Goal: Transaction & Acquisition: Purchase product/service

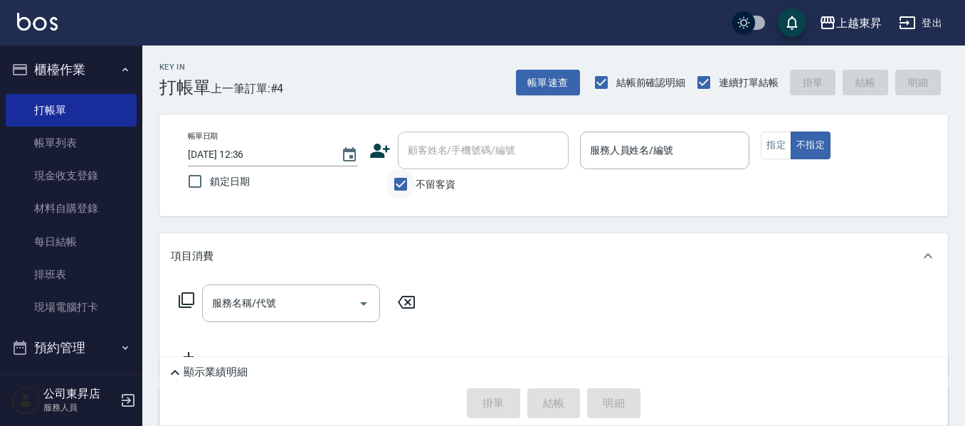
click at [404, 184] on input "不留客資" at bounding box center [401, 184] width 30 height 30
checkbox input "false"
click at [428, 154] on div "顧客姓名/手機號碼/編號 顧客姓名/手機號碼/編號" at bounding box center [483, 151] width 171 height 38
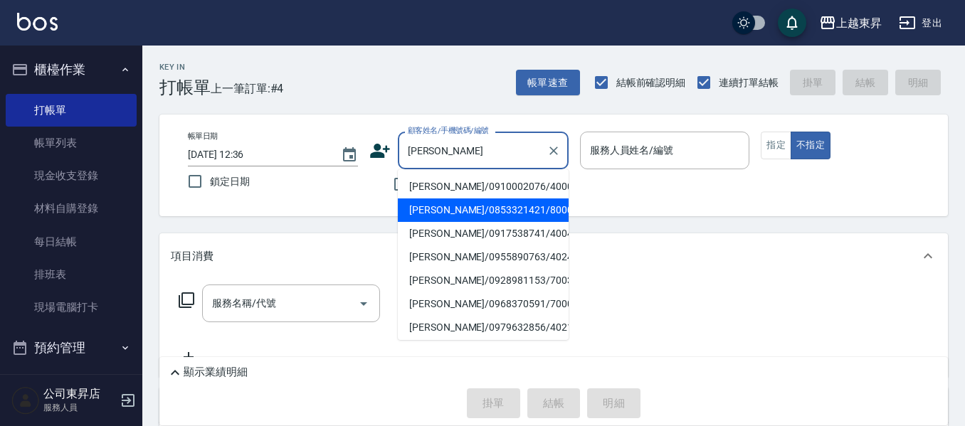
click at [463, 211] on li "[PERSON_NAME]/0853321421/80004" at bounding box center [483, 209] width 171 height 23
type input "[PERSON_NAME]/0853321421/80004"
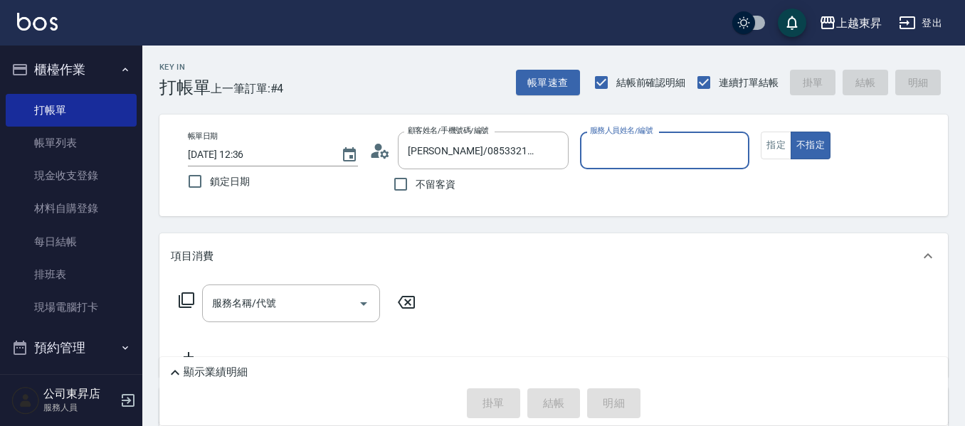
type input "江世玉-08"
click at [782, 149] on button "指定" at bounding box center [775, 146] width 31 height 28
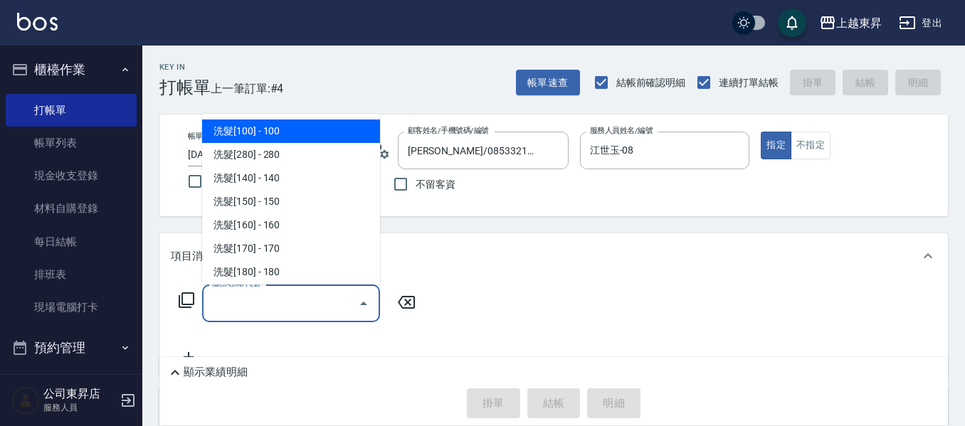
click at [238, 309] on input "服務名稱/代號" at bounding box center [280, 303] width 144 height 25
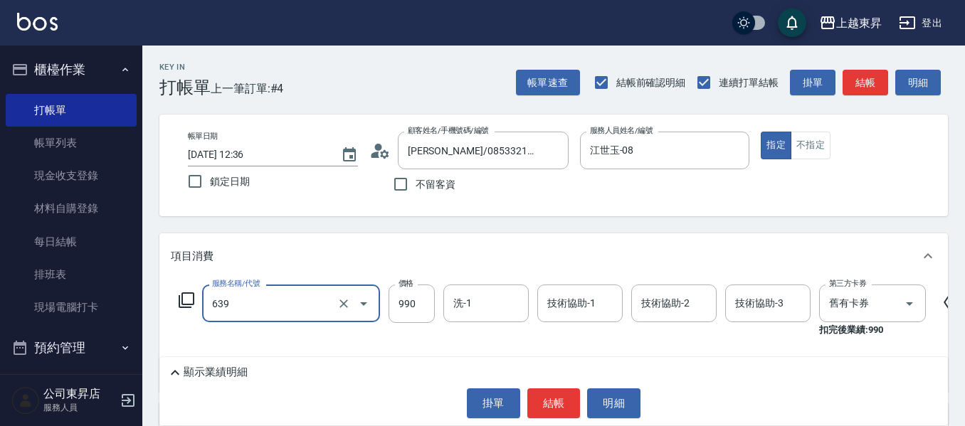
type input "(芙)蘆薈髮膜套卡(自材)(639)"
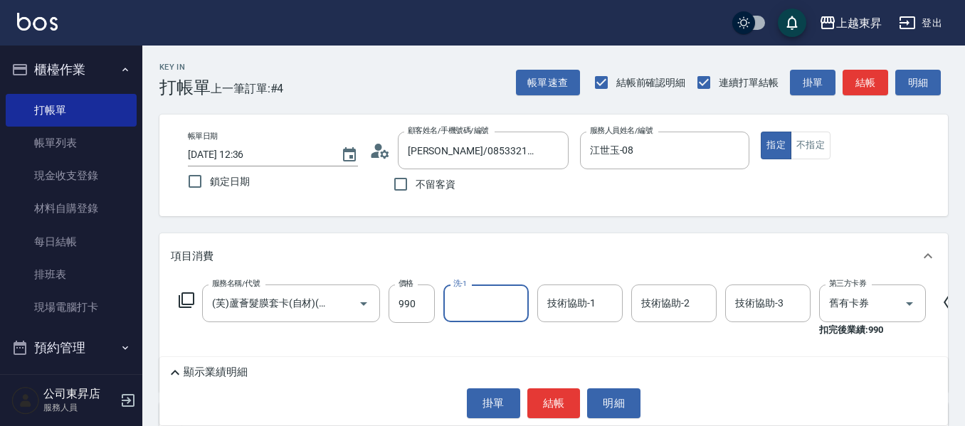
click at [468, 317] on div "洗-1" at bounding box center [485, 304] width 85 height 38
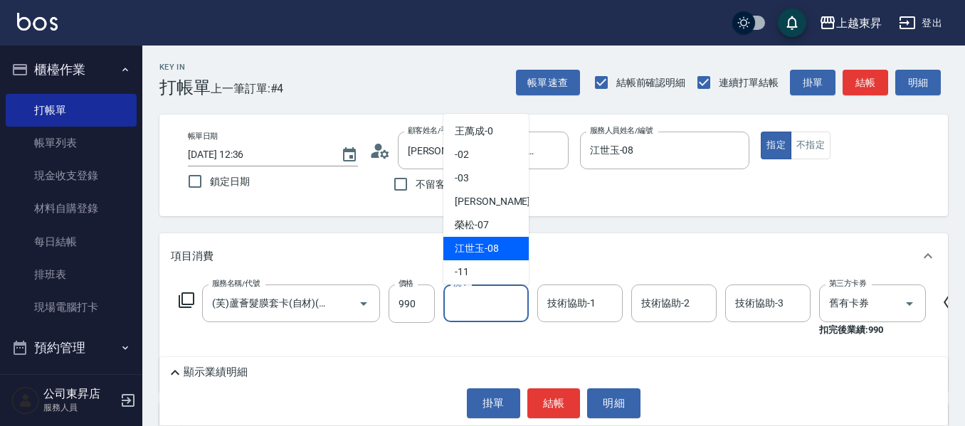
click at [468, 250] on span "[PERSON_NAME]-08" at bounding box center [477, 248] width 44 height 15
type input "江世玉-08"
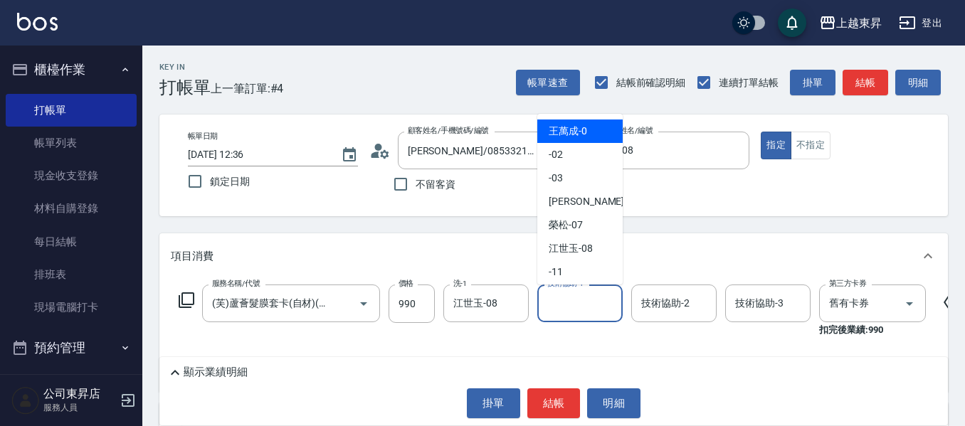
click at [570, 308] on input "技術協助-1" at bounding box center [579, 303] width 73 height 25
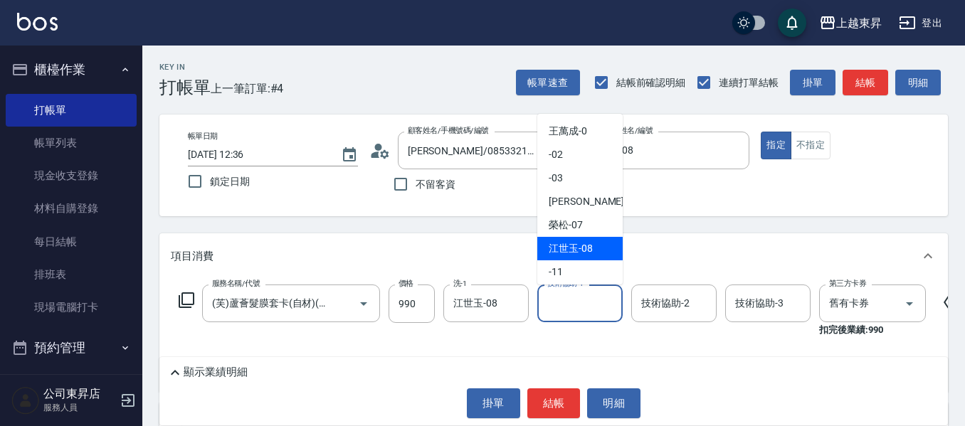
click at [572, 248] on span "[PERSON_NAME]-08" at bounding box center [570, 248] width 44 height 15
type input "江世玉-08"
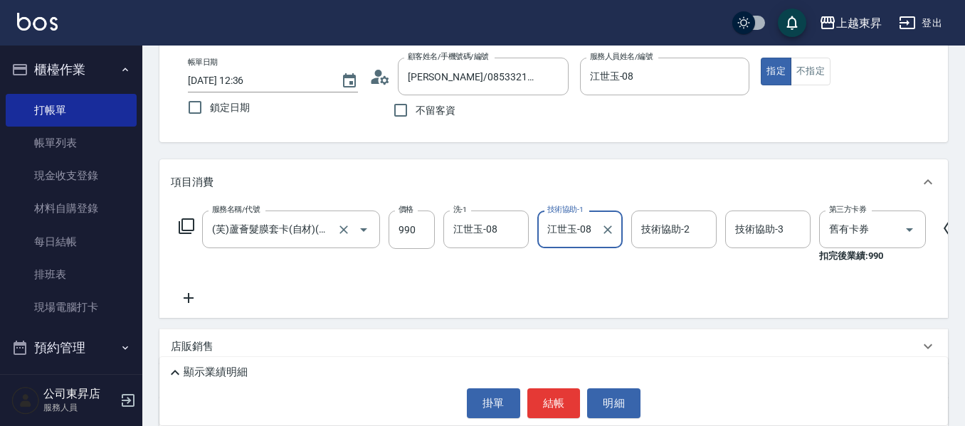
scroll to position [142, 0]
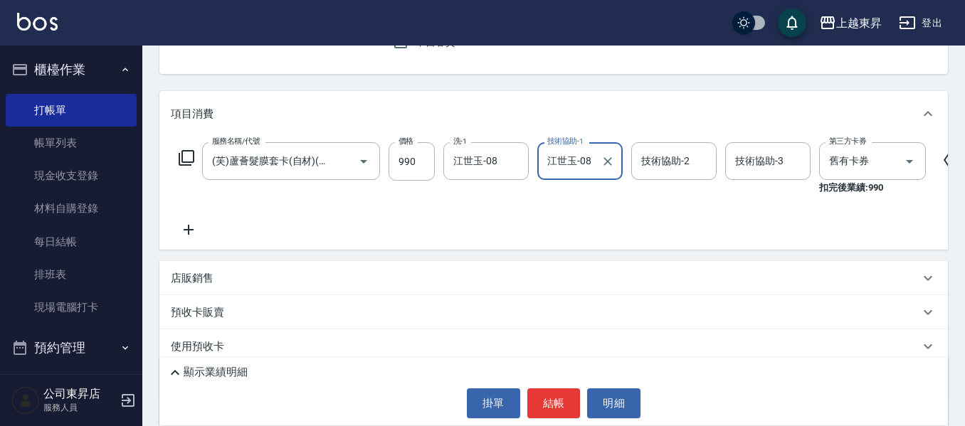
click at [188, 229] on icon at bounding box center [189, 230] width 10 height 10
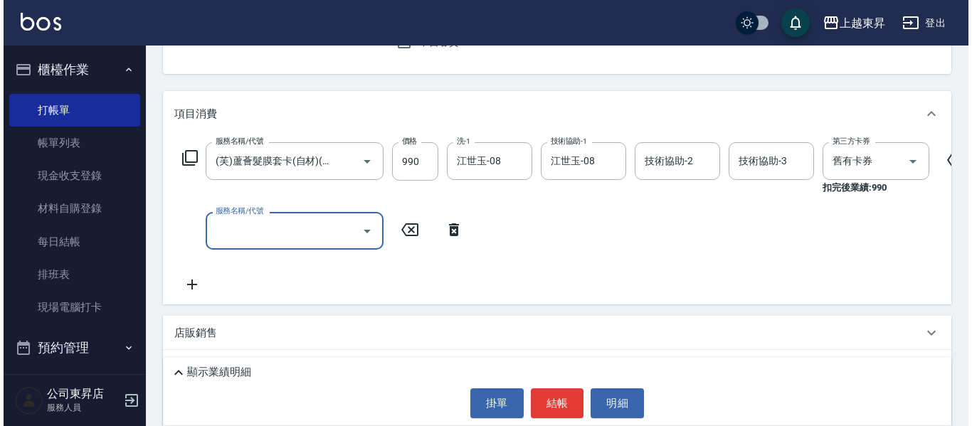
scroll to position [0, 0]
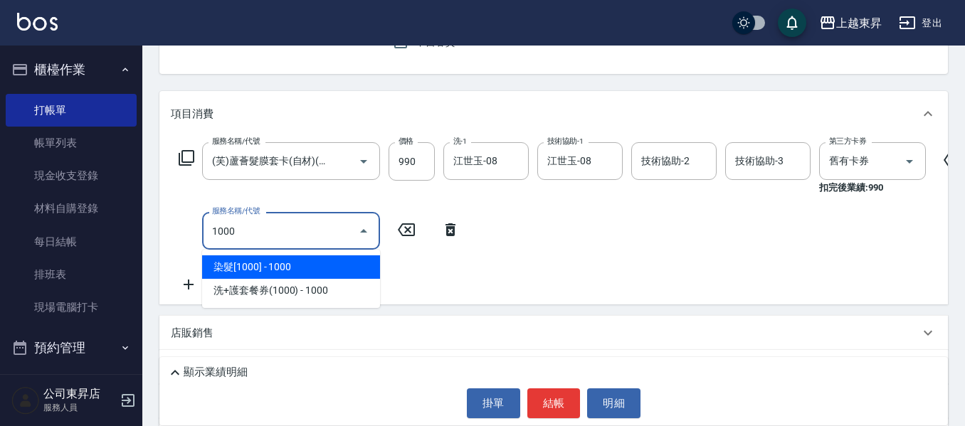
click at [253, 265] on span "染髮[1000] - 1000" at bounding box center [291, 266] width 178 height 23
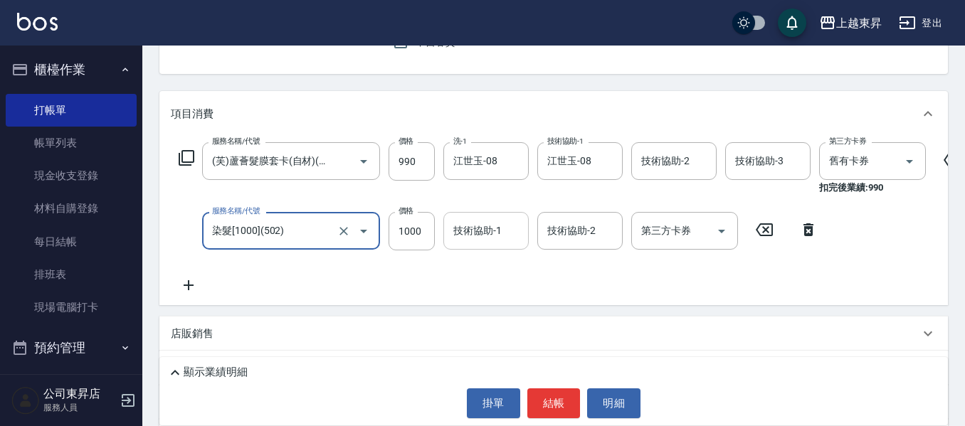
type input "染髮[1000](502)"
click at [468, 239] on input "技術協助-1" at bounding box center [486, 230] width 73 height 25
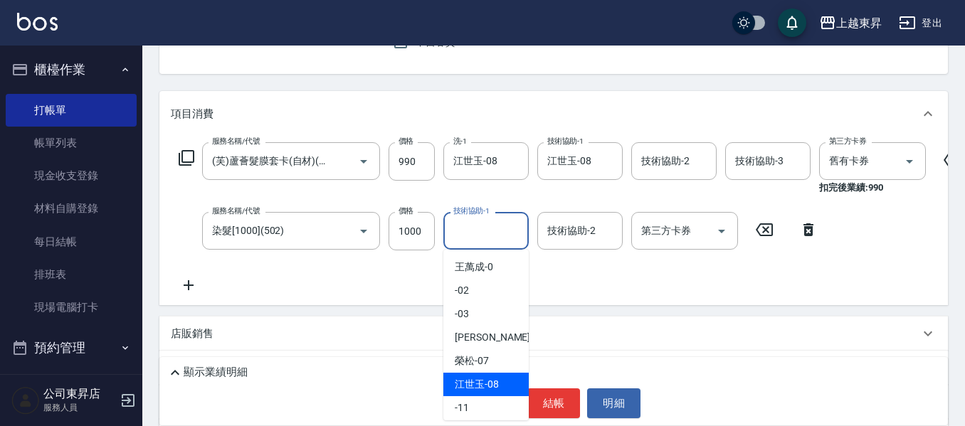
click at [474, 381] on span "[PERSON_NAME]-08" at bounding box center [477, 384] width 44 height 15
type input "江世玉-08"
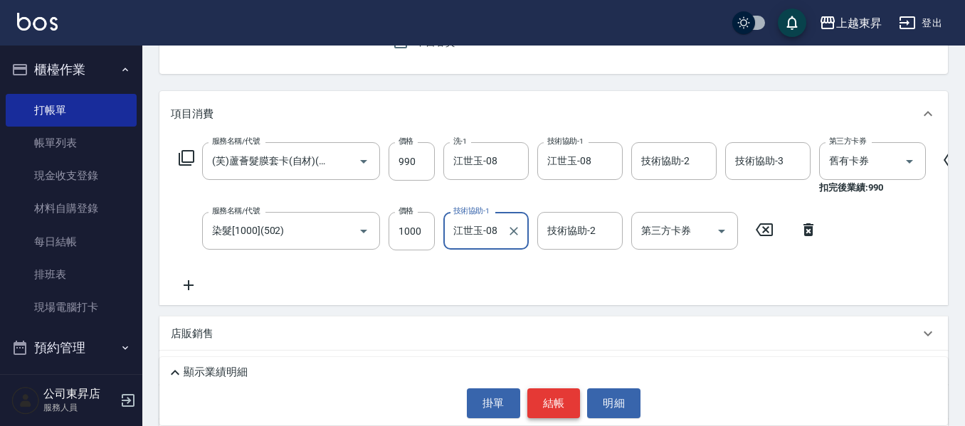
click at [558, 403] on button "結帳" at bounding box center [553, 403] width 53 height 30
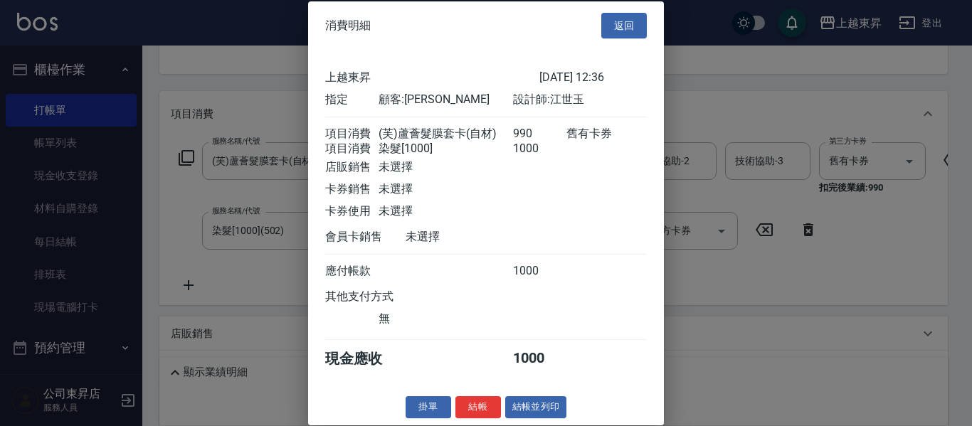
scroll to position [23, 0]
click at [538, 410] on button "結帳並列印" at bounding box center [536, 407] width 62 height 22
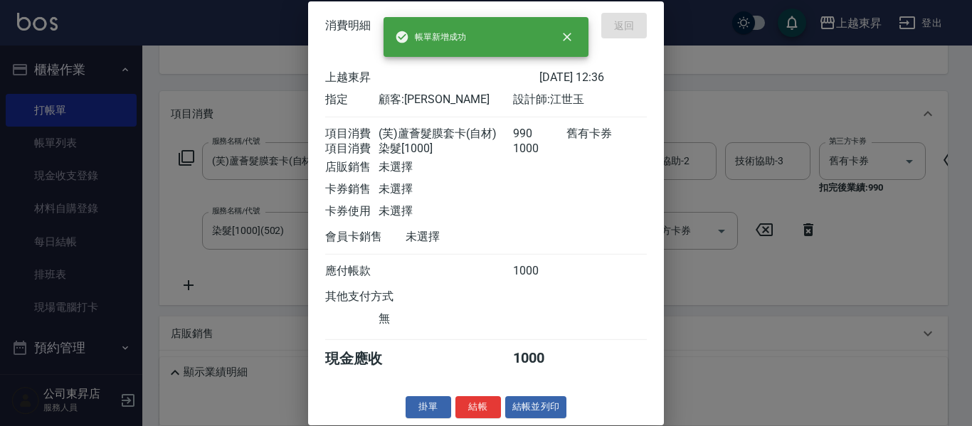
type input "[DATE] 13:21"
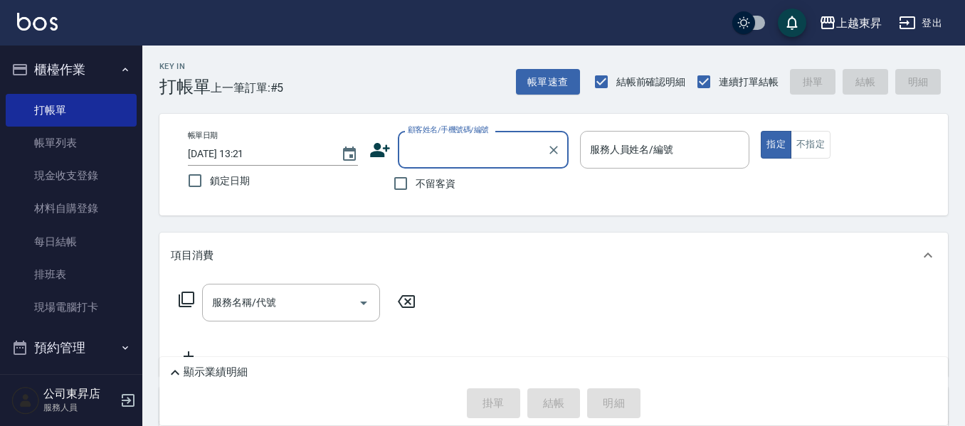
scroll to position [0, 0]
click at [282, 402] on div "顯示業績明細 掛單 結帳 明細" at bounding box center [553, 391] width 788 height 68
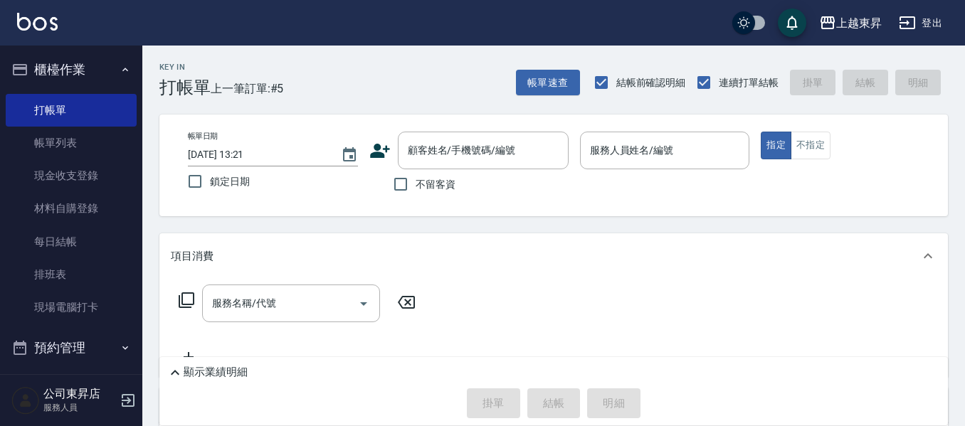
click at [282, 395] on div "掛單 結帳 明細" at bounding box center [553, 403] width 774 height 30
click at [280, 399] on div "掛單 結帳 明細" at bounding box center [553, 403] width 774 height 30
drag, startPoint x: 267, startPoint y: 387, endPoint x: 245, endPoint y: 423, distance: 42.5
click at [258, 402] on div "顯示業績明細 掛單 結帳 明細" at bounding box center [553, 391] width 788 height 68
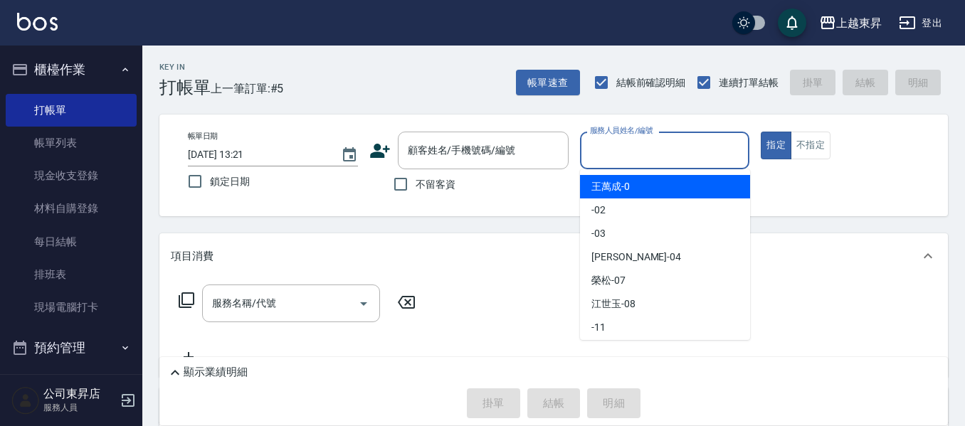
click at [610, 147] on input "服務人員姓名/編號" at bounding box center [664, 150] width 157 height 25
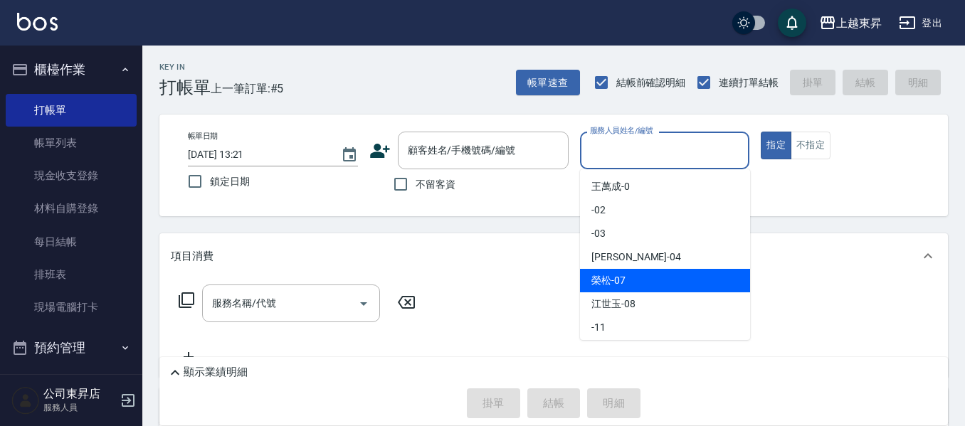
click at [595, 283] on span "[PERSON_NAME] -07" at bounding box center [608, 280] width 34 height 15
type input "[PERSON_NAME]-07"
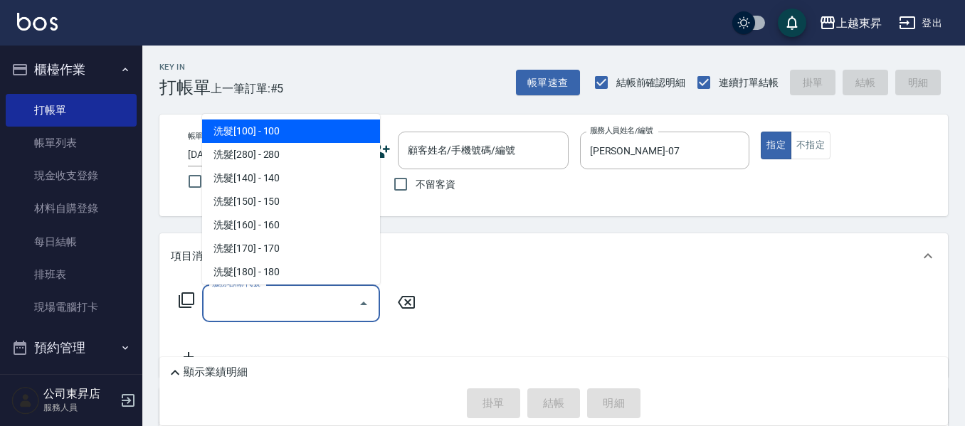
click at [258, 299] on input "服務名稱/代號" at bounding box center [280, 303] width 144 height 25
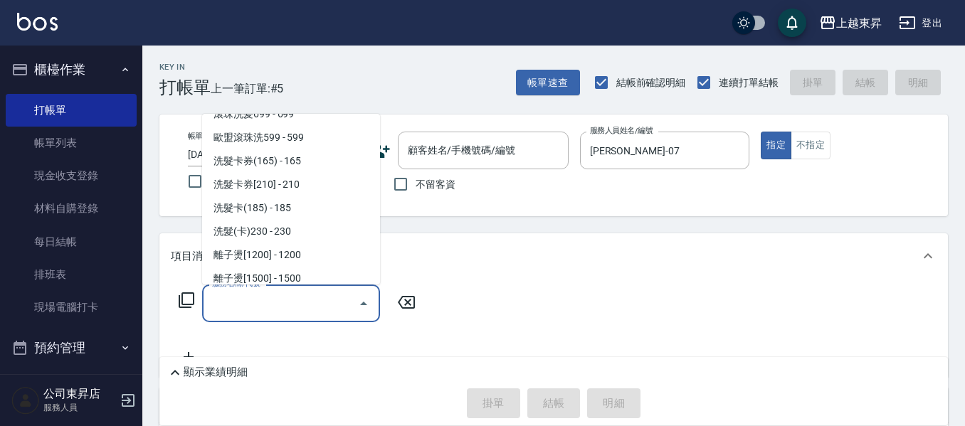
scroll to position [356, 0]
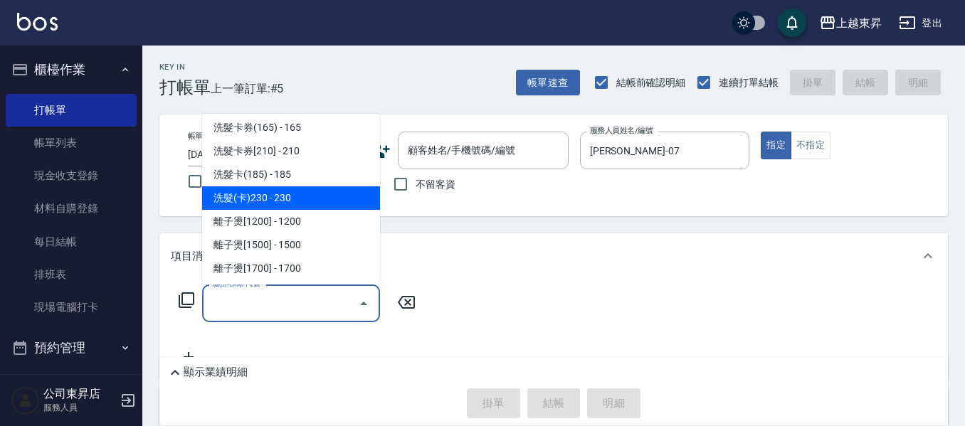
click at [284, 193] on span "洗髮(卡)230 - 230" at bounding box center [291, 197] width 178 height 23
type input "洗髮(卡)230(224)"
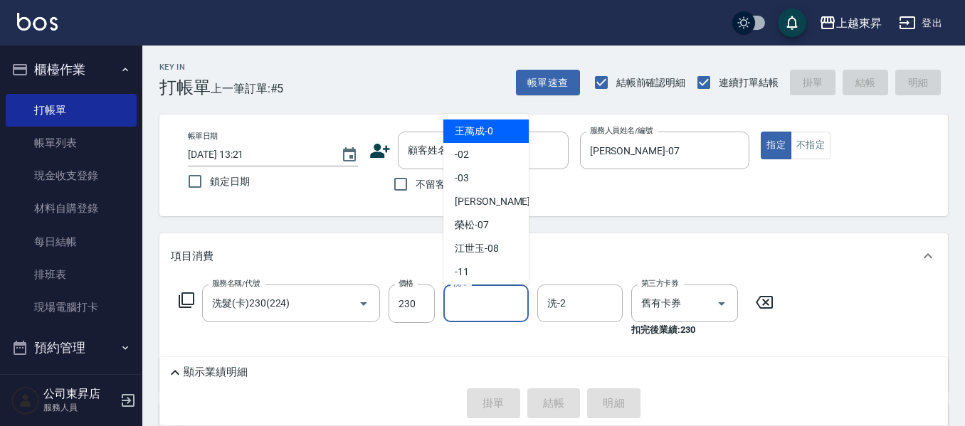
click at [483, 307] on input "洗-1" at bounding box center [486, 303] width 73 height 25
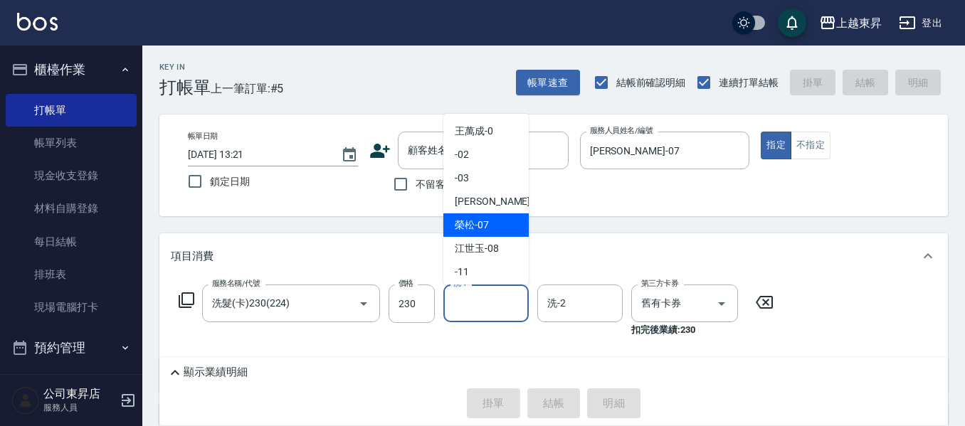
click at [474, 222] on span "[PERSON_NAME] -07" at bounding box center [472, 225] width 34 height 15
type input "[PERSON_NAME]-07"
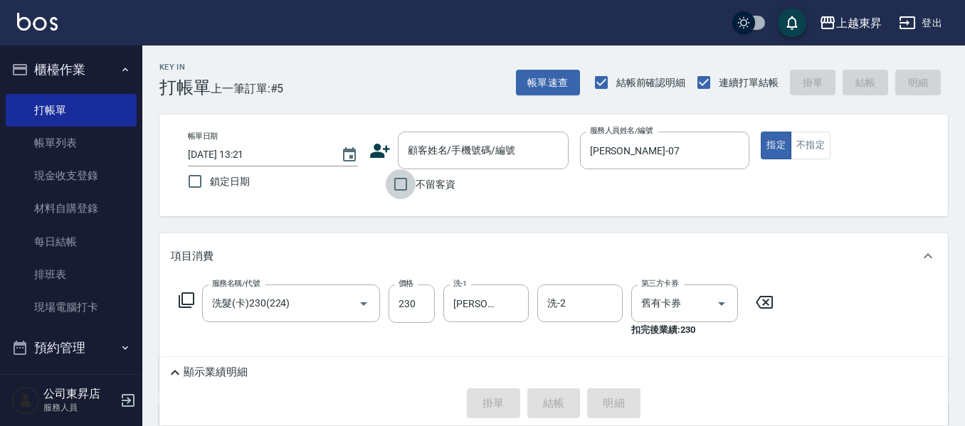
drag, startPoint x: 403, startPoint y: 184, endPoint x: 455, endPoint y: 224, distance: 64.9
click at [404, 188] on input "不留客資" at bounding box center [401, 184] width 30 height 30
checkbox input "true"
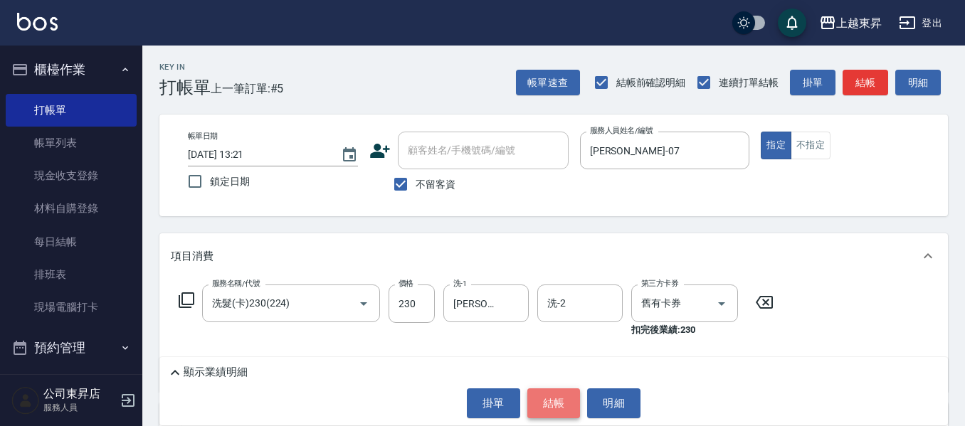
click at [547, 403] on button "結帳" at bounding box center [553, 403] width 53 height 30
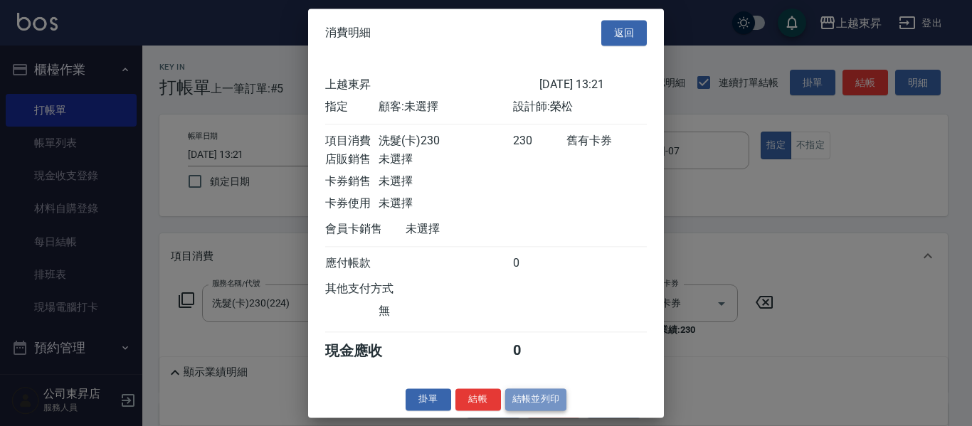
click at [538, 409] on button "結帳並列印" at bounding box center [536, 399] width 62 height 22
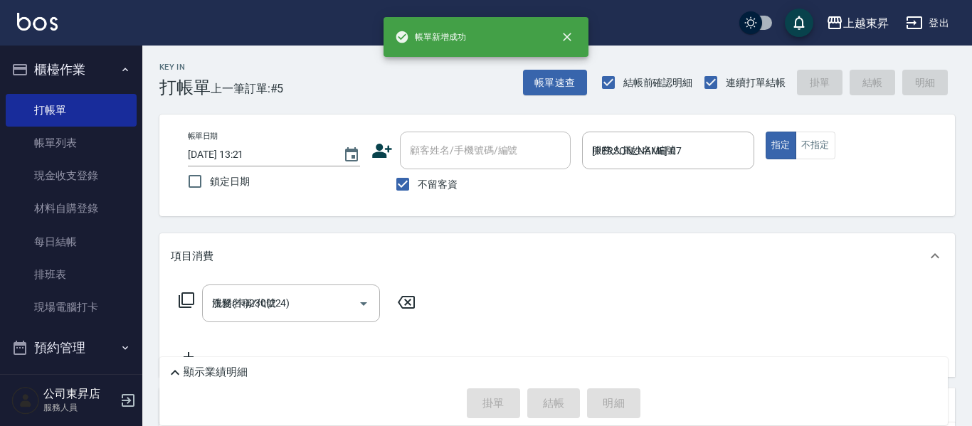
type input "[DATE] 13:49"
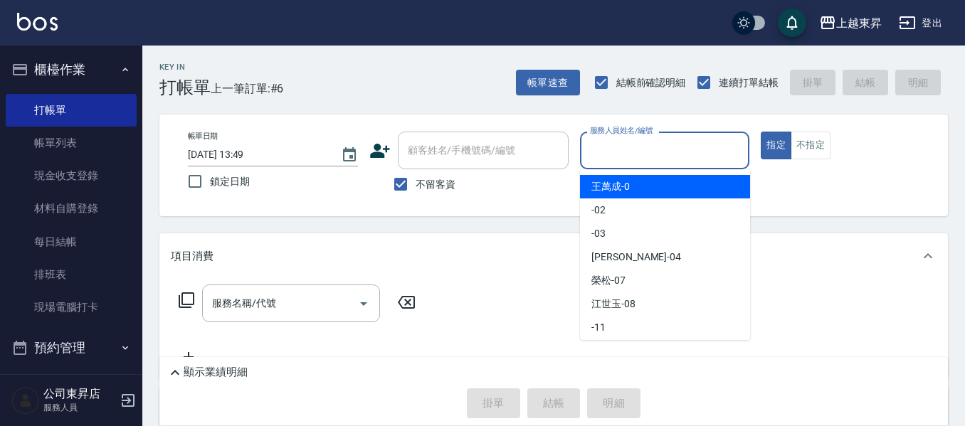
click at [623, 145] on input "服務人員姓名/編號" at bounding box center [664, 150] width 157 height 25
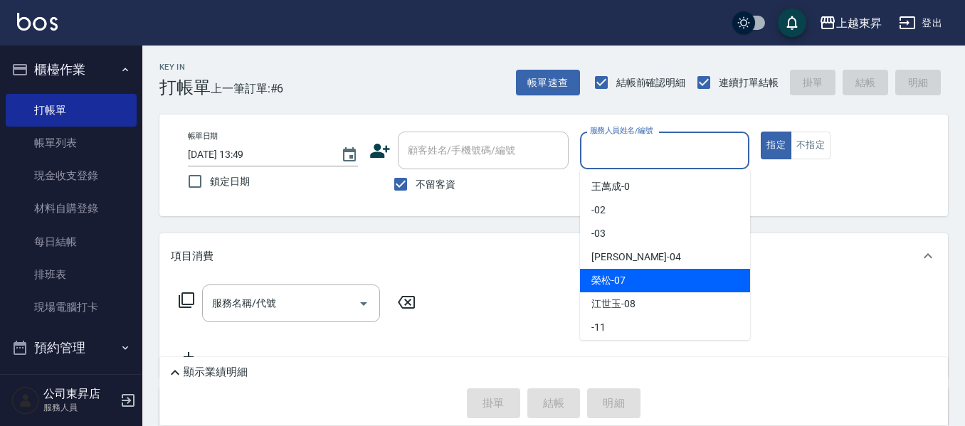
click at [601, 277] on span "[PERSON_NAME] -07" at bounding box center [608, 280] width 34 height 15
type input "[PERSON_NAME]-07"
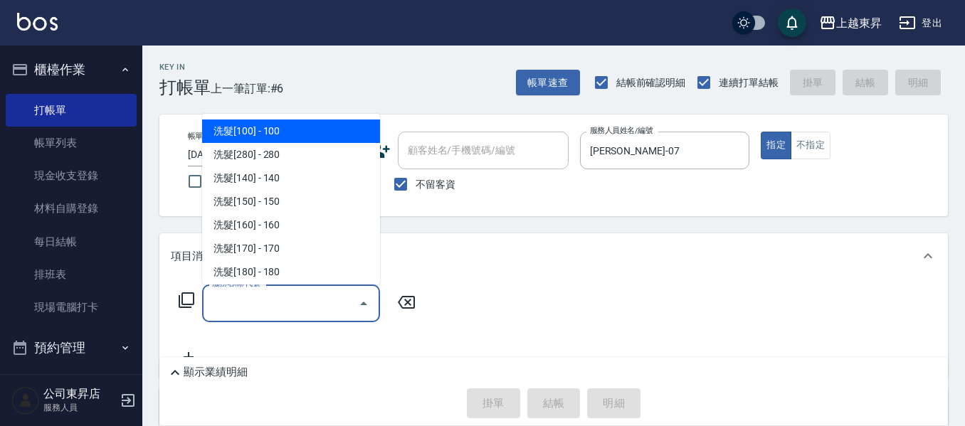
click at [246, 303] on input "服務名稱/代號" at bounding box center [280, 303] width 144 height 25
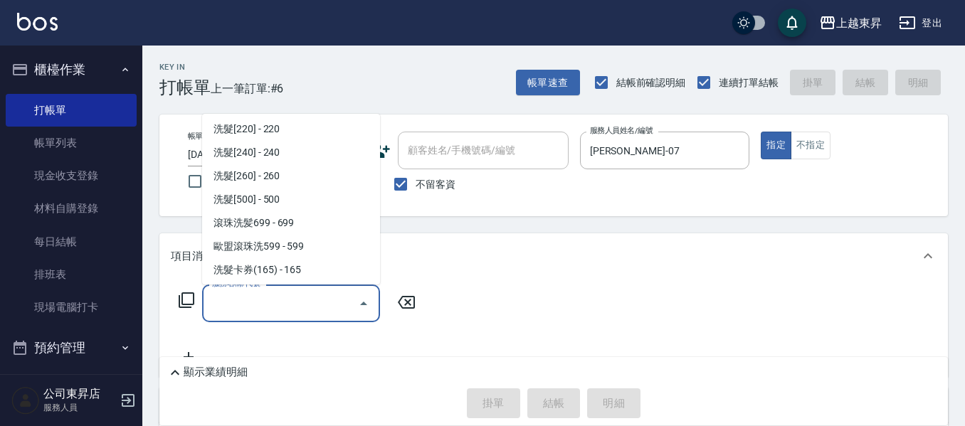
scroll to position [285, 0]
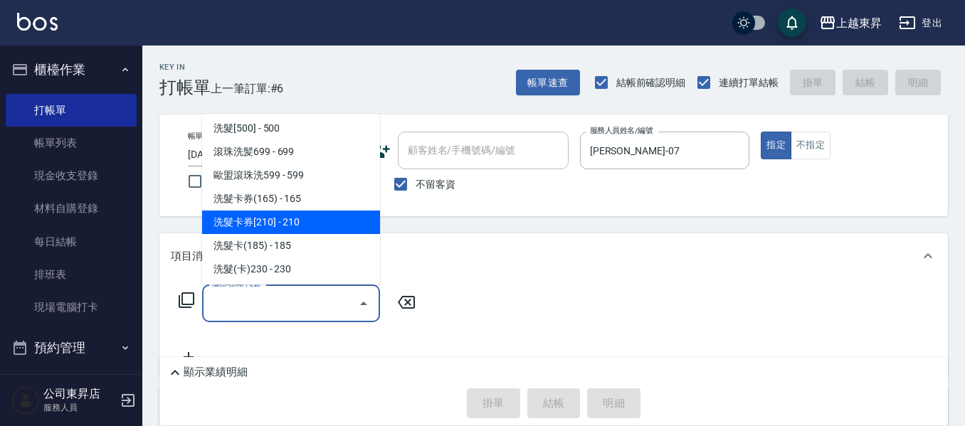
click at [303, 216] on span "洗髮卡券[210] - 210" at bounding box center [291, 222] width 178 height 23
type input "洗髮卡券[210](222)"
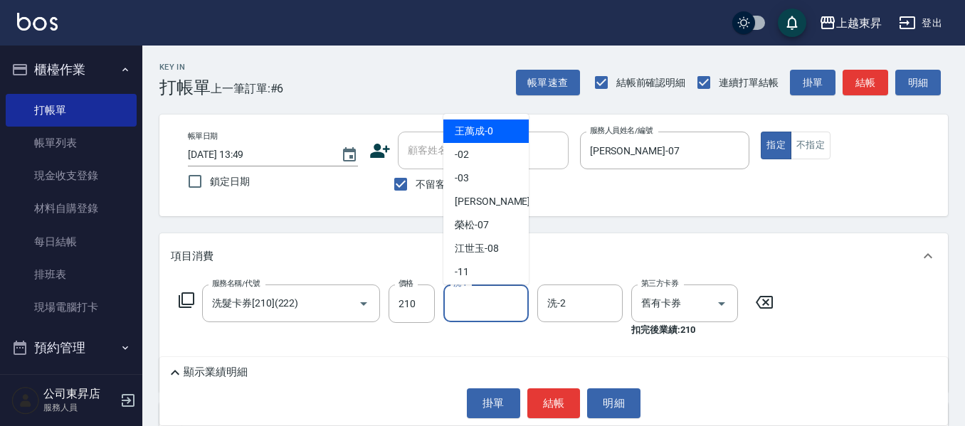
click at [481, 303] on input "洗-1" at bounding box center [486, 303] width 73 height 25
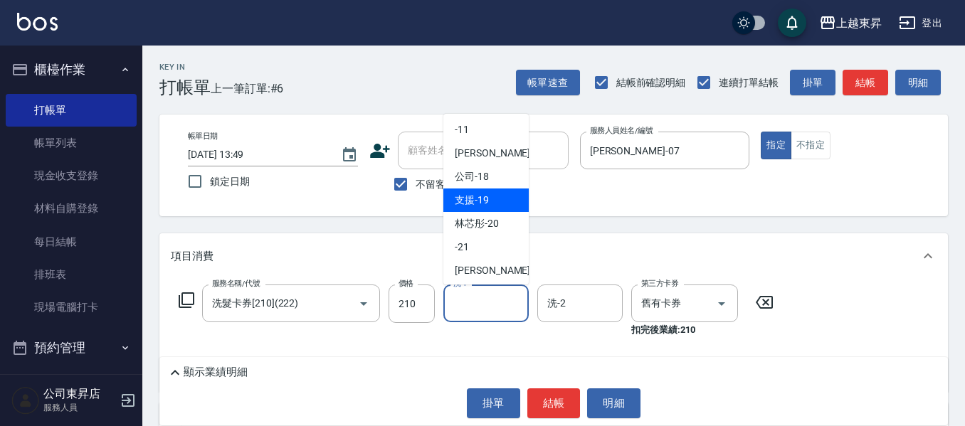
scroll to position [213, 0]
click at [463, 198] on span "[PERSON_NAME]-22" at bounding box center [500, 199] width 90 height 15
type input "[PERSON_NAME]-22"
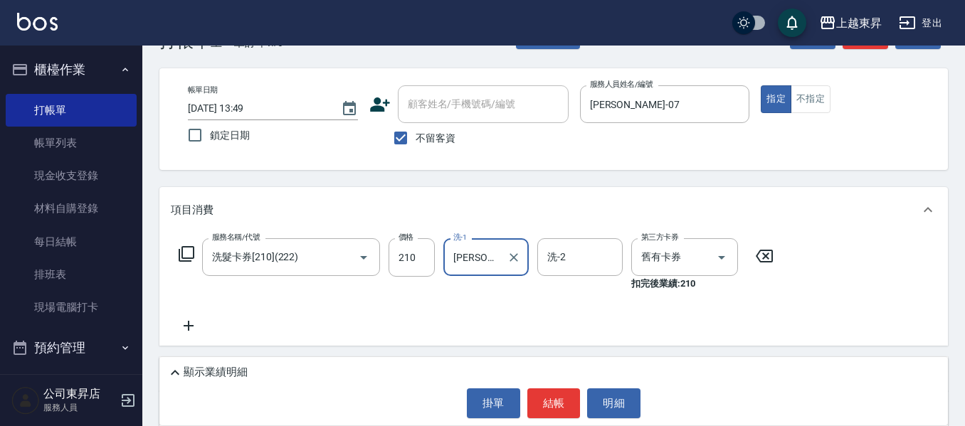
scroll to position [71, 0]
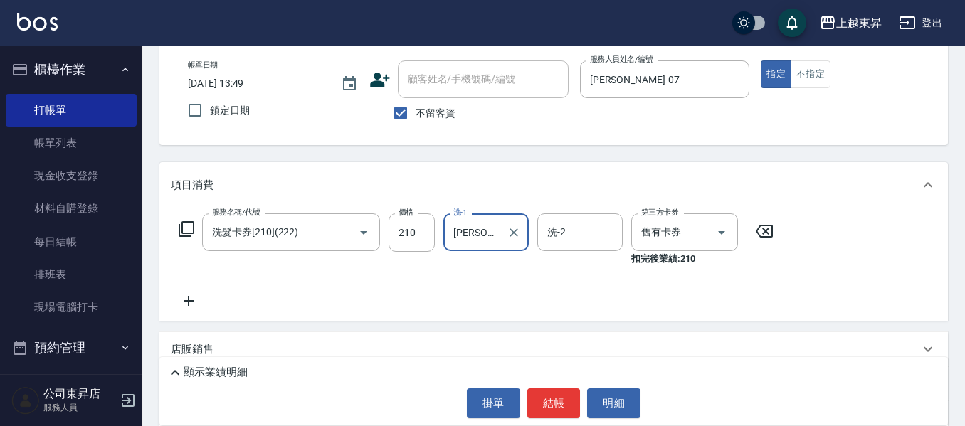
click at [184, 297] on icon at bounding box center [189, 300] width 36 height 17
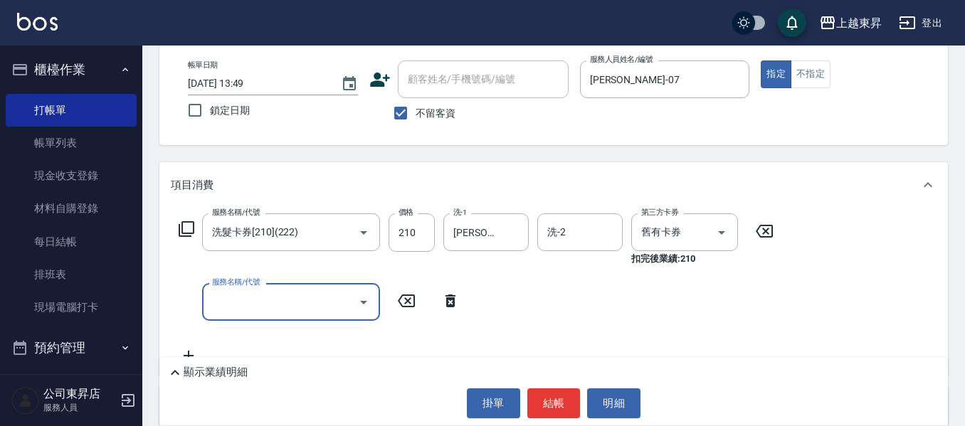
click at [218, 301] on input "服務名稱/代號" at bounding box center [280, 302] width 144 height 25
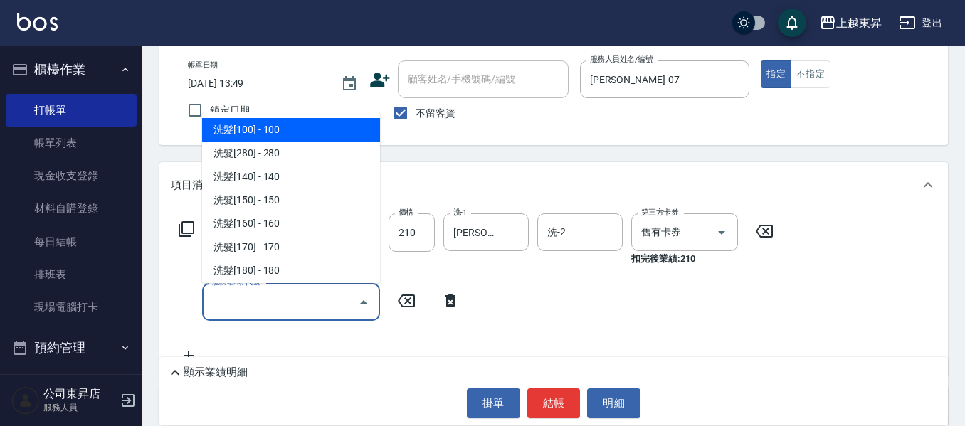
click at [218, 299] on input "服務名稱/代號" at bounding box center [280, 302] width 144 height 25
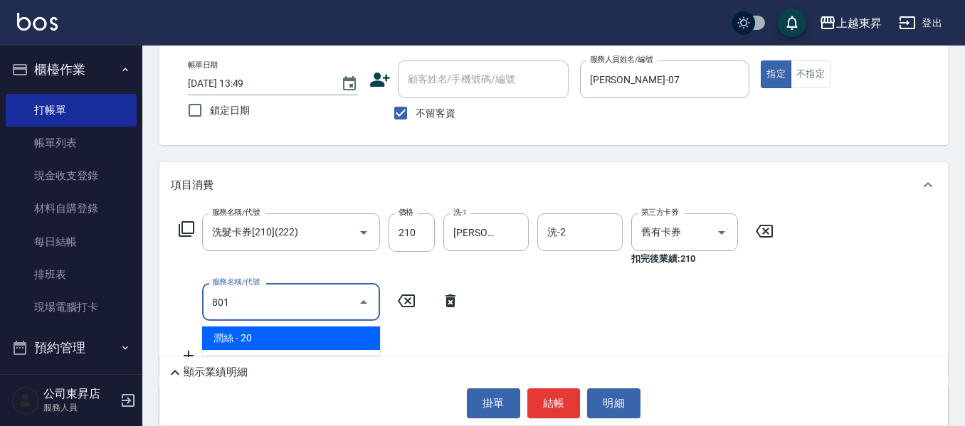
drag, startPoint x: 352, startPoint y: 335, endPoint x: 371, endPoint y: 326, distance: 21.3
click at [352, 335] on span "潤絲 - 20" at bounding box center [291, 338] width 178 height 23
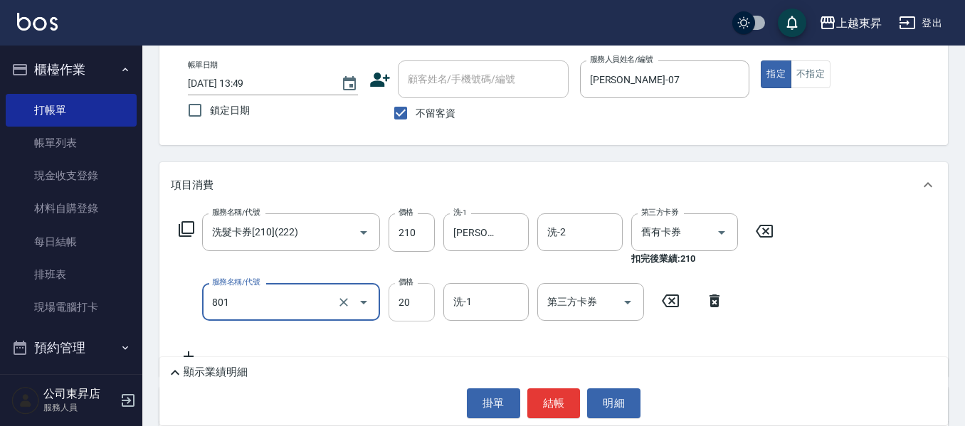
type input "潤絲(801)"
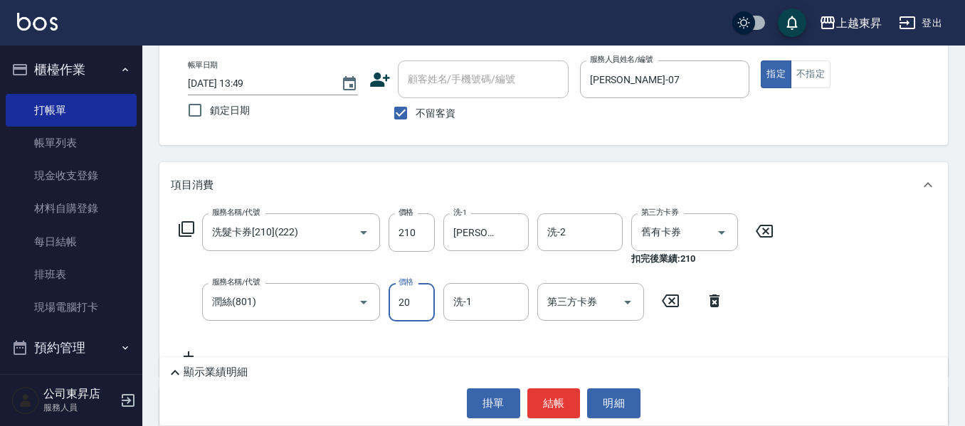
click at [397, 304] on input "20" at bounding box center [411, 302] width 46 height 38
type input "30"
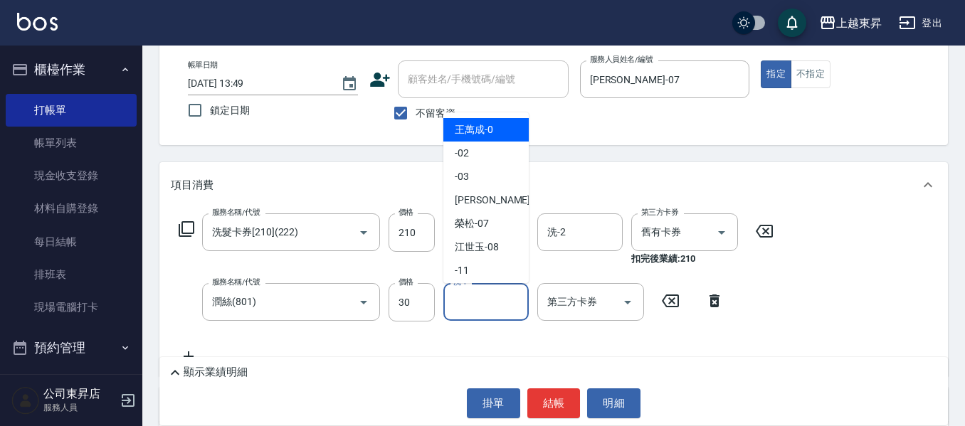
click at [479, 299] on input "洗-1" at bounding box center [486, 302] width 73 height 25
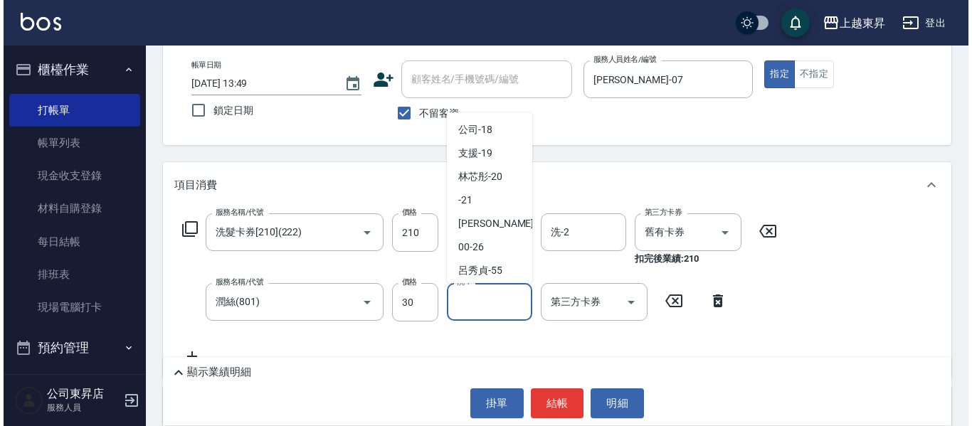
scroll to position [213, 0]
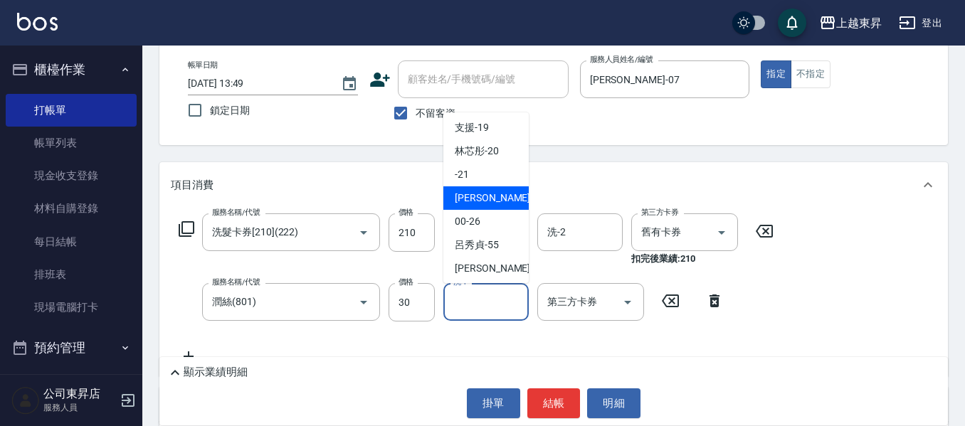
click at [477, 199] on span "[PERSON_NAME]-22" at bounding box center [500, 198] width 90 height 15
type input "[PERSON_NAME]-22"
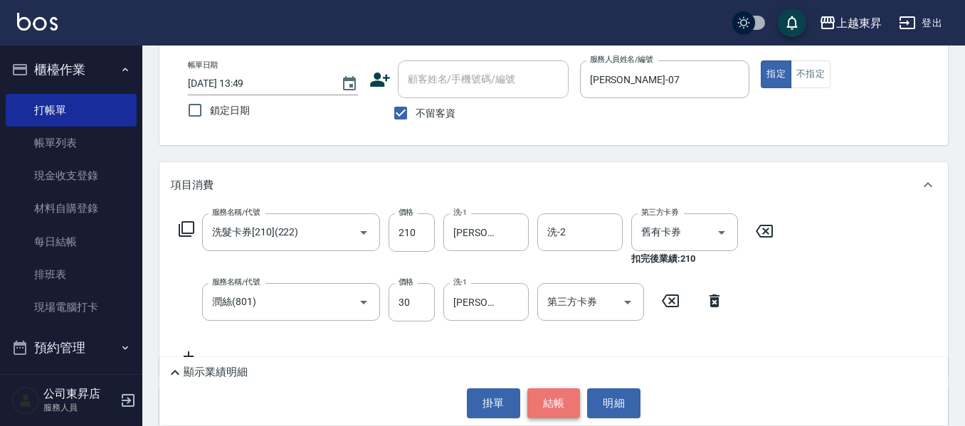
click at [551, 400] on button "結帳" at bounding box center [553, 403] width 53 height 30
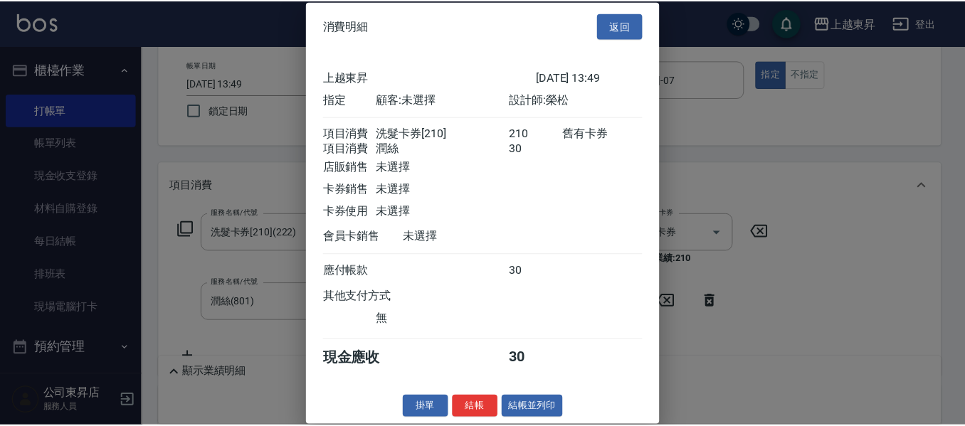
scroll to position [23, 0]
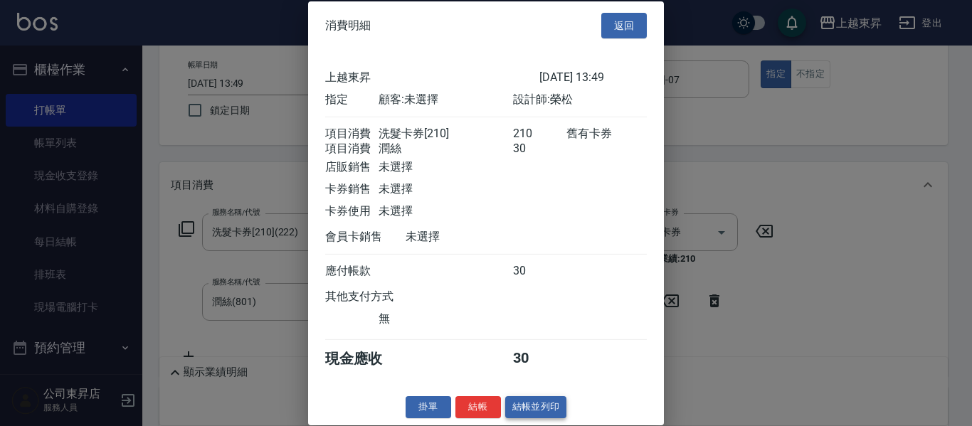
click at [529, 405] on button "結帳並列印" at bounding box center [536, 407] width 62 height 22
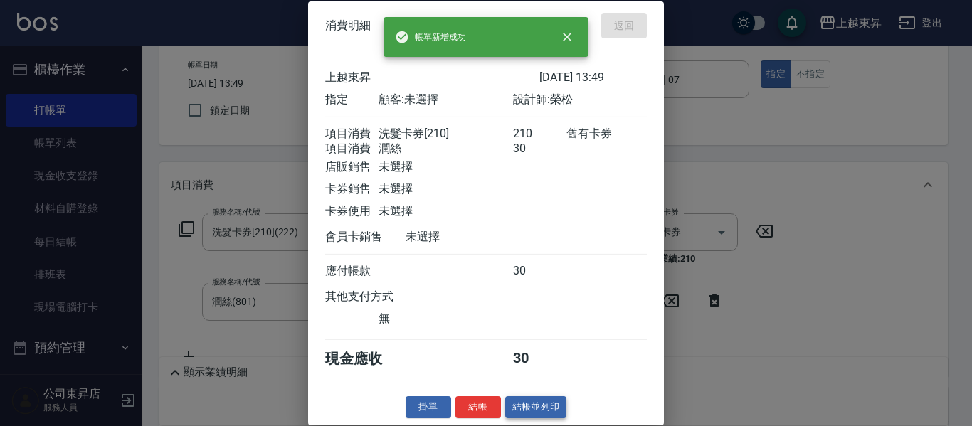
type input "[DATE] 13:50"
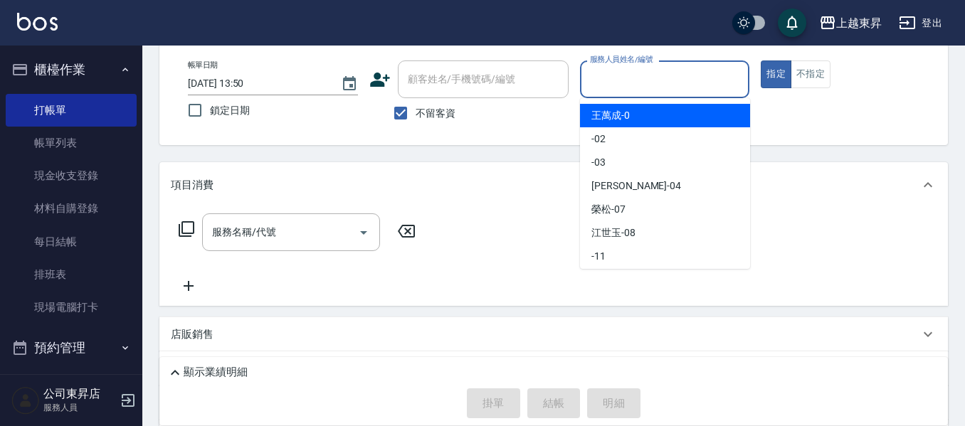
click at [603, 78] on input "服務人員姓名/編號" at bounding box center [664, 79] width 157 height 25
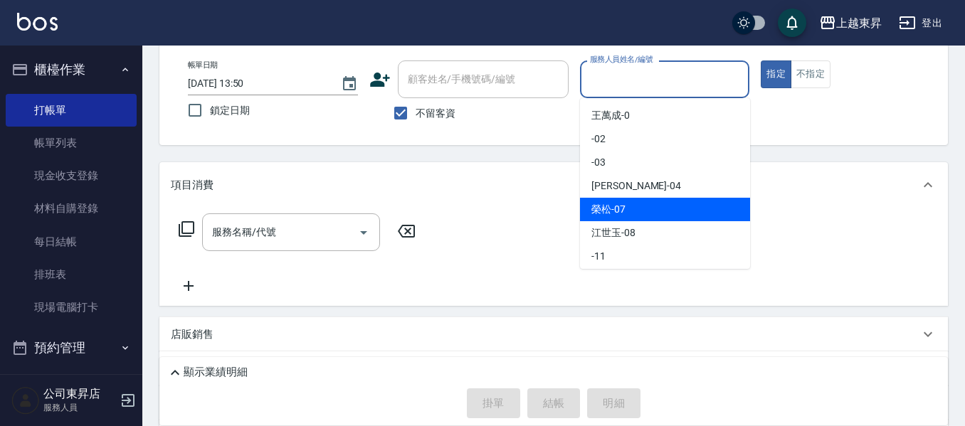
click at [604, 210] on span "[PERSON_NAME] -07" at bounding box center [608, 209] width 34 height 15
type input "[PERSON_NAME]-07"
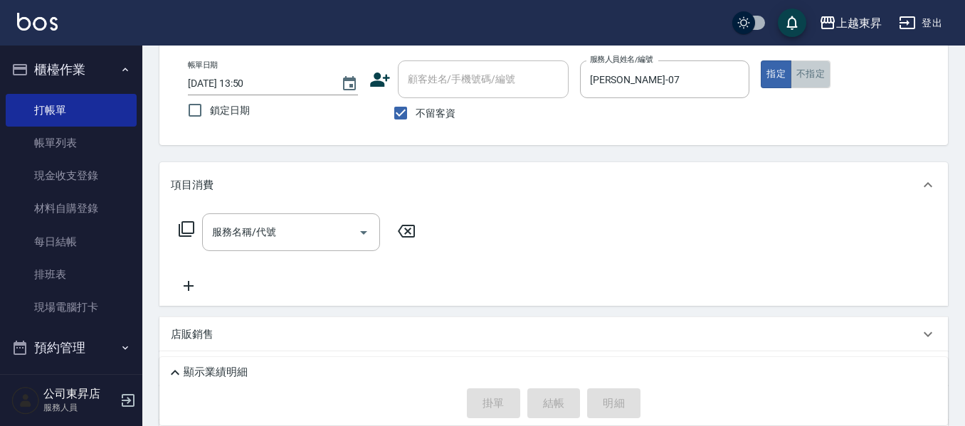
click at [805, 78] on button "不指定" at bounding box center [810, 74] width 40 height 28
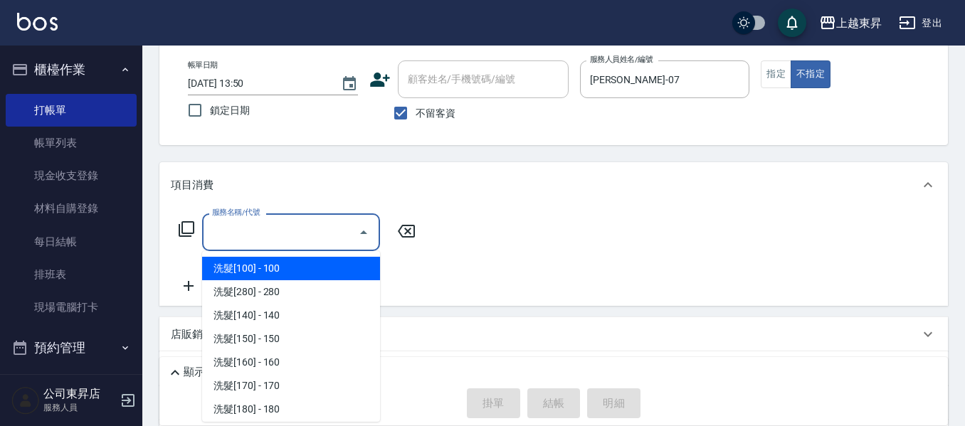
click at [265, 228] on input "服務名稱/代號" at bounding box center [280, 232] width 144 height 25
click at [267, 267] on span "洗髮[100] - 100" at bounding box center [291, 268] width 178 height 23
type input "洗髮[100](201)"
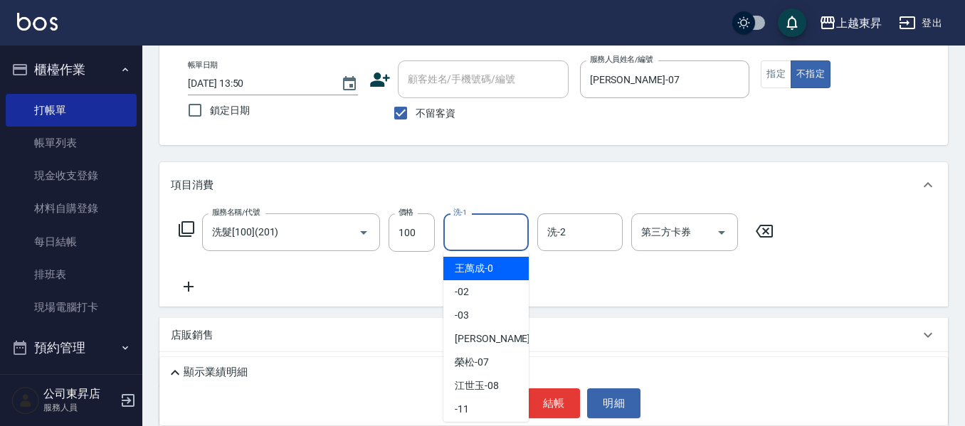
click at [474, 228] on input "洗-1" at bounding box center [486, 232] width 73 height 25
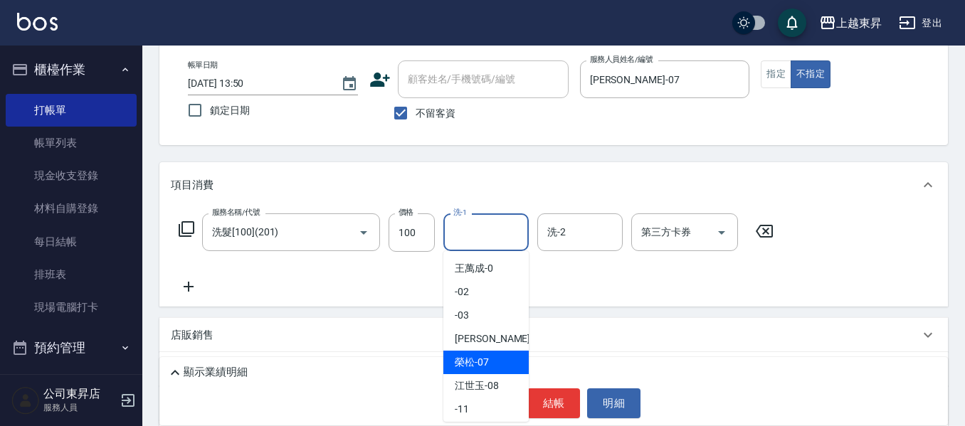
drag, startPoint x: 455, startPoint y: 358, endPoint x: 398, endPoint y: 330, distance: 63.3
click at [450, 355] on div "[PERSON_NAME] -07" at bounding box center [485, 362] width 85 height 23
type input "[PERSON_NAME]-07"
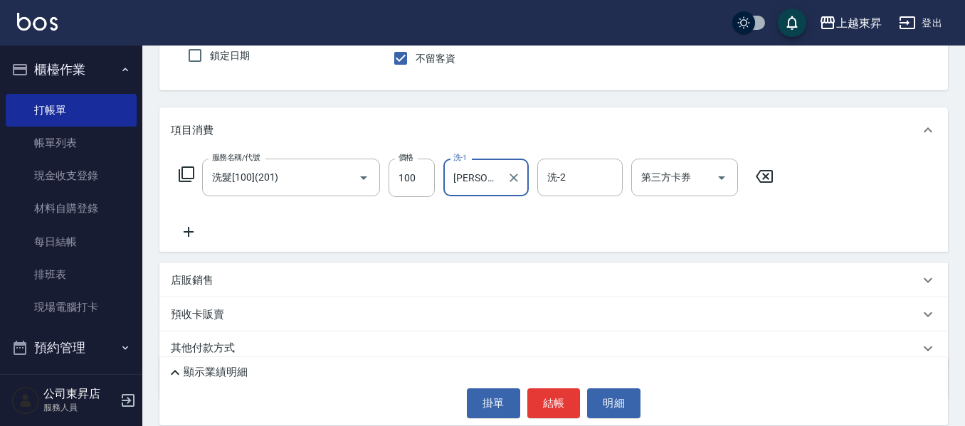
scroll to position [142, 0]
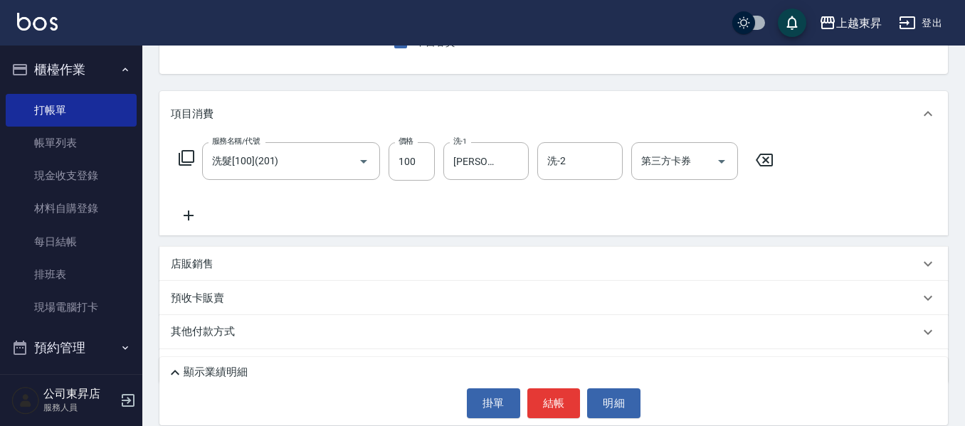
click at [187, 216] on icon at bounding box center [189, 216] width 10 height 10
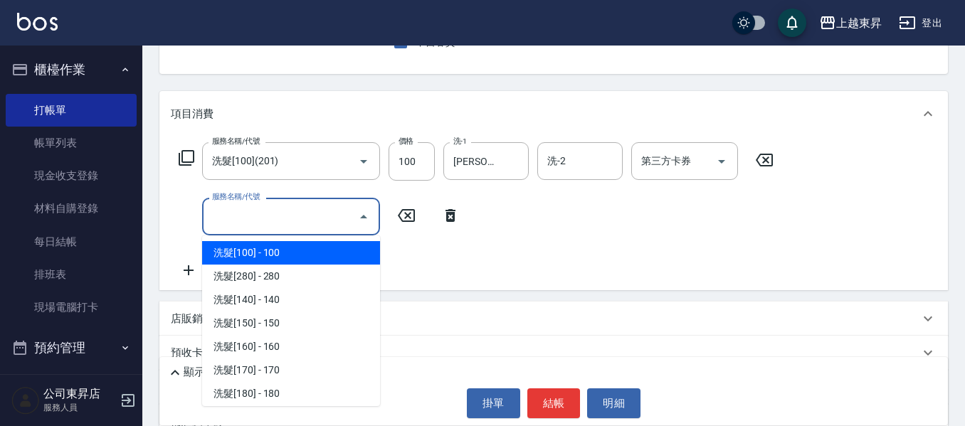
click at [231, 217] on input "服務名稱/代號" at bounding box center [280, 216] width 144 height 25
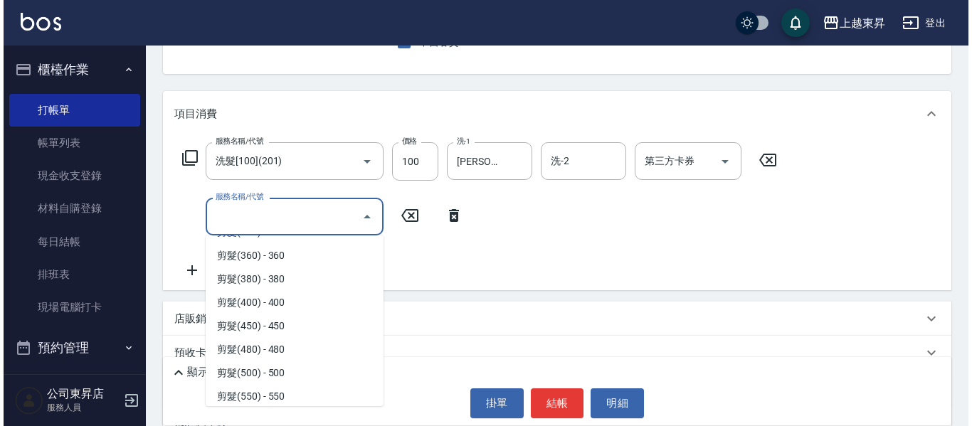
scroll to position [1067, 0]
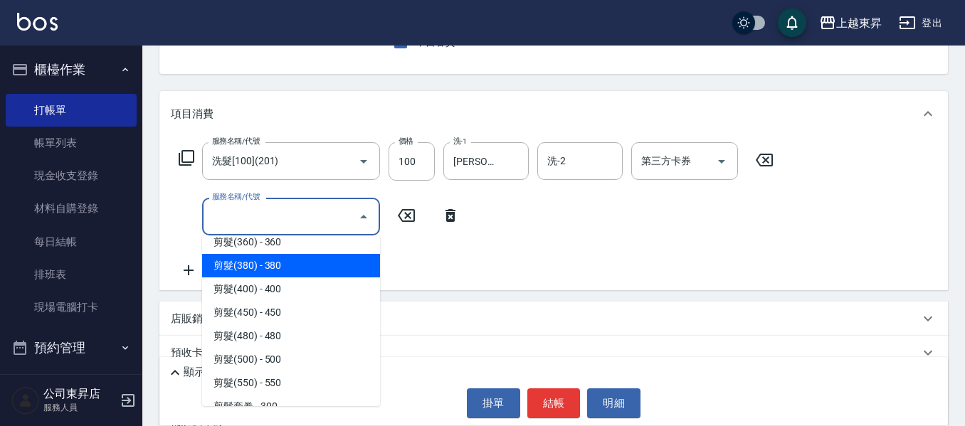
click at [272, 260] on span "剪髮(380) - 380" at bounding box center [291, 265] width 178 height 23
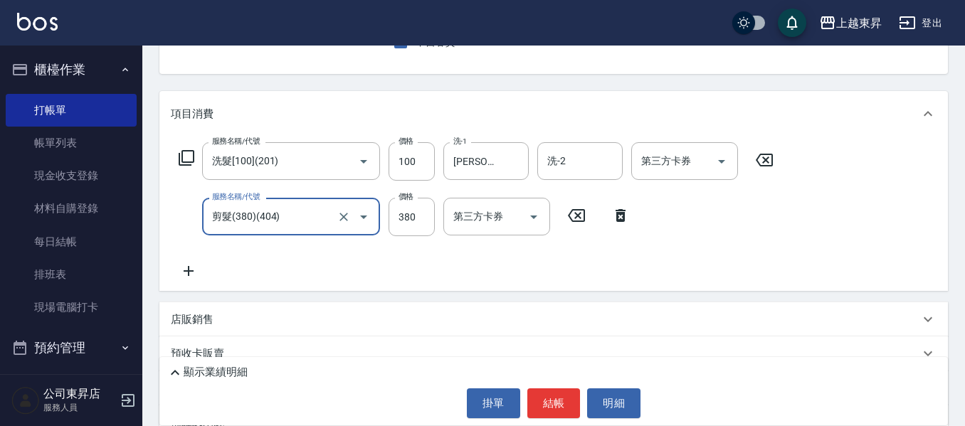
type input "剪髮(380)(404)"
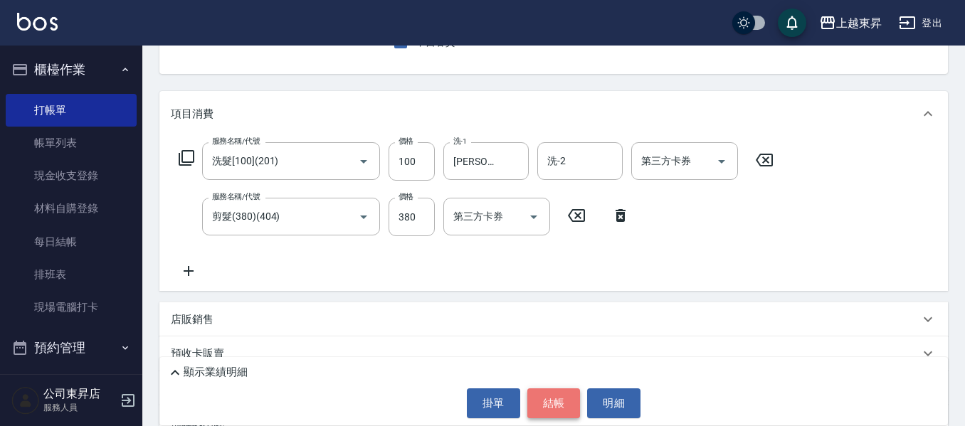
click at [552, 405] on button "結帳" at bounding box center [553, 403] width 53 height 30
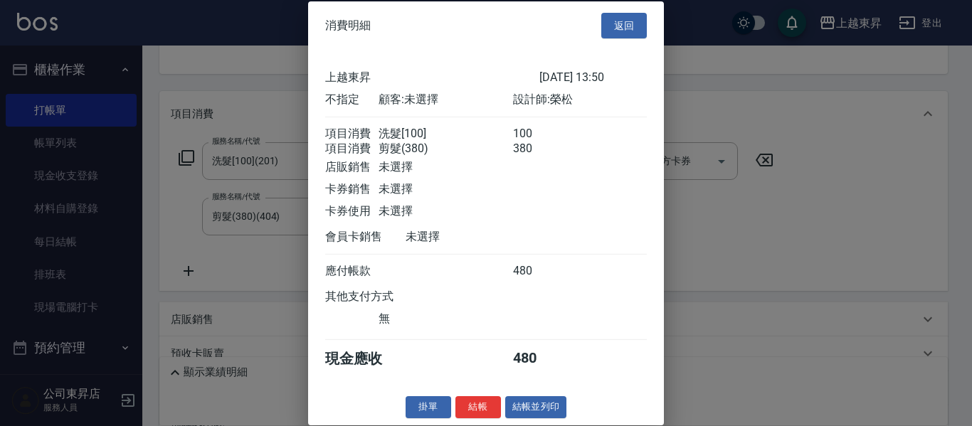
scroll to position [23, 0]
click at [537, 405] on button "結帳並列印" at bounding box center [536, 407] width 62 height 22
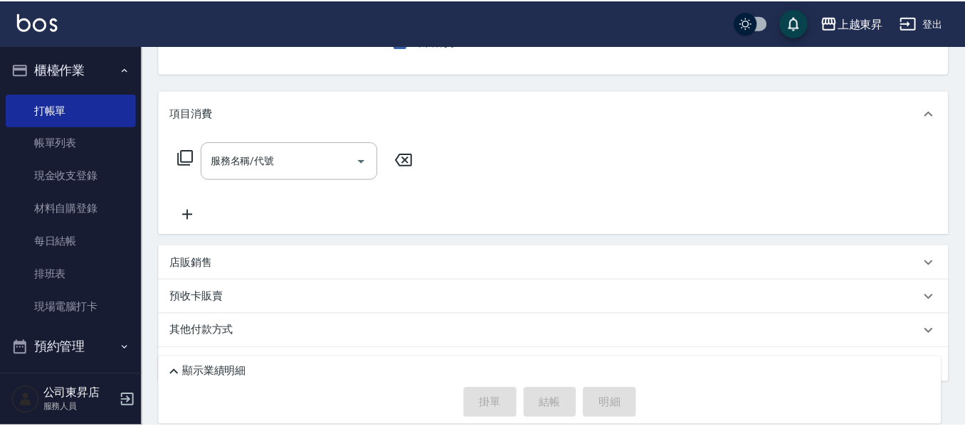
scroll to position [138, 0]
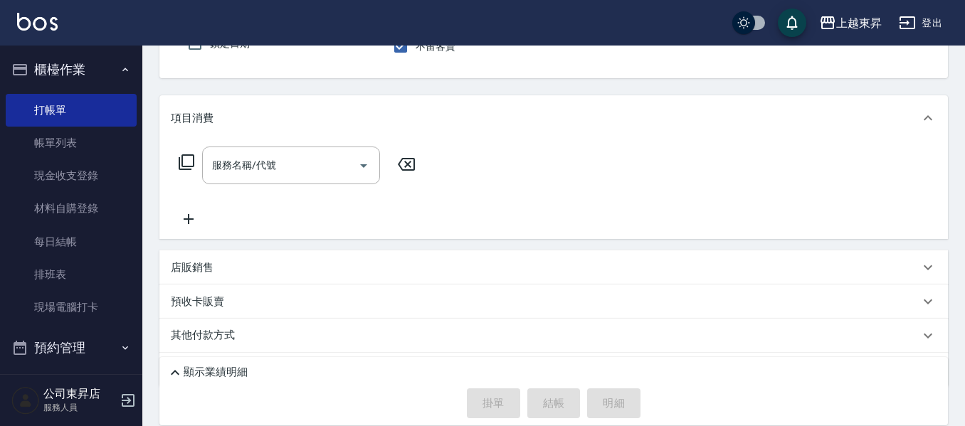
click at [916, 290] on div "項目消費 服務名稱/代號 服務名稱/代號 店販銷售 服務人員姓名/編號 服務人員姓名/編號 商品代號/名稱 商品代號/名稱 預收卡販賣 卡券名稱/代號 卡券名…" at bounding box center [553, 241] width 788 height 292
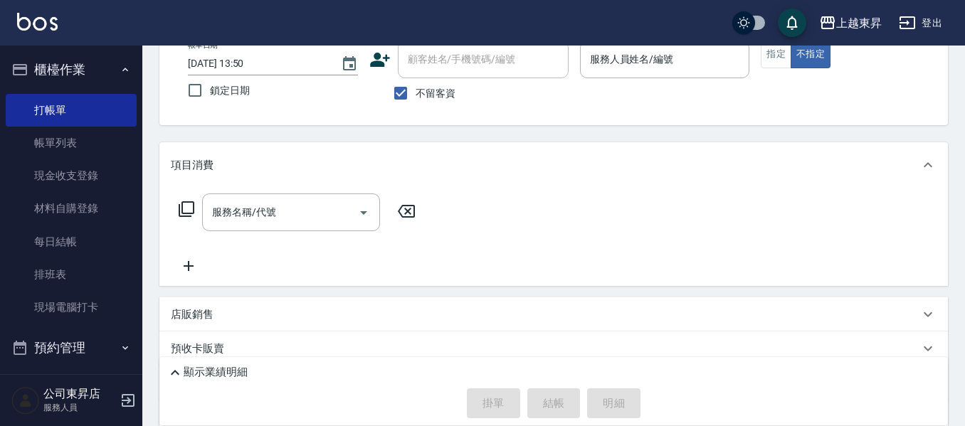
scroll to position [0, 0]
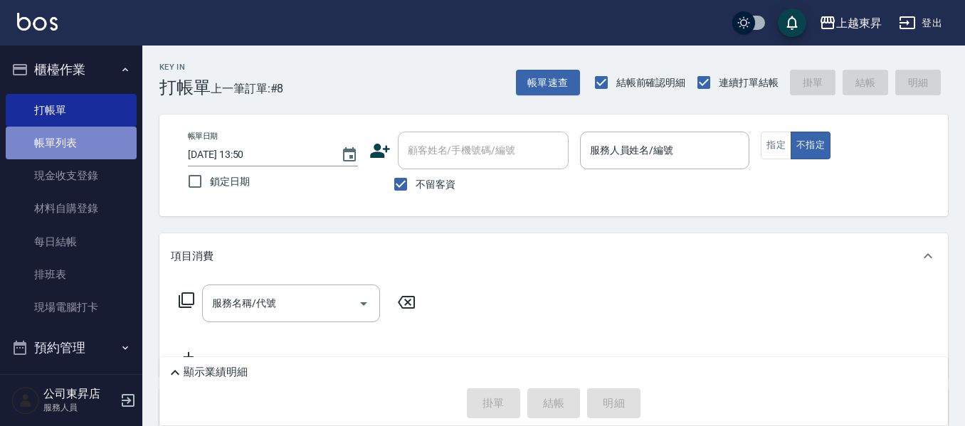
click at [110, 139] on link "帳單列表" at bounding box center [71, 143] width 131 height 33
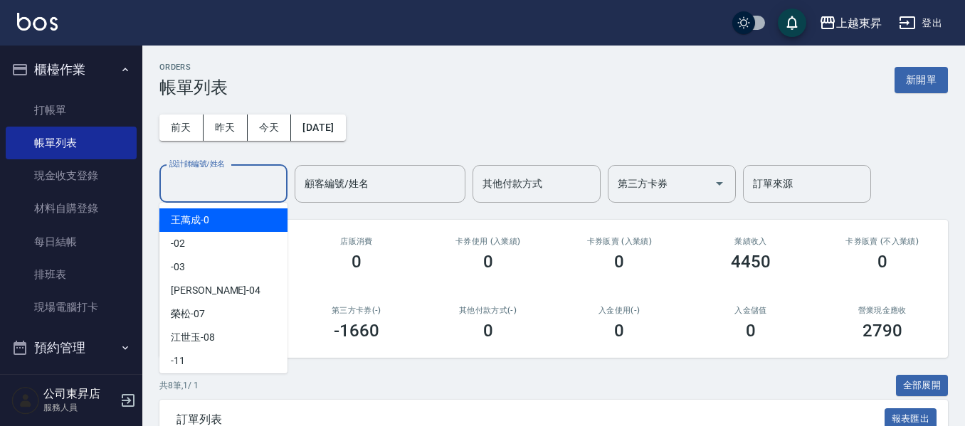
click at [189, 184] on input "設計師編號/姓名" at bounding box center [223, 183] width 115 height 25
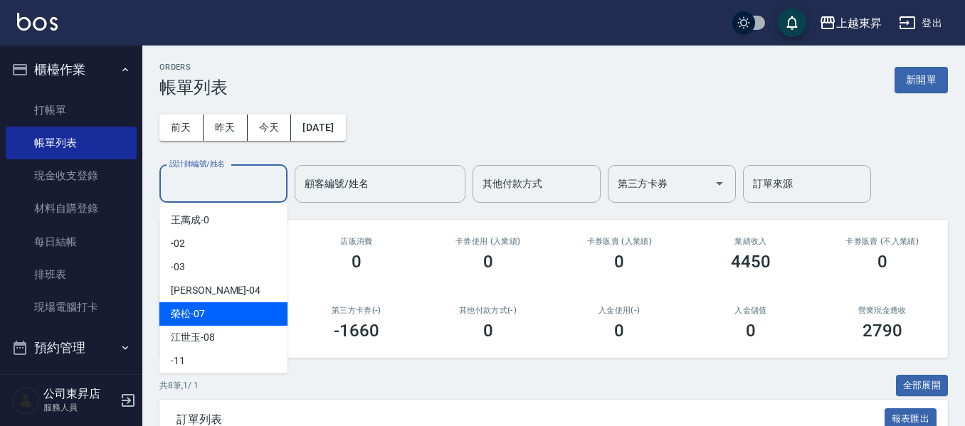
click at [191, 309] on span "[PERSON_NAME] -07" at bounding box center [188, 314] width 34 height 15
type input "[PERSON_NAME]-07"
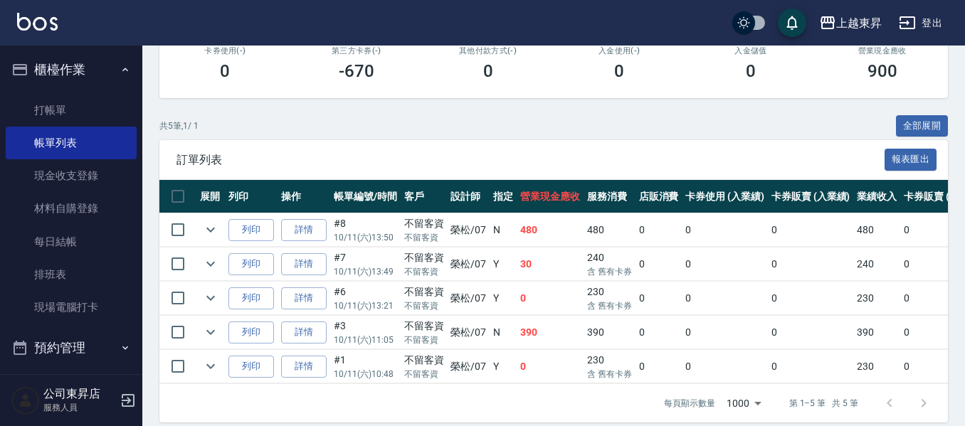
scroll to position [284, 0]
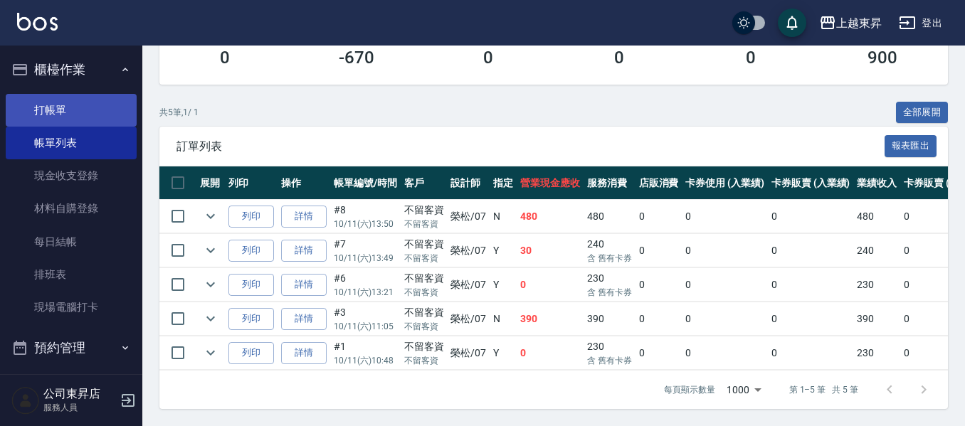
click at [80, 108] on link "打帳單" at bounding box center [71, 110] width 131 height 33
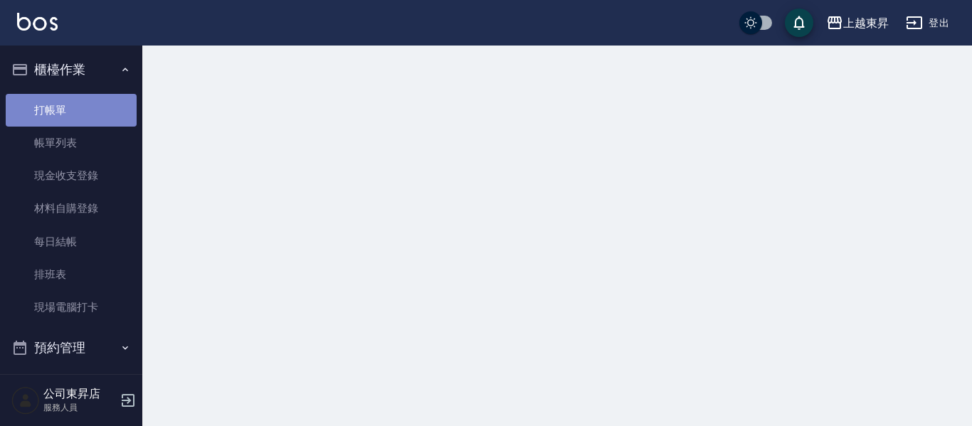
click at [80, 108] on link "打帳單" at bounding box center [71, 110] width 131 height 33
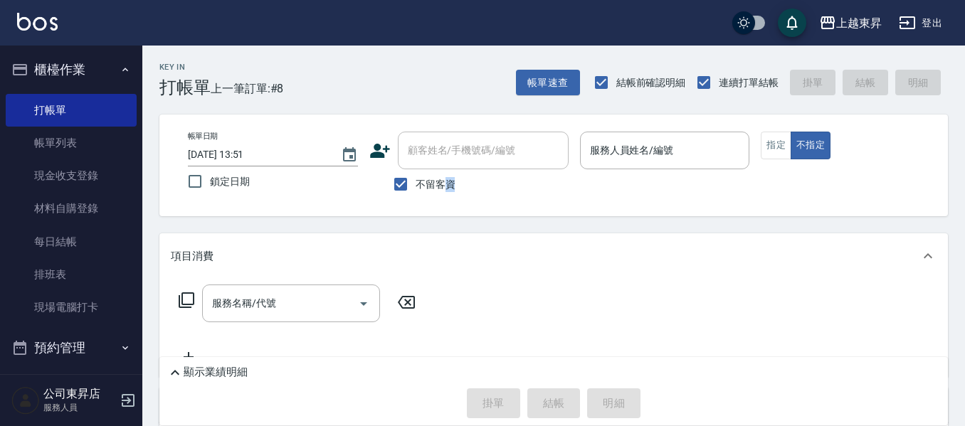
click at [464, 181] on div "不留客資" at bounding box center [468, 184] width 199 height 30
drag, startPoint x: 428, startPoint y: 196, endPoint x: 475, endPoint y: 180, distance: 50.2
click at [429, 196] on label "不留客資" at bounding box center [421, 184] width 70 height 30
click at [415, 196] on input "不留客資" at bounding box center [401, 184] width 30 height 30
checkbox input "false"
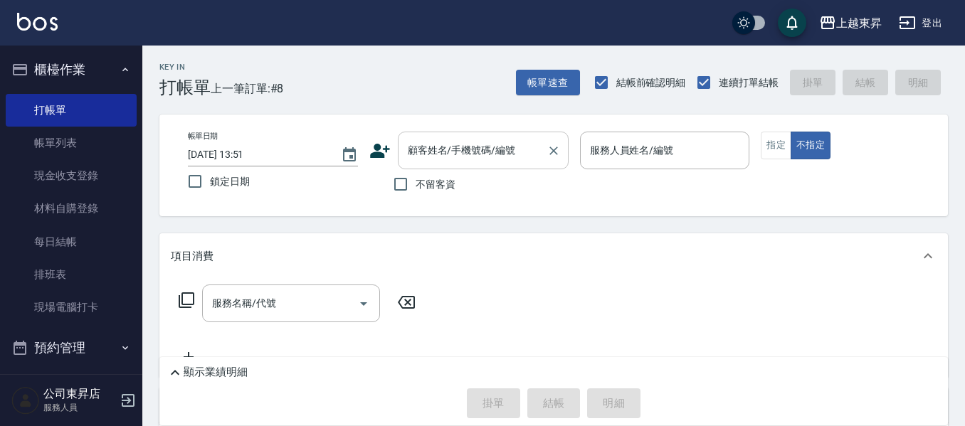
click at [484, 159] on input "顧客姓名/手機號碼/編號" at bounding box center [472, 150] width 137 height 25
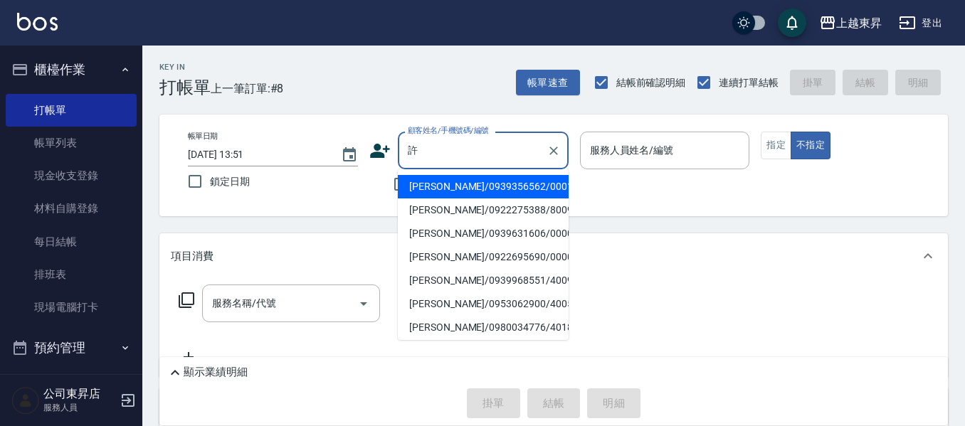
click at [429, 186] on li "[PERSON_NAME]/0939356562/00011" at bounding box center [483, 186] width 171 height 23
type input "[PERSON_NAME]/0939356562/00011"
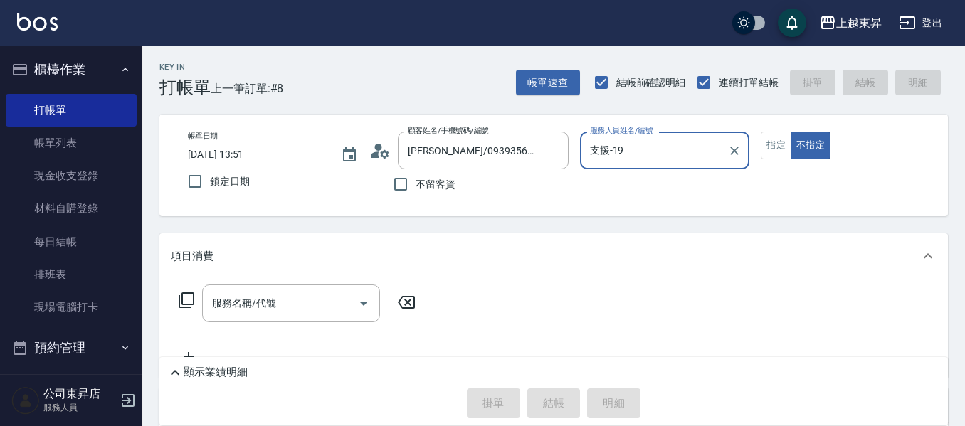
type input "支援-19"
drag, startPoint x: 773, startPoint y: 143, endPoint x: 760, endPoint y: 154, distance: 16.1
click at [772, 142] on button "指定" at bounding box center [775, 146] width 31 height 28
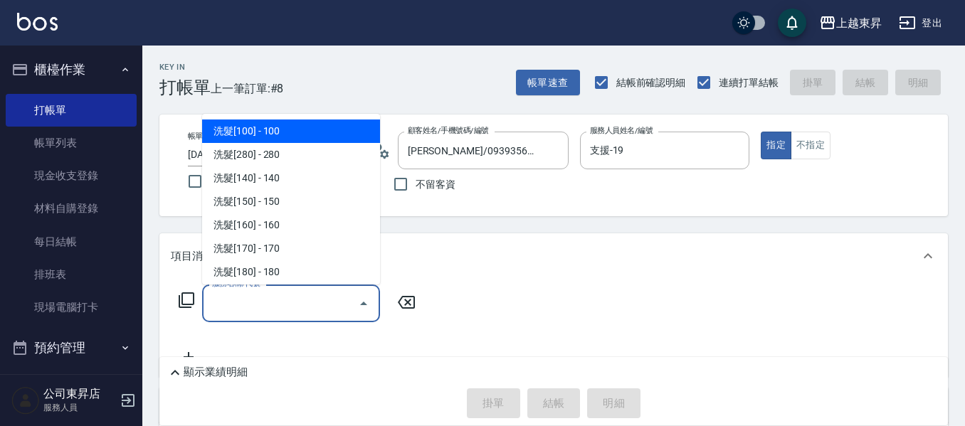
drag, startPoint x: 263, startPoint y: 308, endPoint x: 289, endPoint y: 299, distance: 27.0
click at [263, 307] on input "服務名稱/代號" at bounding box center [280, 303] width 144 height 25
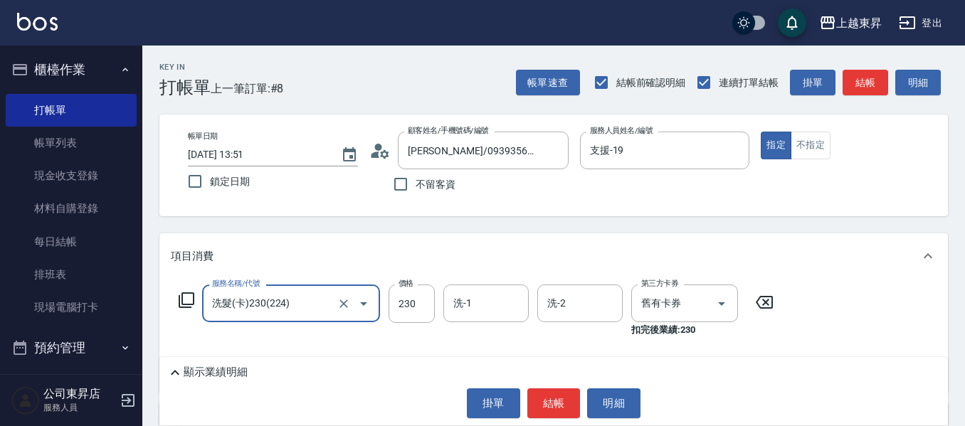
type input "洗髮(卡)230(224)"
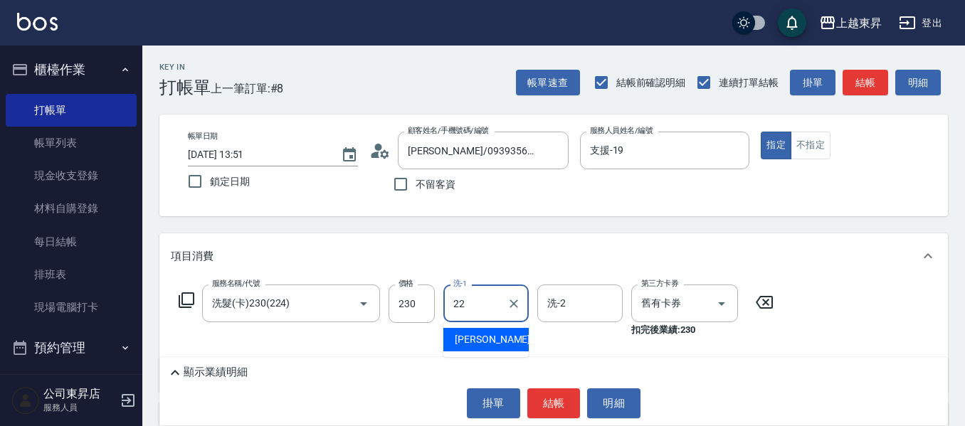
type input "[PERSON_NAME]-22"
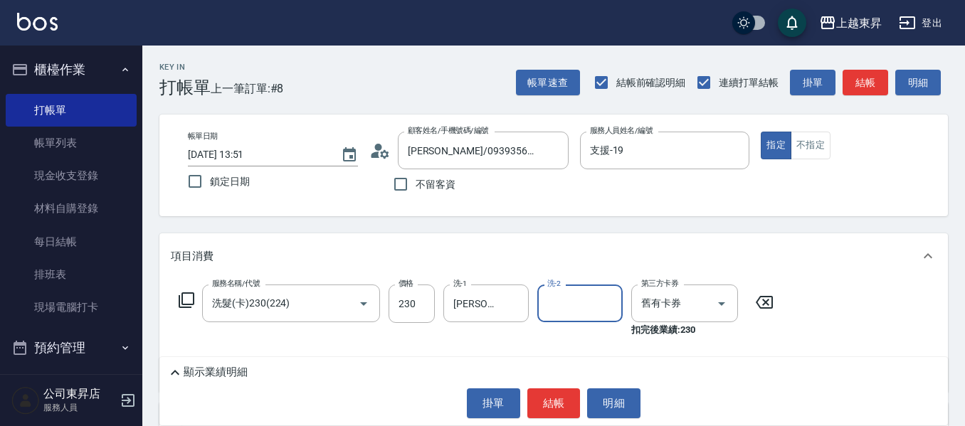
click at [558, 386] on div "顯示業績明細 掛單 結帳 明細" at bounding box center [553, 391] width 788 height 68
click at [561, 403] on button "結帳" at bounding box center [553, 403] width 53 height 30
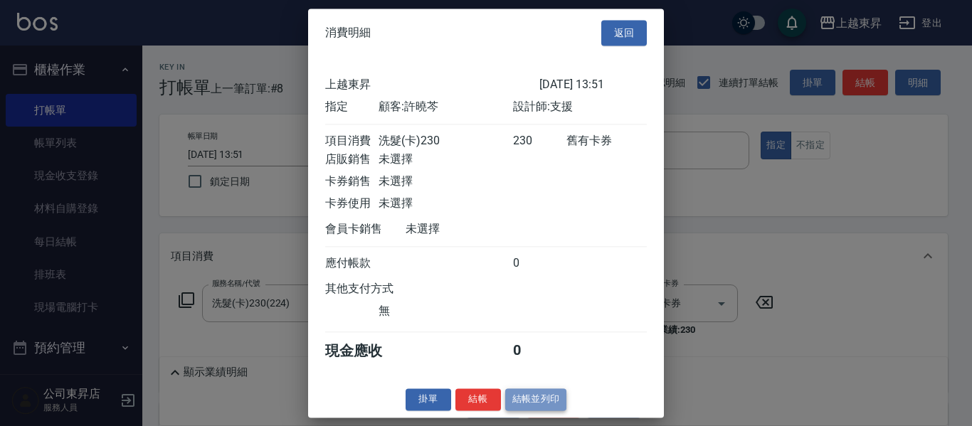
click at [547, 409] on button "結帳並列印" at bounding box center [536, 399] width 62 height 22
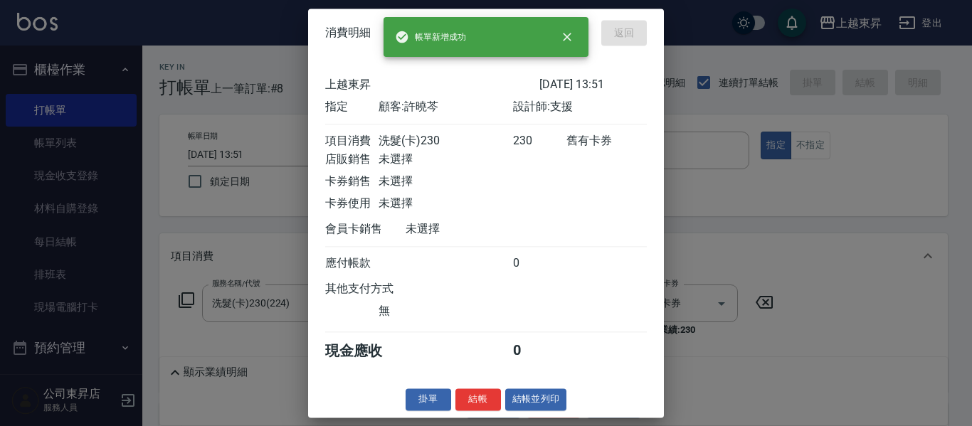
type input "[DATE] 14:22"
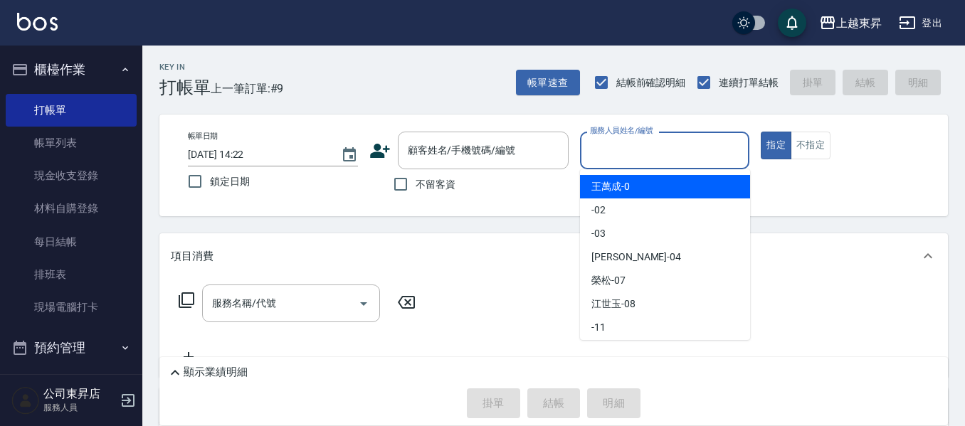
click at [616, 147] on input "服務人員姓名/編號" at bounding box center [664, 150] width 157 height 25
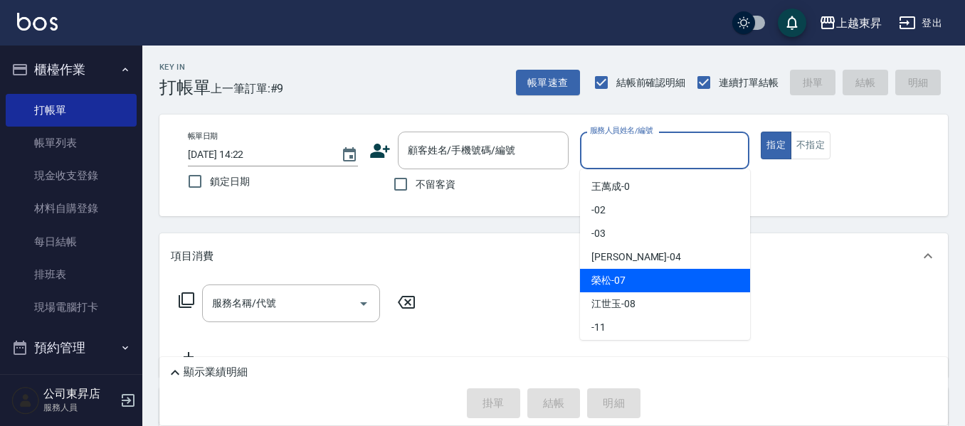
click at [620, 279] on span "[PERSON_NAME] -07" at bounding box center [608, 280] width 34 height 15
type input "[PERSON_NAME]-07"
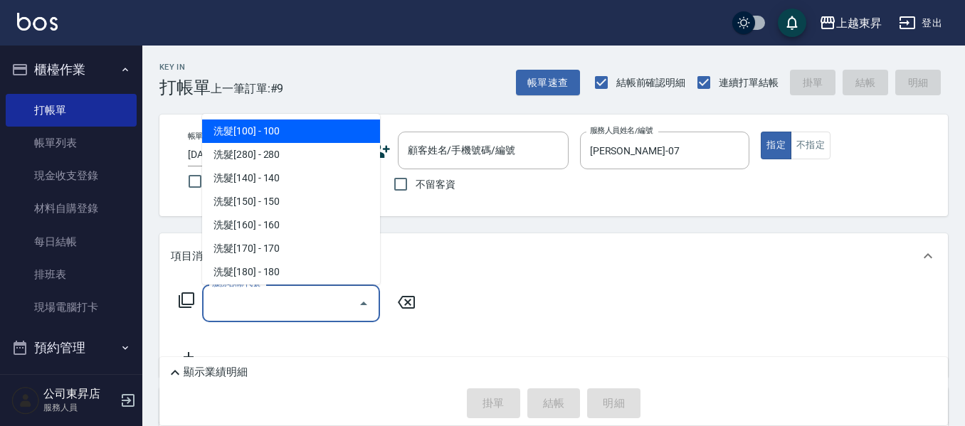
click at [264, 302] on input "服務名稱/代號" at bounding box center [280, 303] width 144 height 25
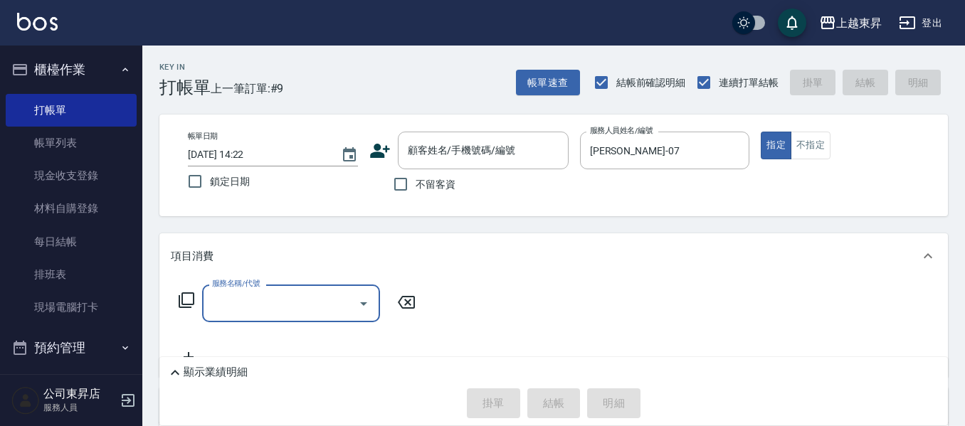
click at [269, 301] on input "服務名稱/代號" at bounding box center [280, 303] width 144 height 25
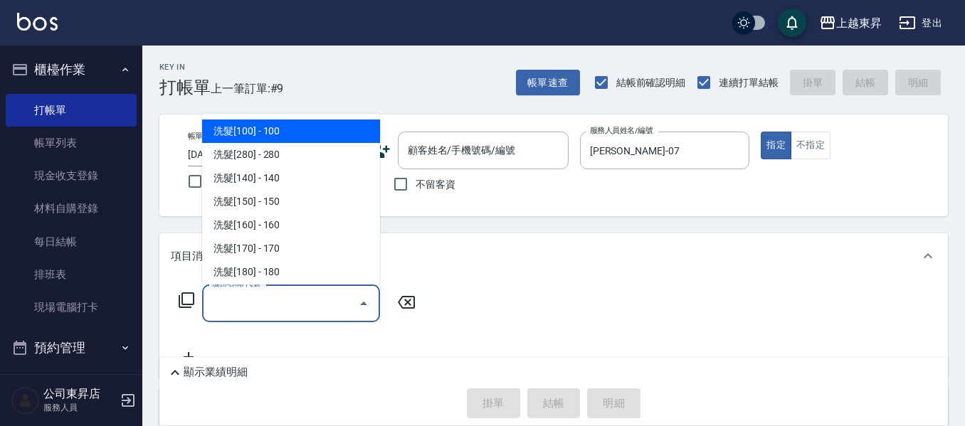
click at [269, 301] on input "服務名稱/代號" at bounding box center [280, 303] width 144 height 25
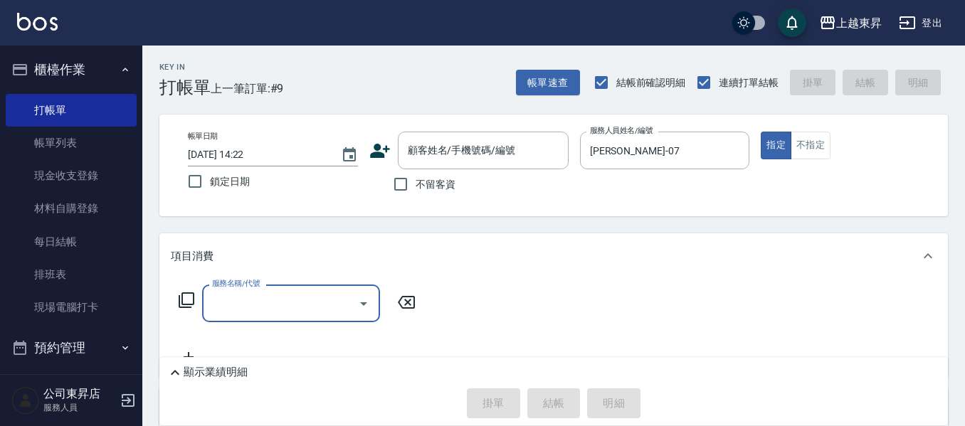
click at [269, 301] on input "服務名稱/代號" at bounding box center [280, 303] width 144 height 25
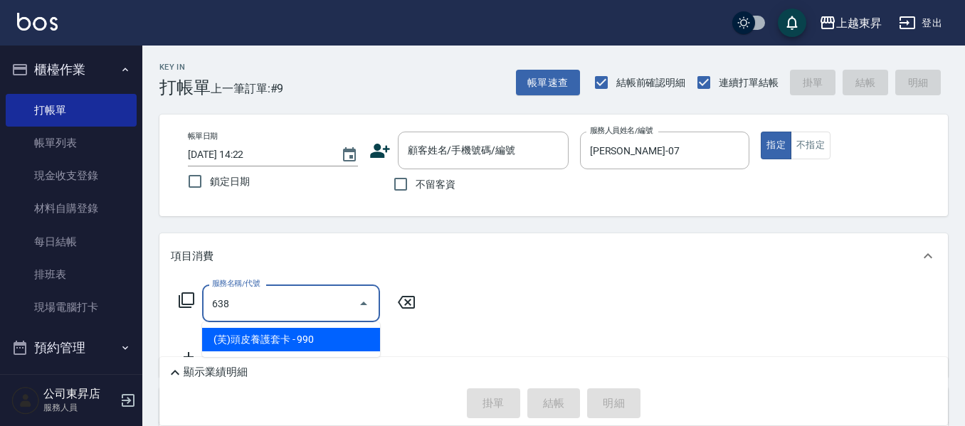
click at [310, 347] on span "(芙)頭皮養護套卡 - 990" at bounding box center [291, 339] width 178 height 23
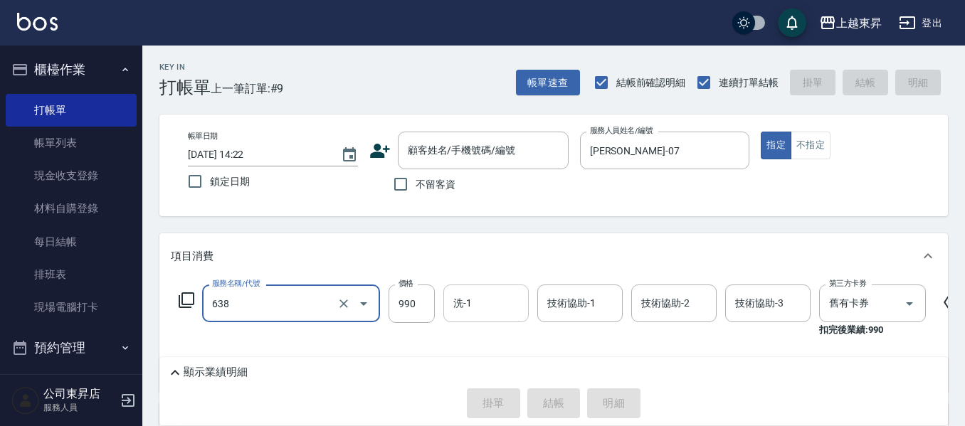
type input "(芙)頭皮養護套卡(638)"
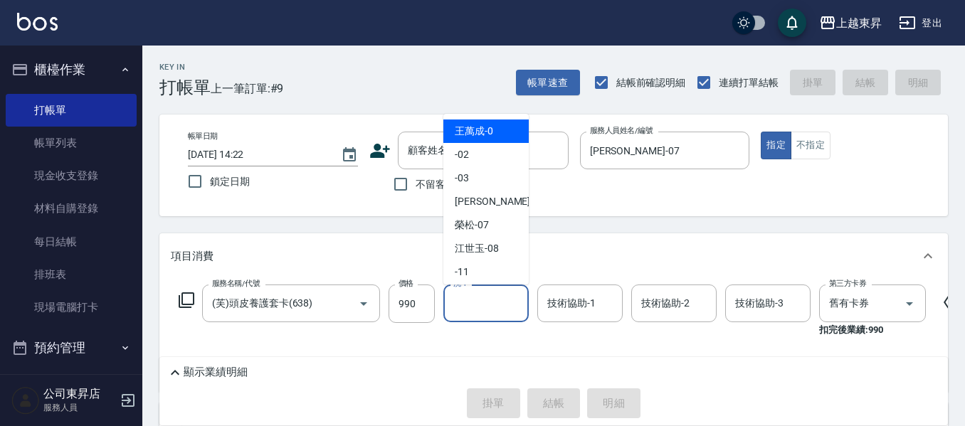
drag, startPoint x: 476, startPoint y: 299, endPoint x: 472, endPoint y: 293, distance: 7.7
click at [476, 299] on input "洗-1" at bounding box center [486, 303] width 73 height 25
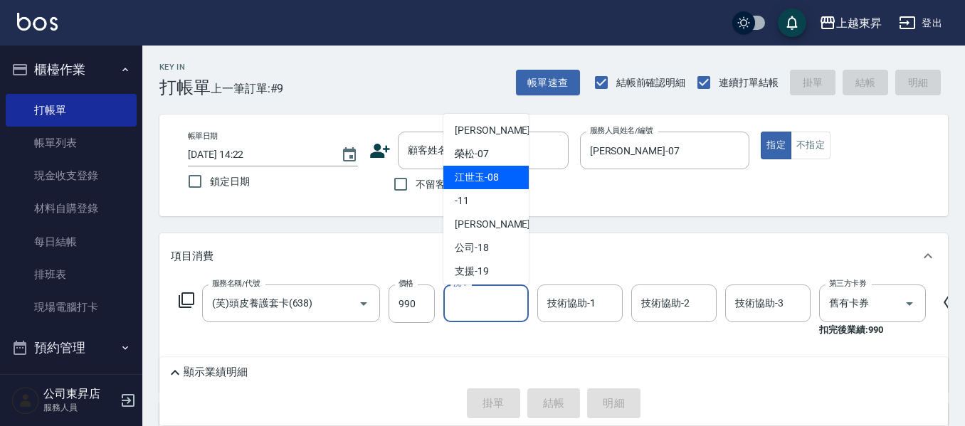
scroll to position [142, 0]
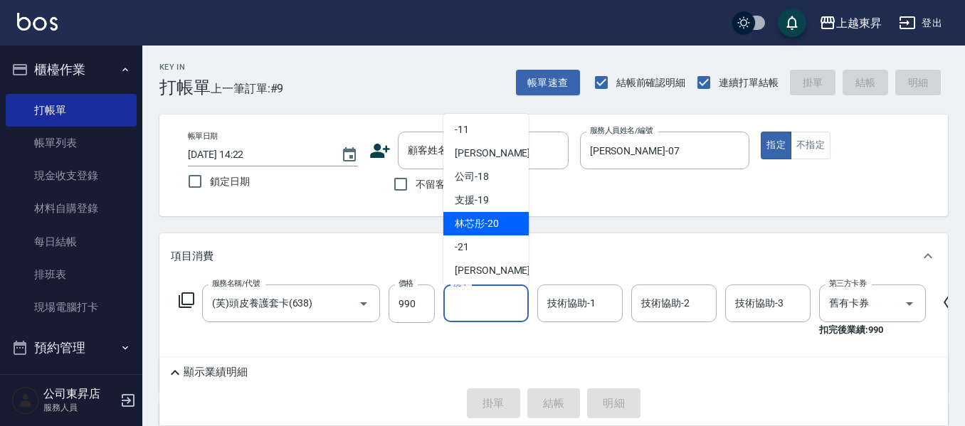
click at [491, 221] on span "林芯彤 -20" at bounding box center [477, 223] width 44 height 15
type input "林芯彤-20"
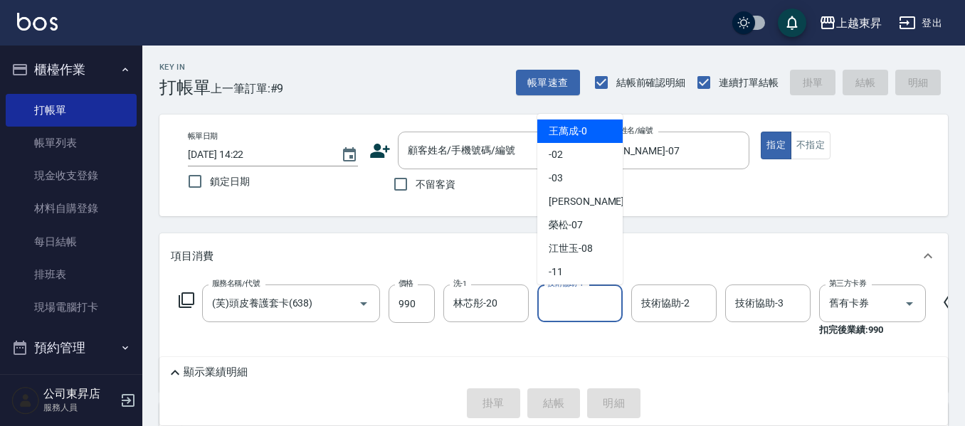
click at [572, 309] on input "技術協助-1" at bounding box center [579, 303] width 73 height 25
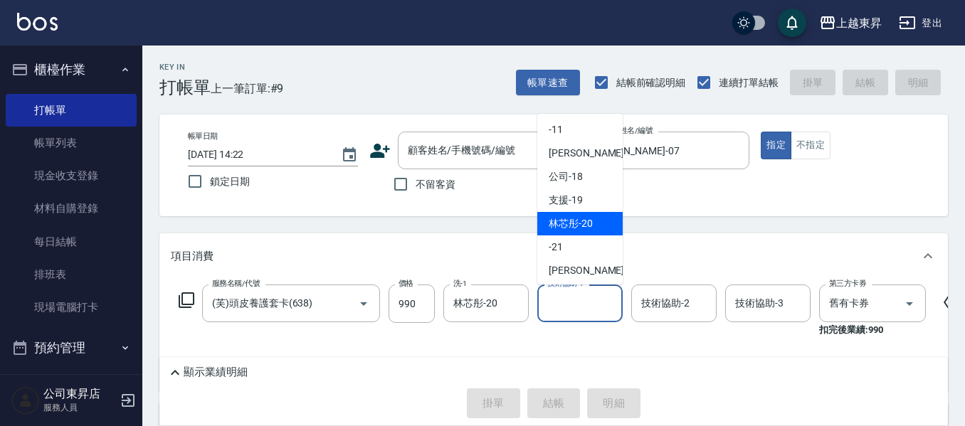
click at [568, 222] on span "林芯彤 -20" at bounding box center [570, 223] width 44 height 15
type input "林芯彤-20"
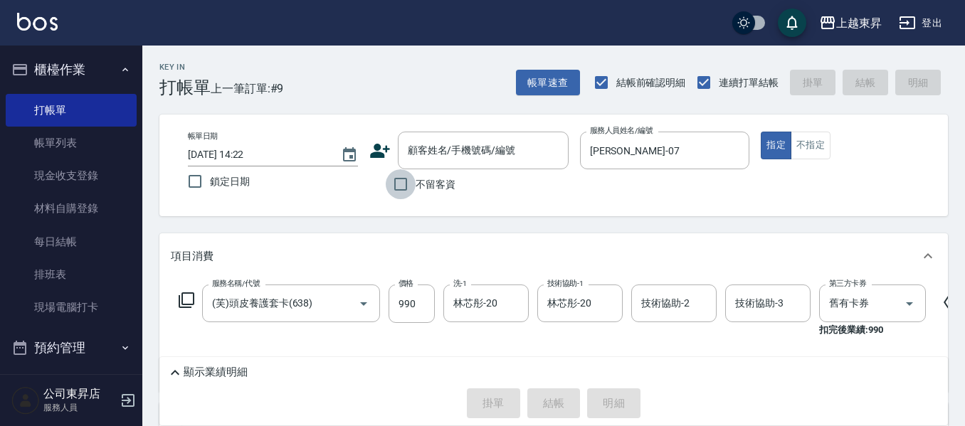
click at [398, 184] on input "不留客資" at bounding box center [401, 184] width 30 height 30
checkbox input "true"
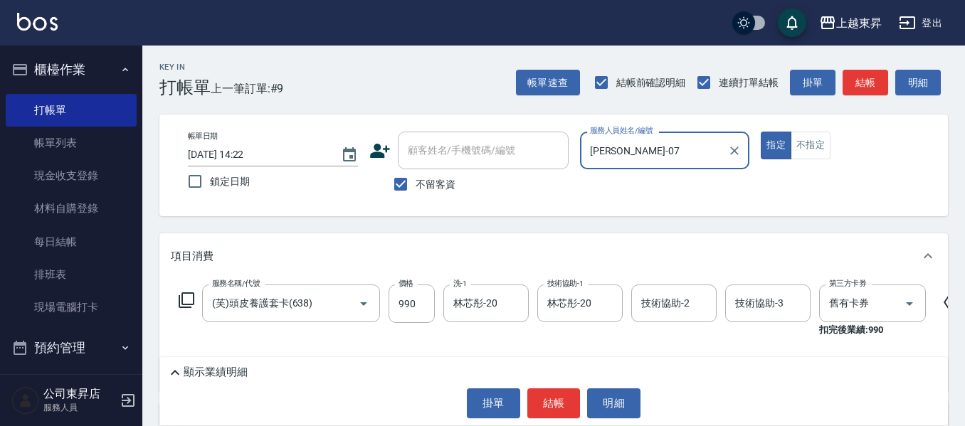
scroll to position [71, 0]
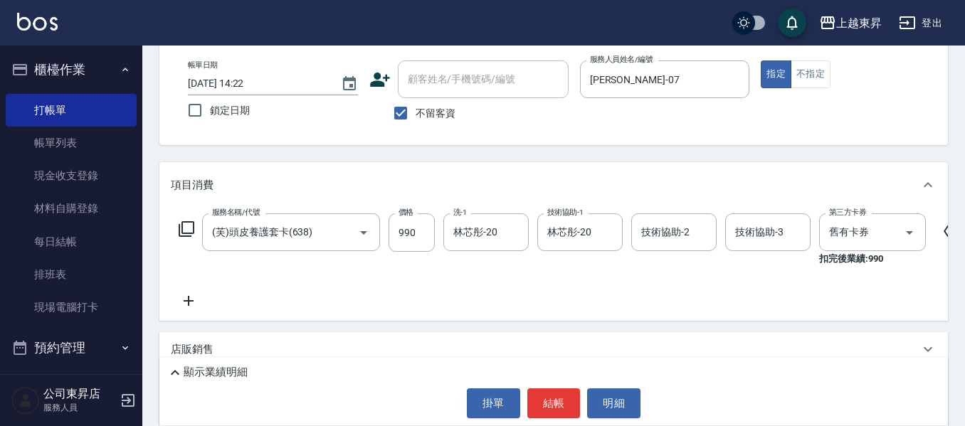
click at [190, 301] on icon at bounding box center [189, 301] width 10 height 10
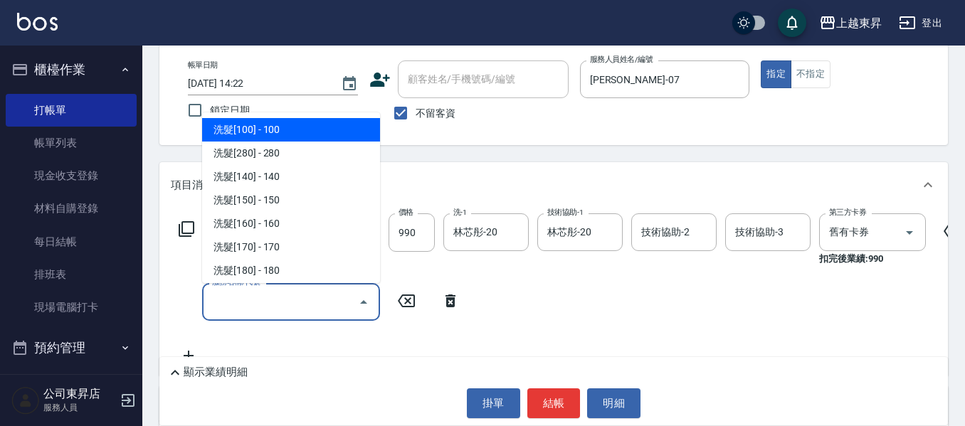
click at [233, 300] on input "服務名稱/代號" at bounding box center [280, 302] width 144 height 25
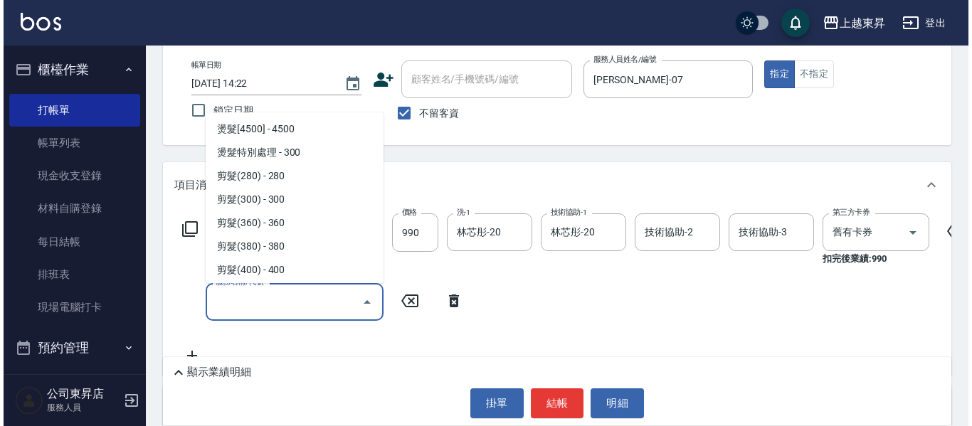
scroll to position [996, 0]
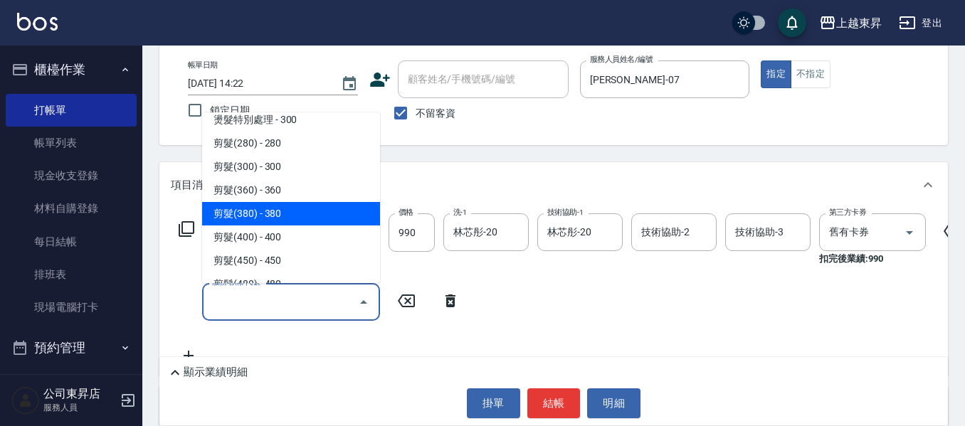
drag, startPoint x: 286, startPoint y: 209, endPoint x: 291, endPoint y: 266, distance: 57.1
click at [285, 208] on span "剪髮(380) - 380" at bounding box center [291, 213] width 178 height 23
type input "剪髮(380)(404)"
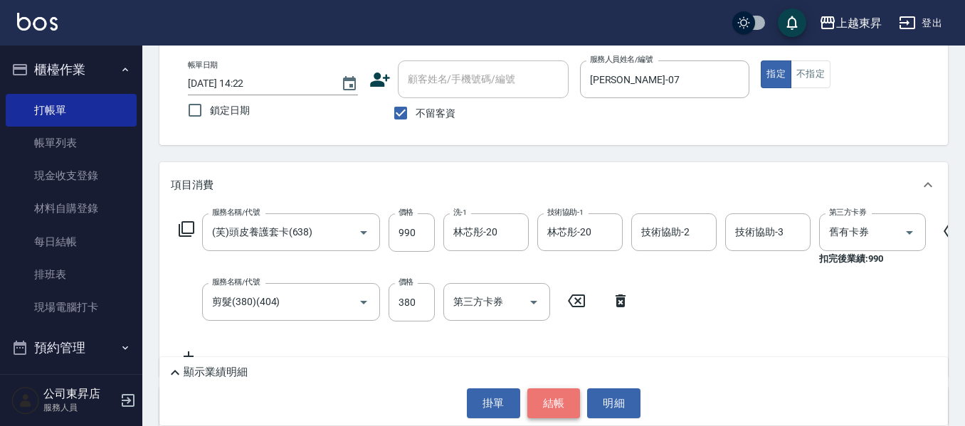
click at [556, 405] on button "結帳" at bounding box center [553, 403] width 53 height 30
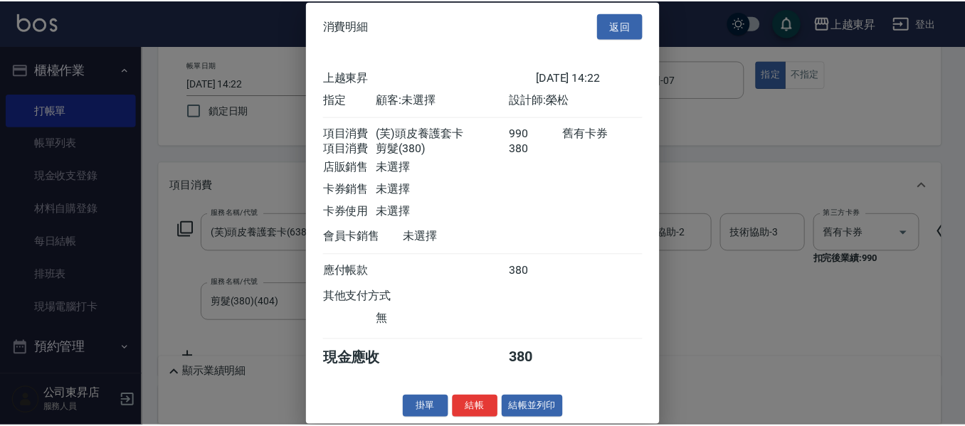
scroll to position [23, 0]
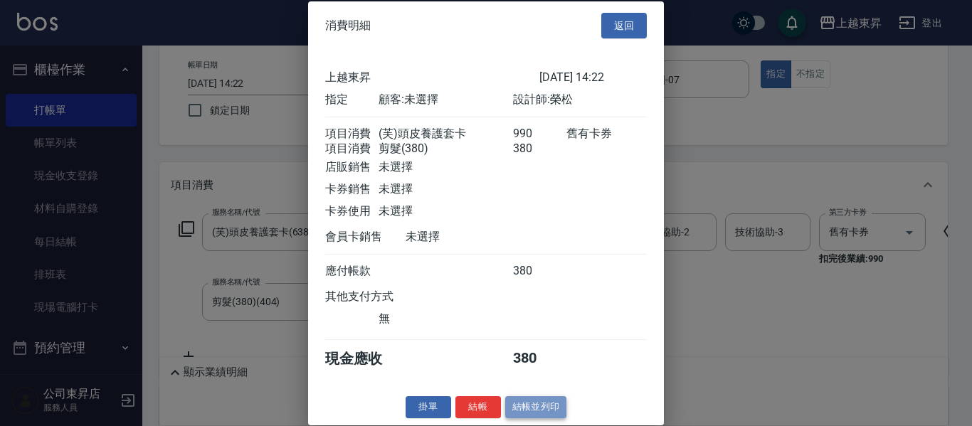
click at [535, 404] on button "結帳並列印" at bounding box center [536, 407] width 62 height 22
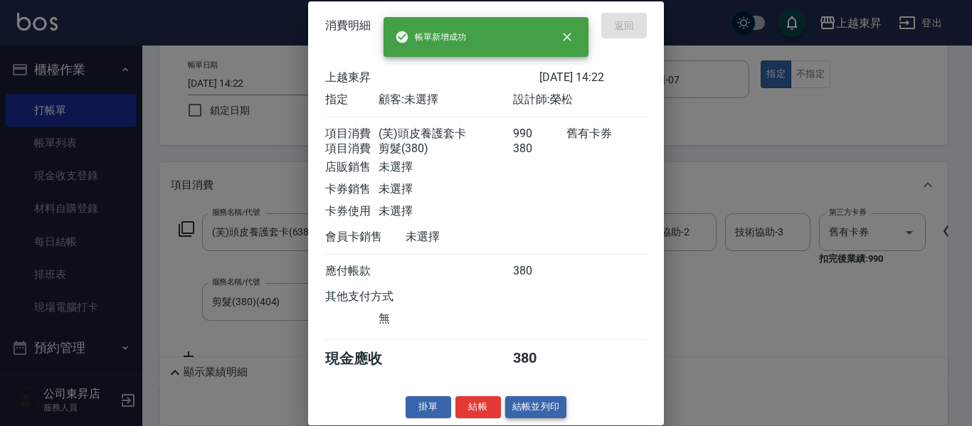
type input "[DATE] 14:45"
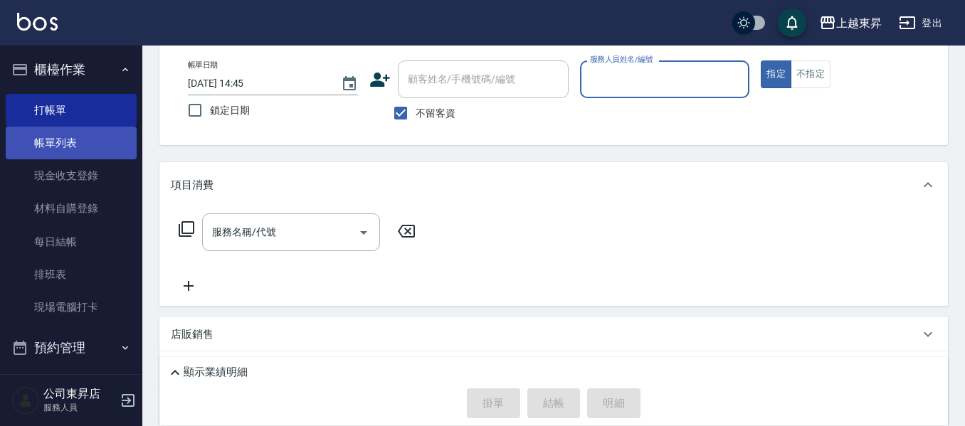
click at [50, 139] on link "帳單列表" at bounding box center [71, 143] width 131 height 33
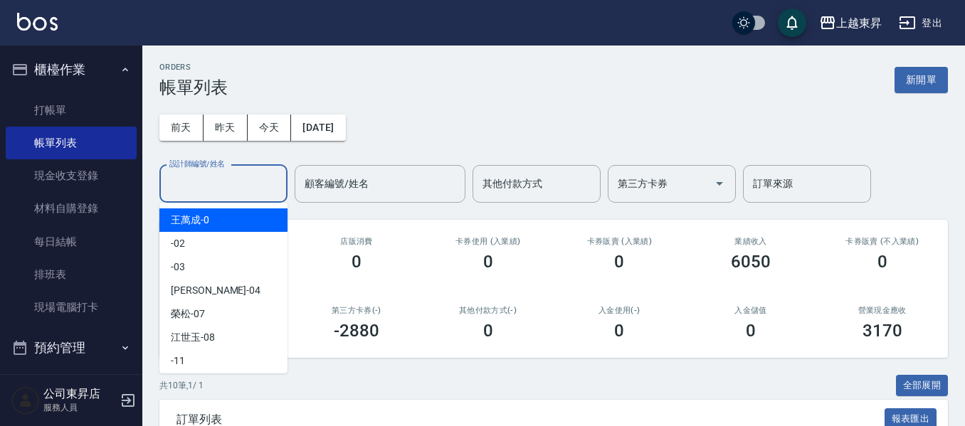
click at [205, 181] on input "設計師編號/姓名" at bounding box center [223, 183] width 115 height 25
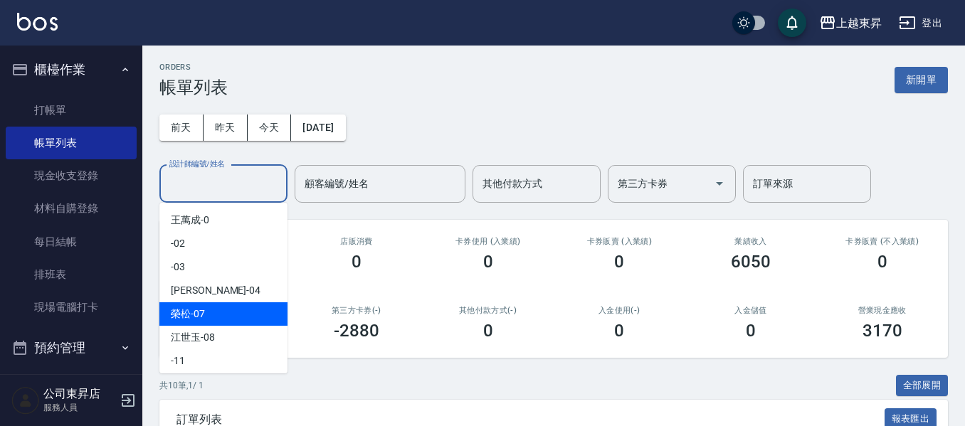
click at [192, 309] on span "[PERSON_NAME] -07" at bounding box center [188, 314] width 34 height 15
type input "[PERSON_NAME]-07"
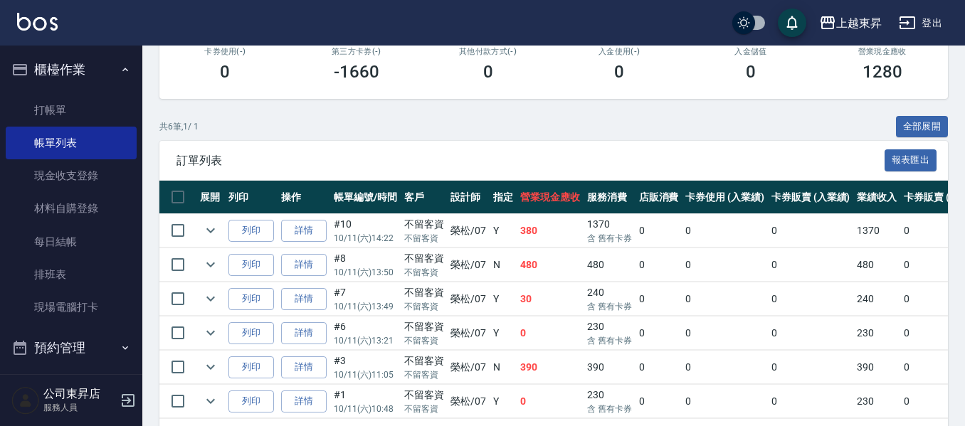
scroll to position [285, 0]
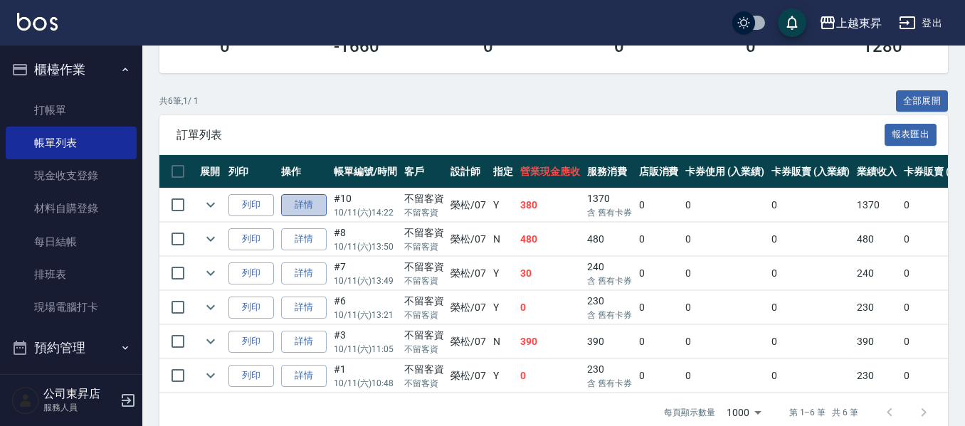
click at [302, 203] on link "詳情" at bounding box center [304, 205] width 46 height 22
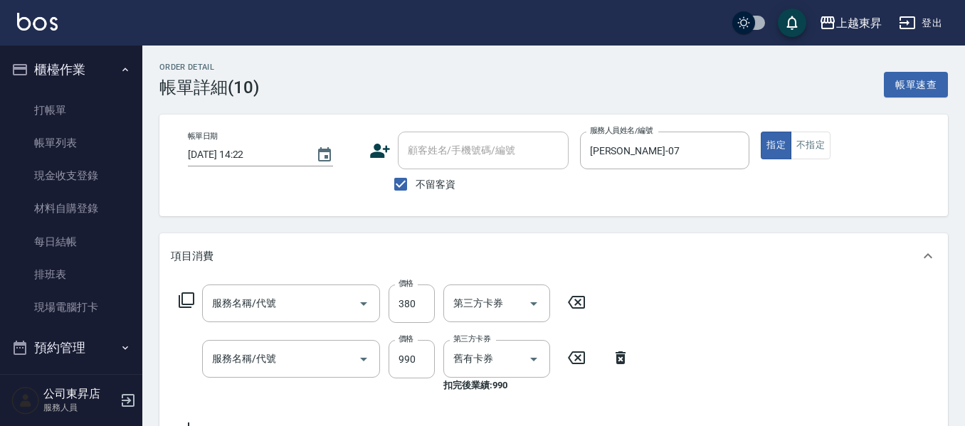
type input "[DATE] 14:22"
checkbox input "true"
type input "[PERSON_NAME]-07"
type input "剪髮(380)(404)"
type input "(芙)頭皮養護套卡(638)"
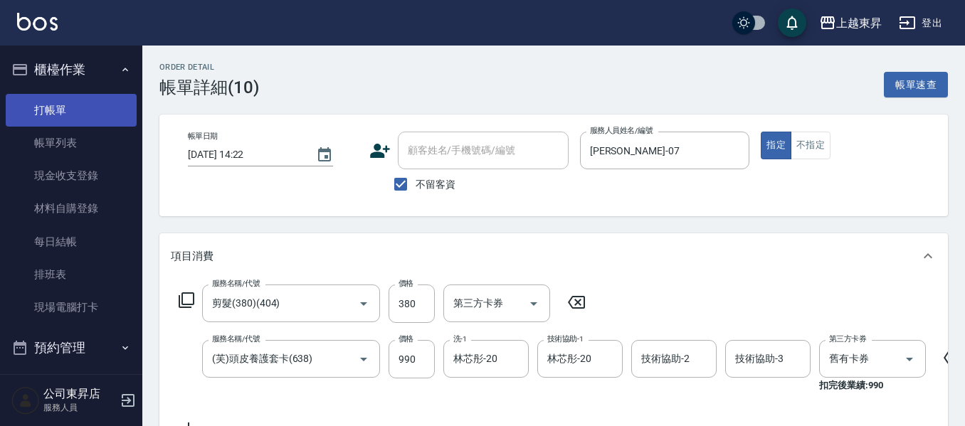
click at [95, 109] on link "打帳單" at bounding box center [71, 110] width 131 height 33
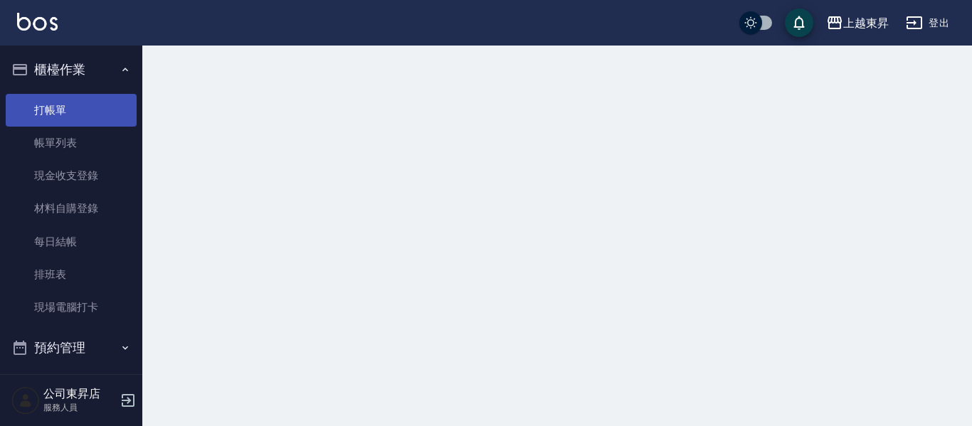
click at [96, 105] on link "打帳單" at bounding box center [71, 110] width 131 height 33
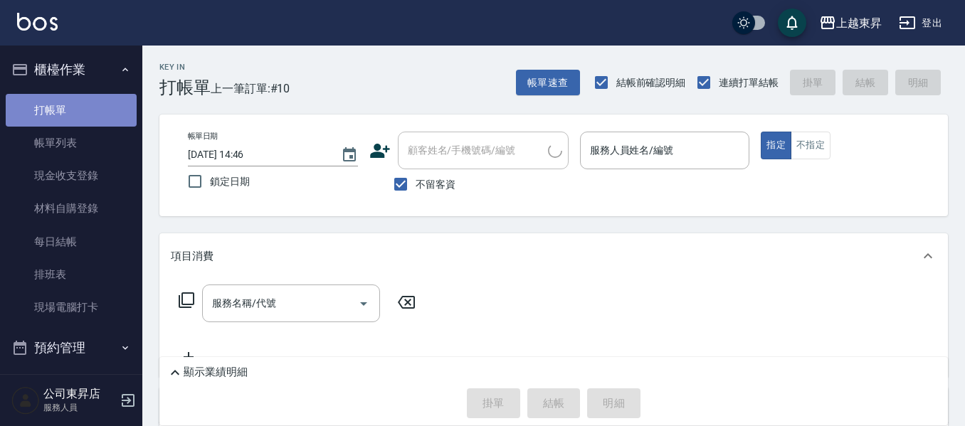
click at [95, 105] on link "打帳單" at bounding box center [71, 110] width 131 height 33
click at [599, 143] on div "服務人員姓名/編號 服務人員姓名/編號" at bounding box center [665, 151] width 170 height 38
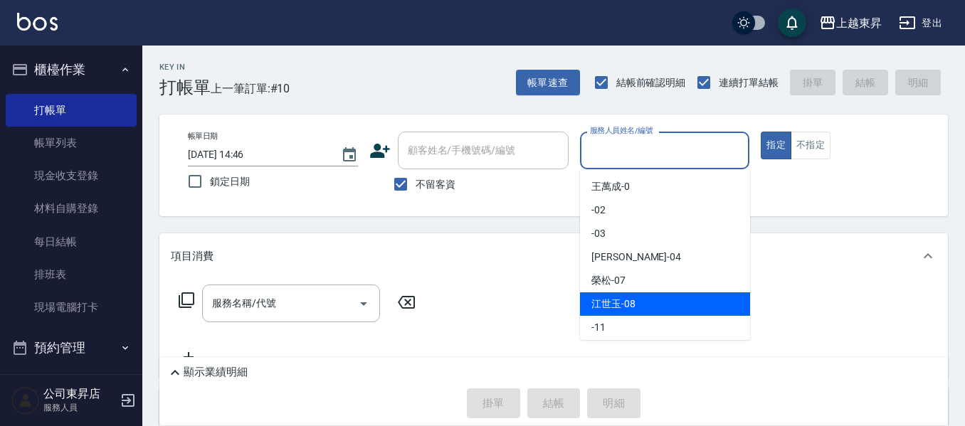
click at [606, 298] on span "[PERSON_NAME]-08" at bounding box center [613, 304] width 44 height 15
type input "江世玉-08"
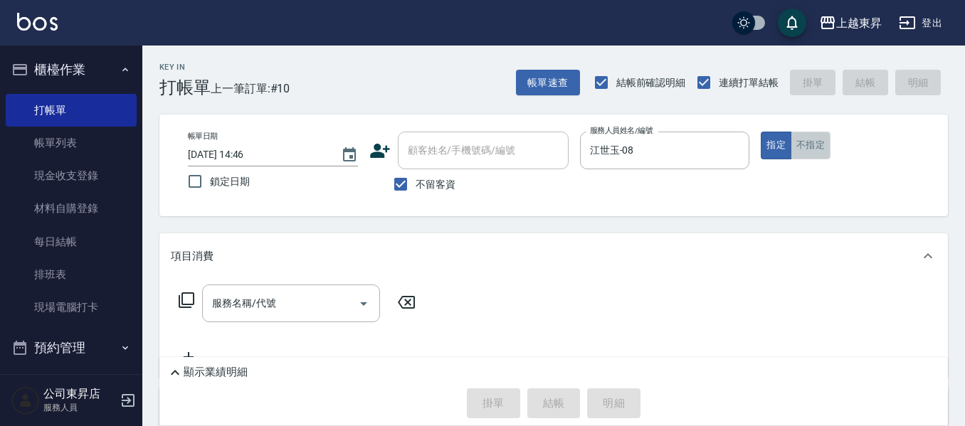
click at [811, 145] on button "不指定" at bounding box center [810, 146] width 40 height 28
click at [280, 313] on input "服務名稱/代號" at bounding box center [280, 303] width 144 height 25
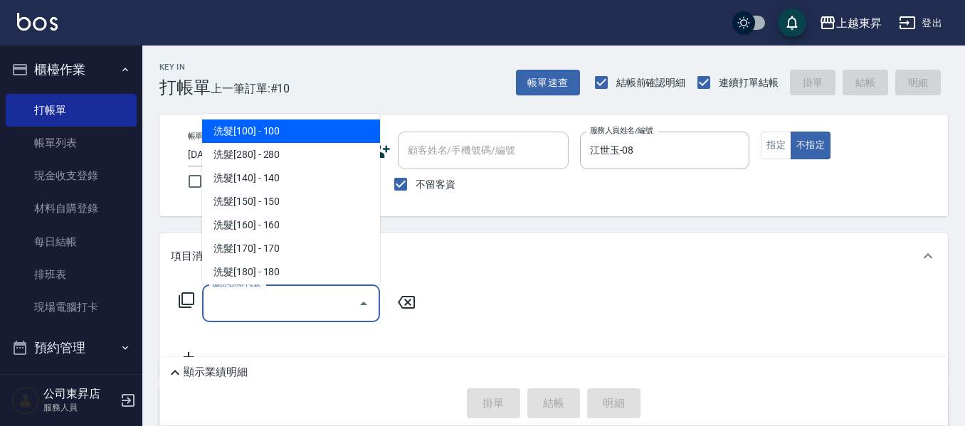
click at [291, 129] on span "洗髮[100] - 100" at bounding box center [291, 131] width 178 height 23
type input "洗髮[100](201)"
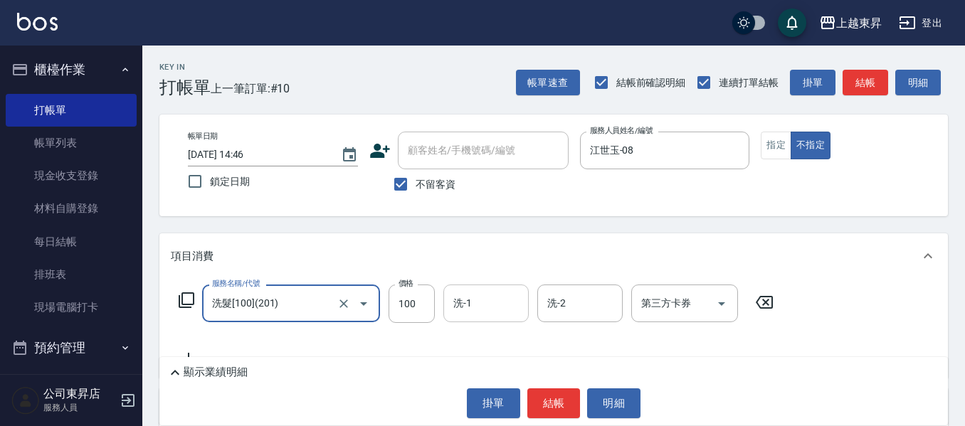
click at [469, 307] on div "洗-1 洗-1" at bounding box center [485, 304] width 85 height 38
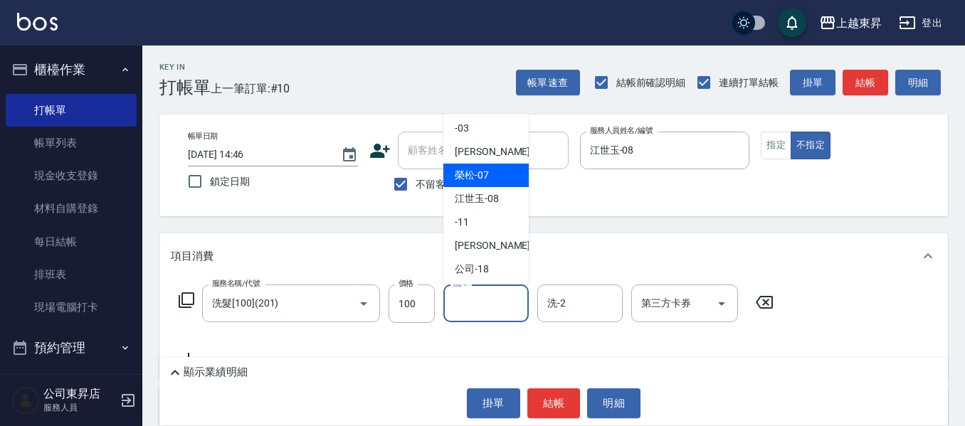
scroll to position [71, 0]
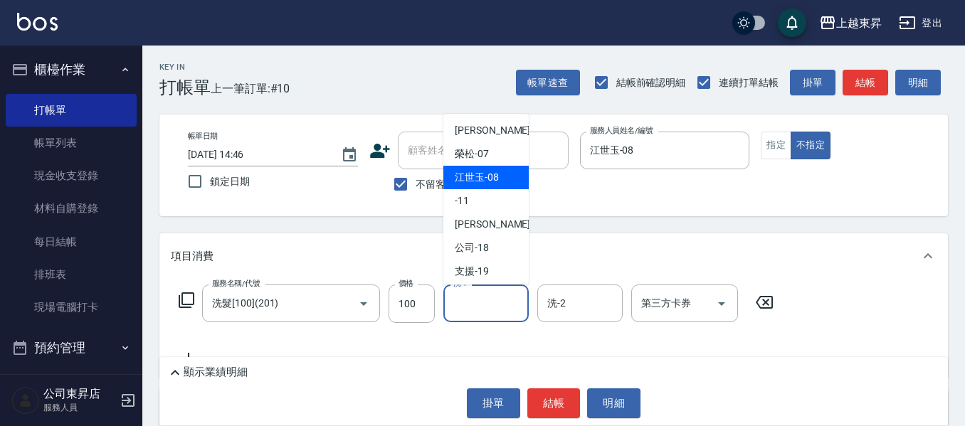
click at [468, 186] on div "[PERSON_NAME]-08" at bounding box center [485, 177] width 85 height 23
type input "江世玉-08"
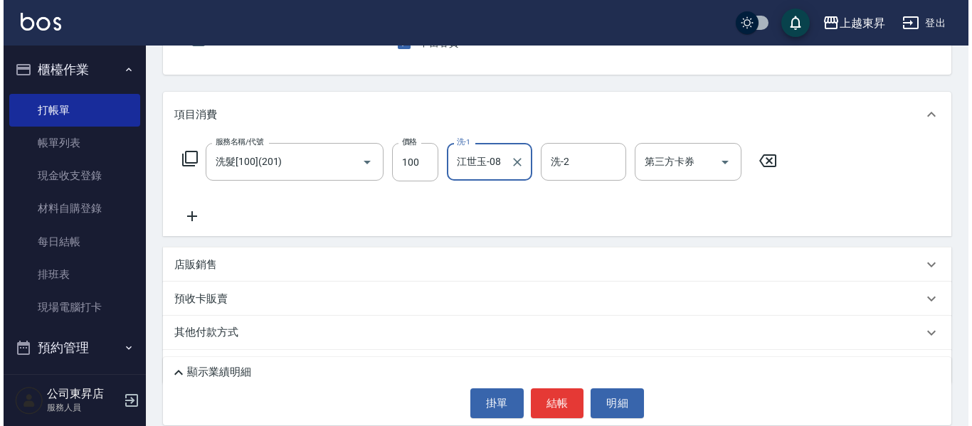
scroll to position [142, 0]
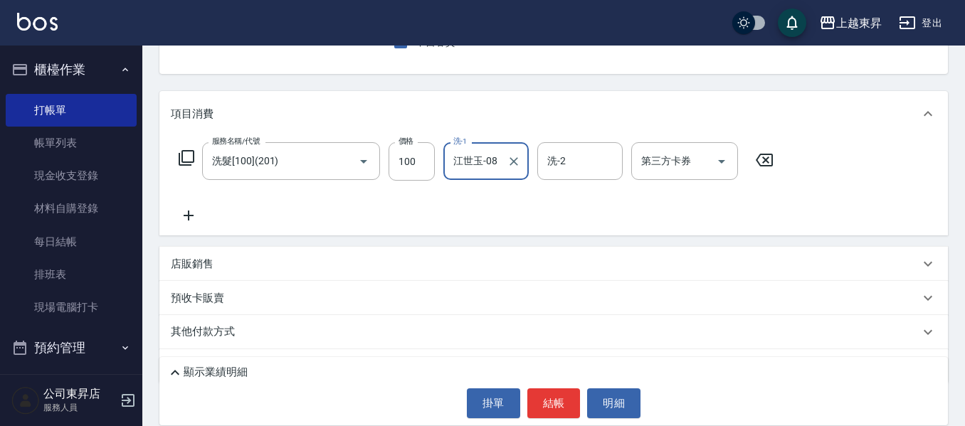
click at [186, 213] on icon at bounding box center [189, 215] width 36 height 17
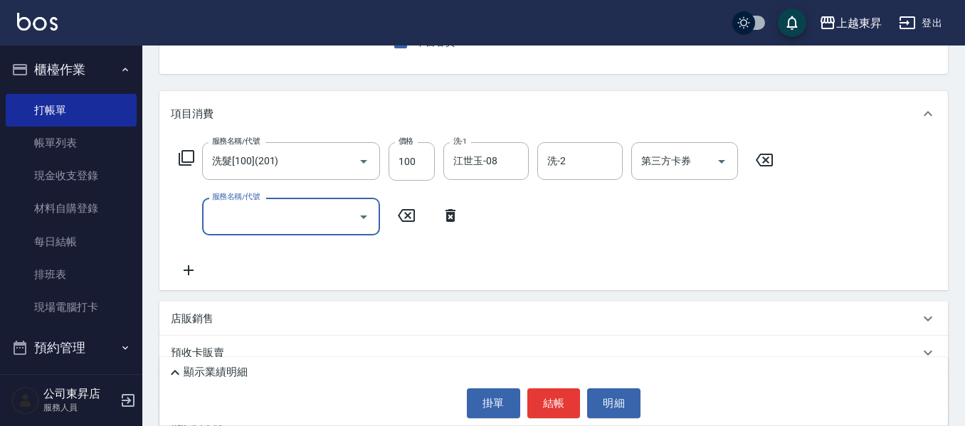
click at [195, 271] on icon at bounding box center [189, 270] width 36 height 17
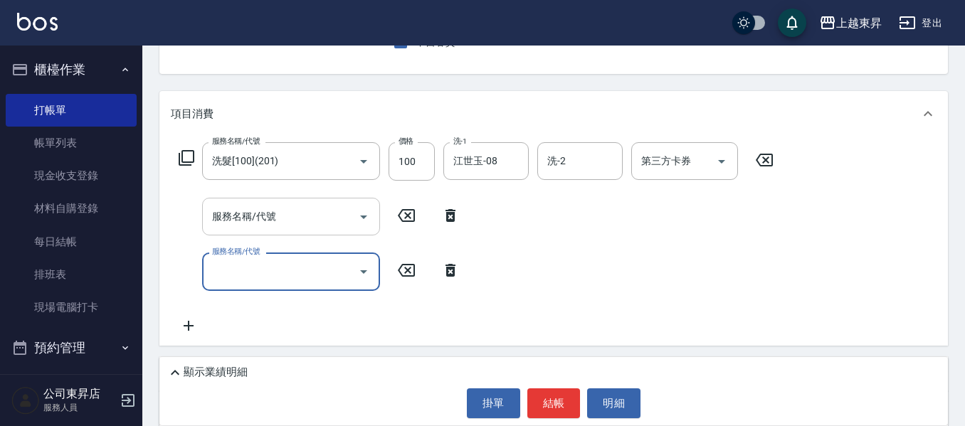
click at [225, 218] on input "服務名稱/代號" at bounding box center [280, 216] width 144 height 25
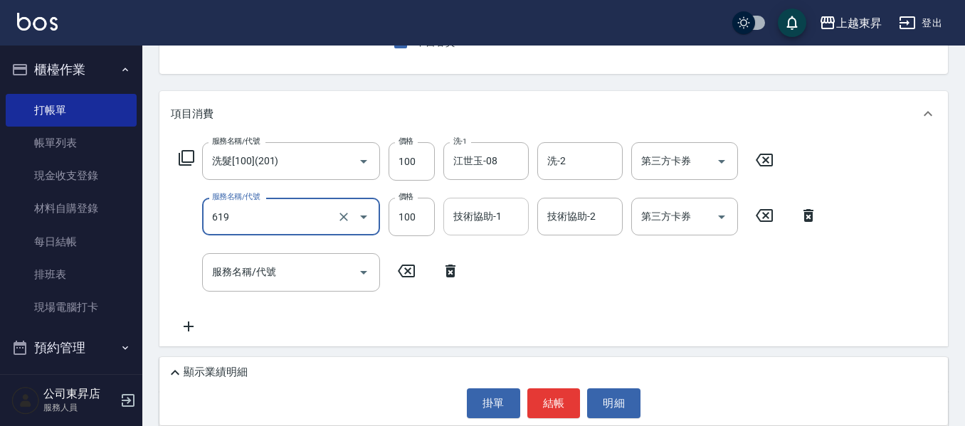
click at [468, 213] on div "技術協助-1 技術協助-1" at bounding box center [485, 217] width 85 height 38
type input "煥彩.玻酸.晶膜.水療(619)"
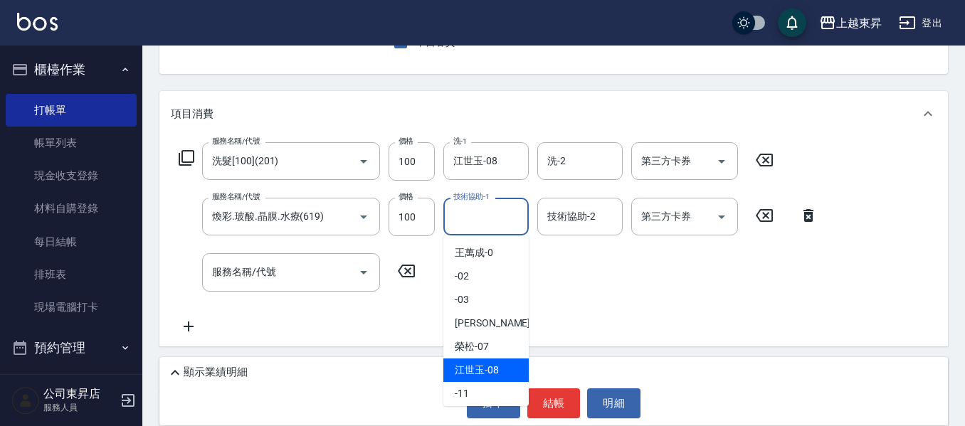
click at [465, 363] on span "[PERSON_NAME]-08" at bounding box center [477, 370] width 44 height 15
type input "江世玉-08"
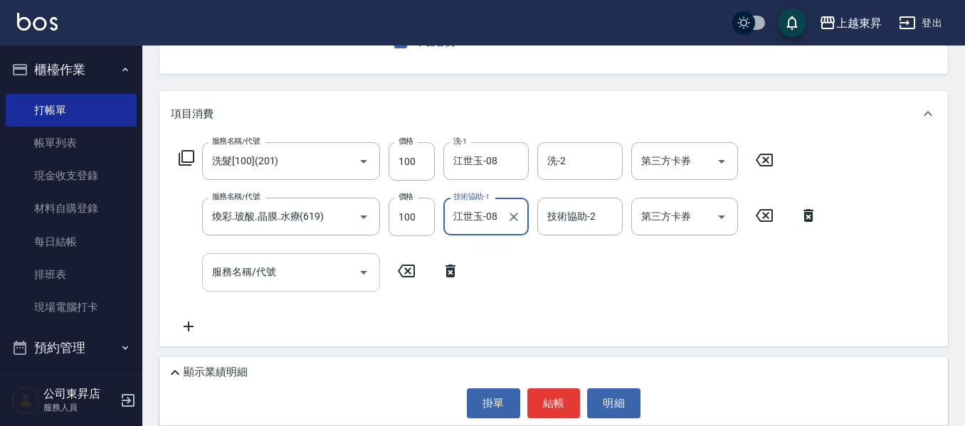
click at [270, 267] on div "服務名稱/代號 服務名稱/代號" at bounding box center [291, 272] width 178 height 38
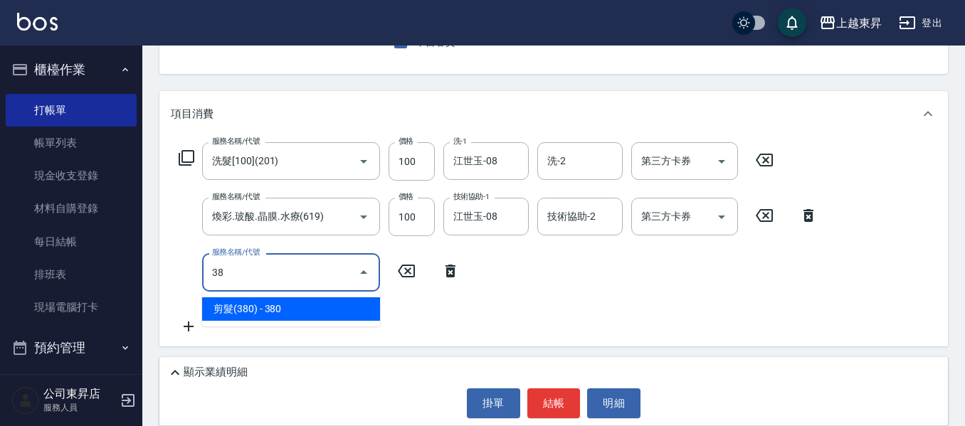
click at [272, 307] on span "剪髮(380) - 380" at bounding box center [291, 308] width 178 height 23
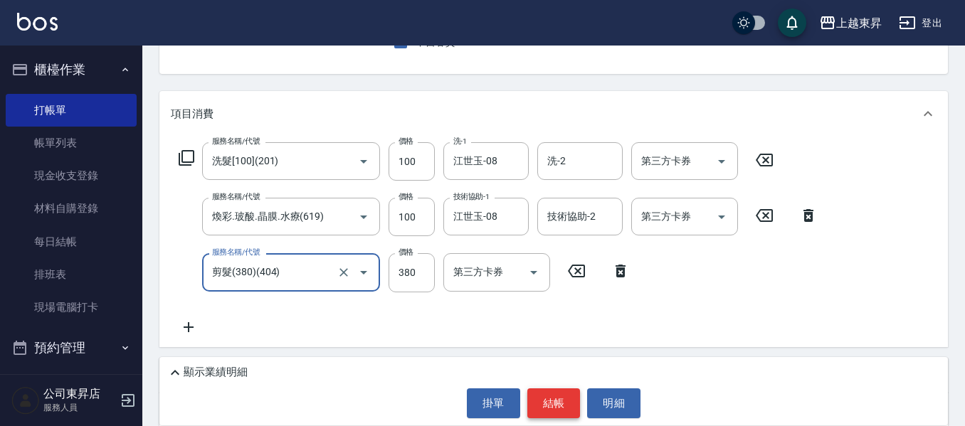
type input "剪髮(380)(404)"
click at [568, 404] on button "結帳" at bounding box center [553, 403] width 53 height 30
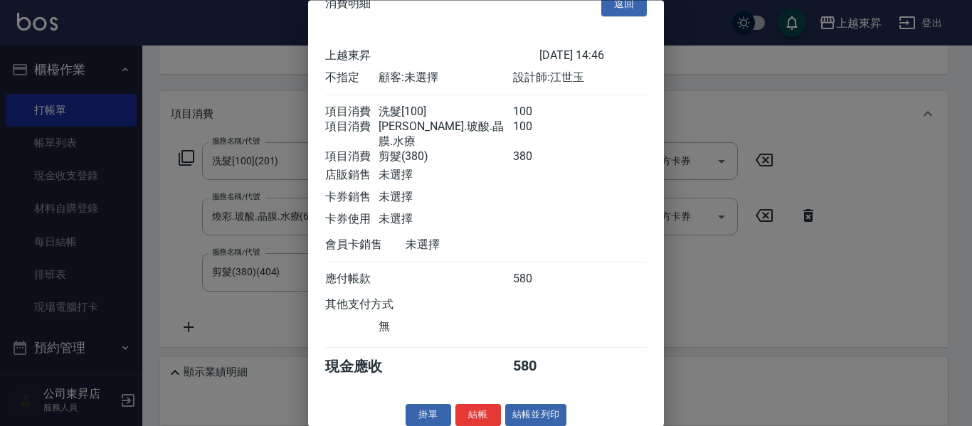
scroll to position [40, 0]
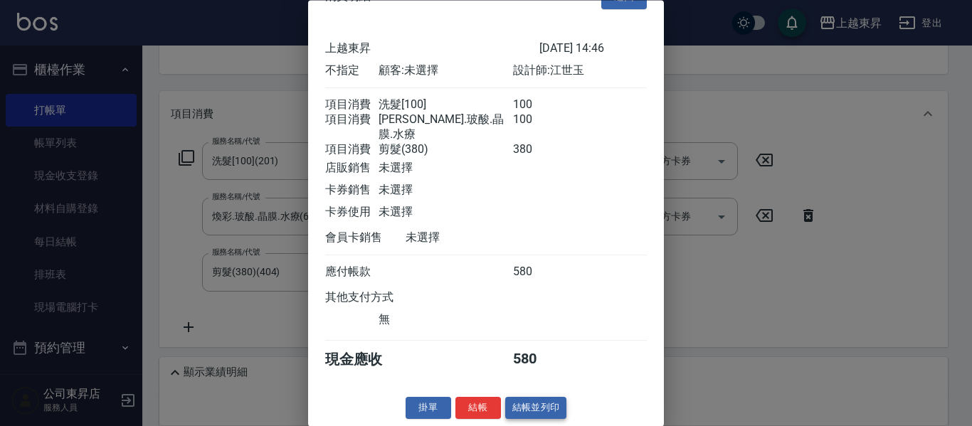
click at [552, 413] on button "結帳並列印" at bounding box center [536, 409] width 62 height 22
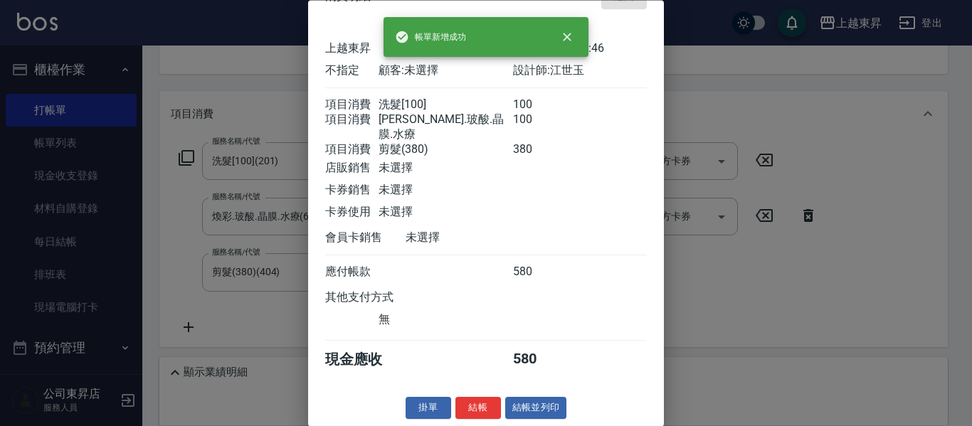
type input "[DATE] 14:56"
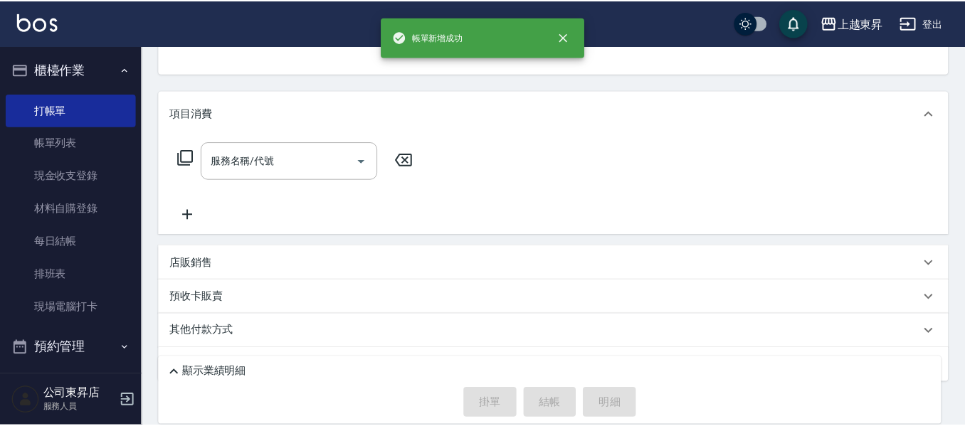
scroll to position [138, 0]
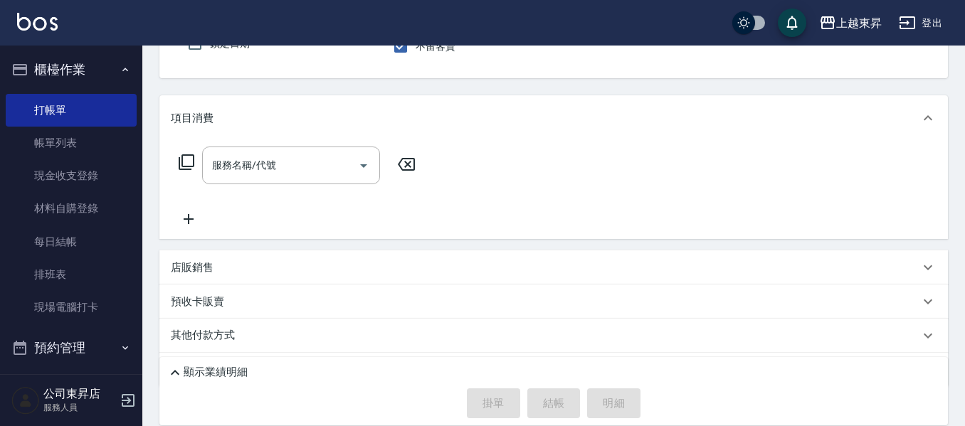
drag, startPoint x: 528, startPoint y: 267, endPoint x: 605, endPoint y: 122, distance: 164.2
click at [600, 127] on div "Key In 打帳單 上一筆訂單:#11 帳單速查 結帳前確認明細 連續打單結帳 掛單 結帳 明細 帳單日期 [DATE] 14:56 鎖定日期 顧客姓名/手…" at bounding box center [553, 187] width 822 height 558
drag, startPoint x: 648, startPoint y: 353, endPoint x: 664, endPoint y: 335, distance: 23.7
click at [650, 351] on div "項目消費 服務名稱/代號 服務名稱/代號 店販銷售 服務人員姓名/編號 服務人員姓名/編號 商品代號/名稱 商品代號/名稱 預收卡販賣 卡券名稱/代號 卡券名…" at bounding box center [553, 241] width 788 height 292
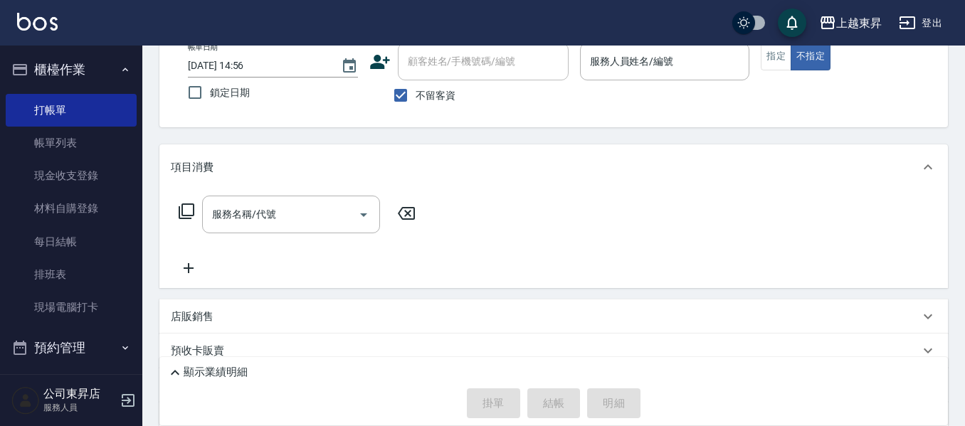
scroll to position [67, 0]
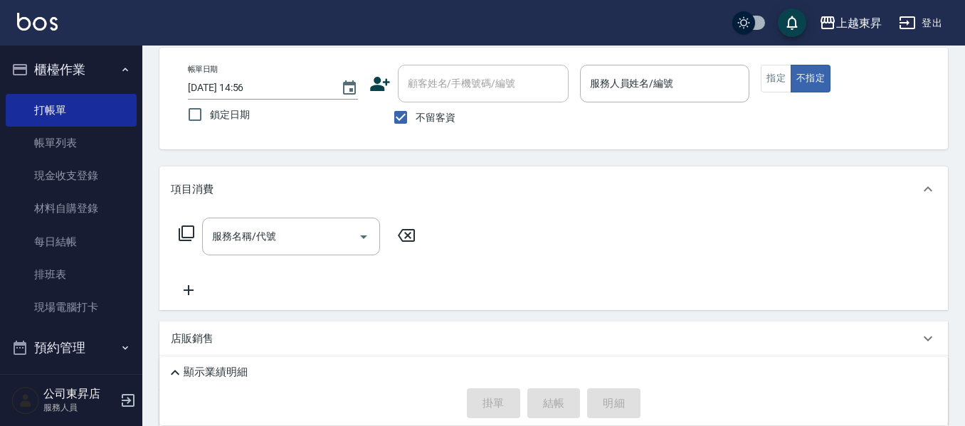
click at [611, 79] on input "服務人員姓名/編號" at bounding box center [664, 83] width 157 height 25
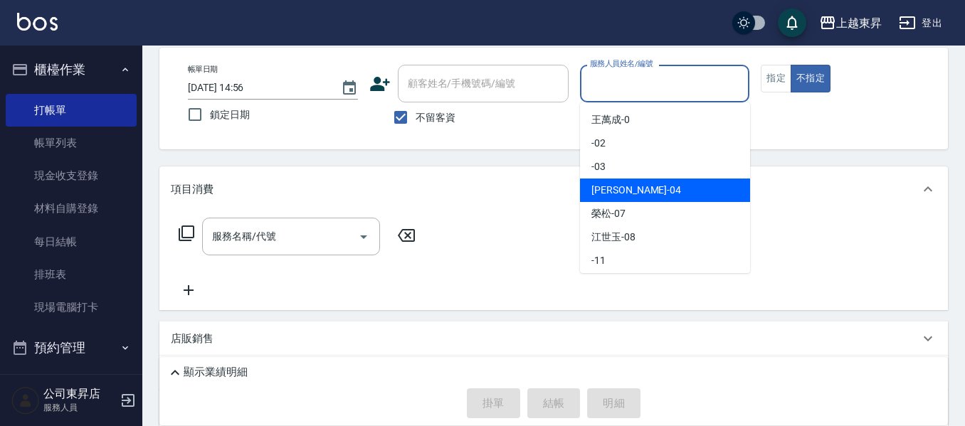
click at [647, 184] on div "[PERSON_NAME]04" at bounding box center [665, 190] width 170 height 23
type input "[PERSON_NAME]04"
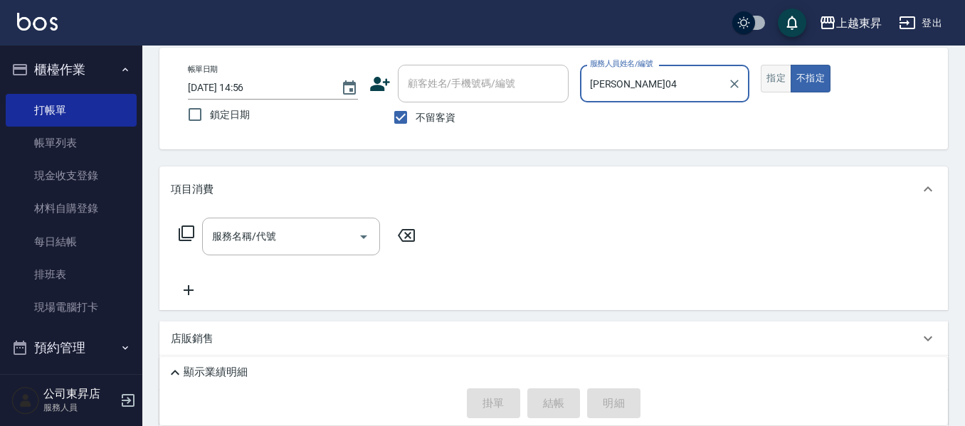
click at [778, 79] on button "指定" at bounding box center [775, 79] width 31 height 28
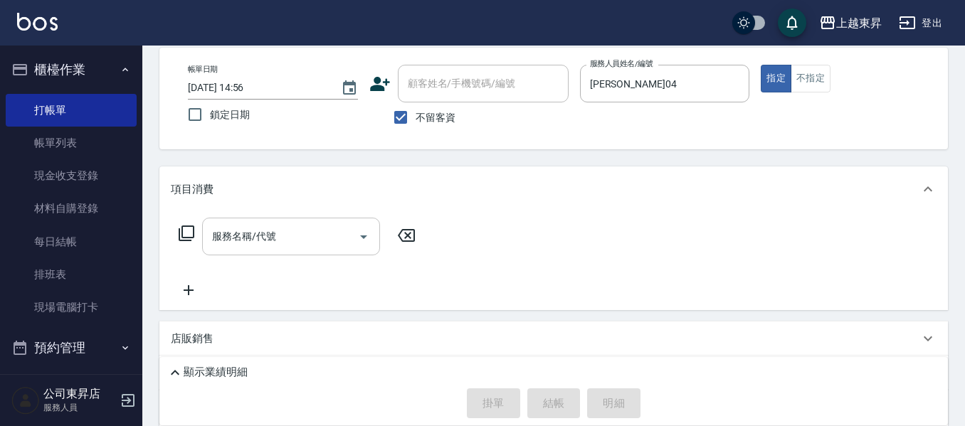
click at [280, 230] on input "服務名稱/代號" at bounding box center [280, 236] width 144 height 25
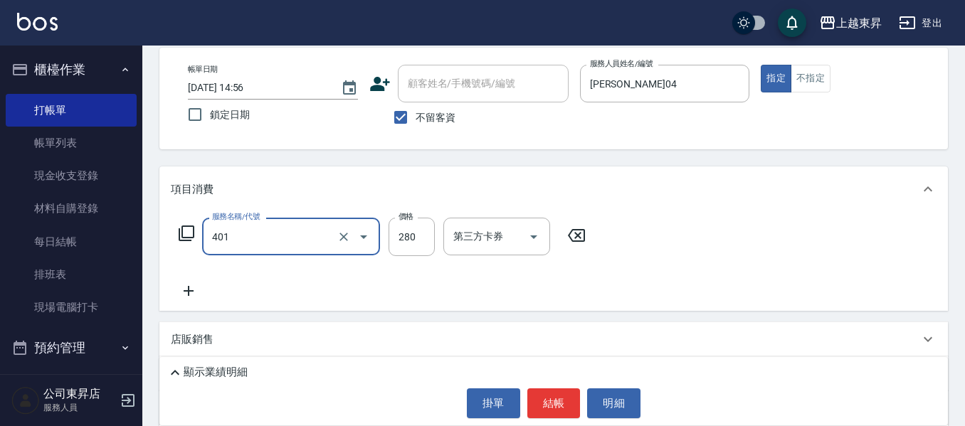
type input "剪髮(280)(401)"
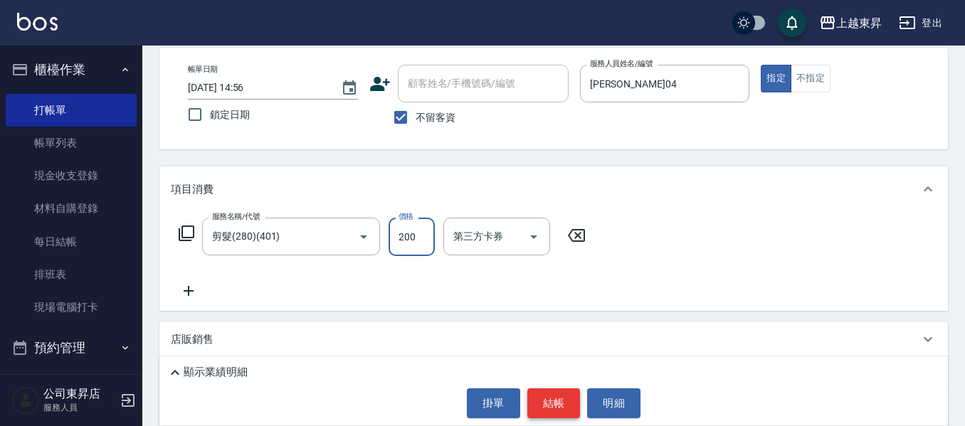
type input "200"
click at [573, 399] on button "結帳" at bounding box center [553, 403] width 53 height 30
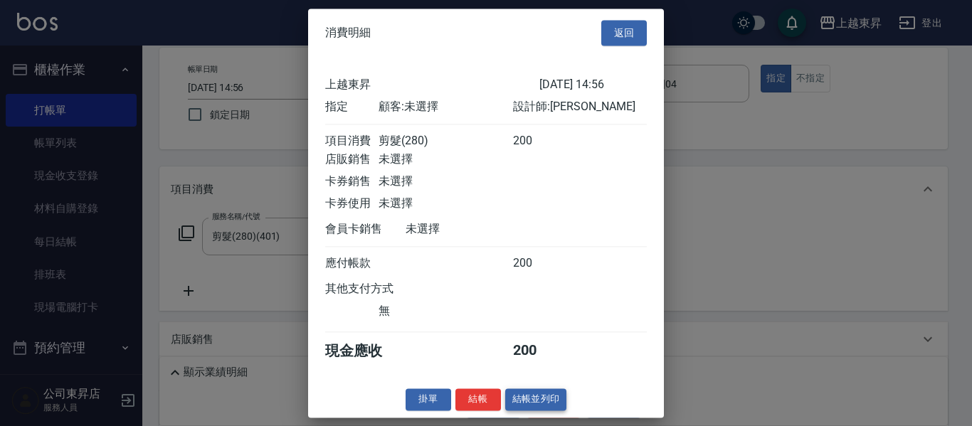
click at [550, 410] on button "結帳並列印" at bounding box center [536, 399] width 62 height 22
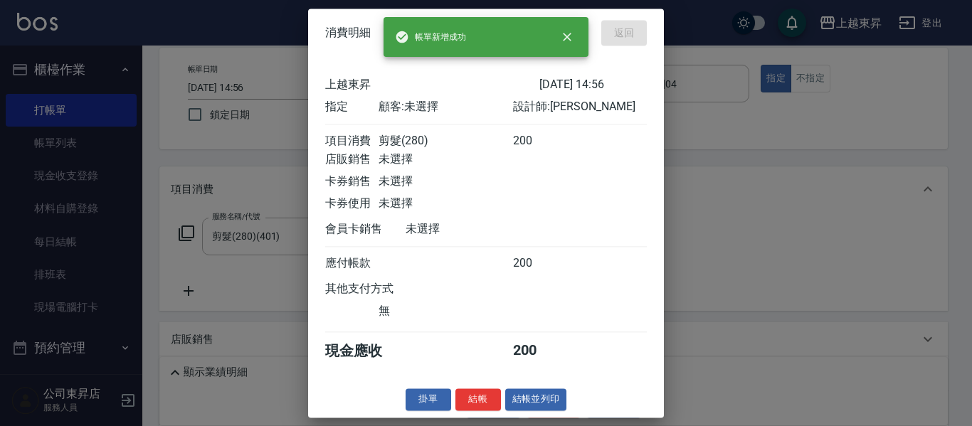
type input "[DATE] 15:45"
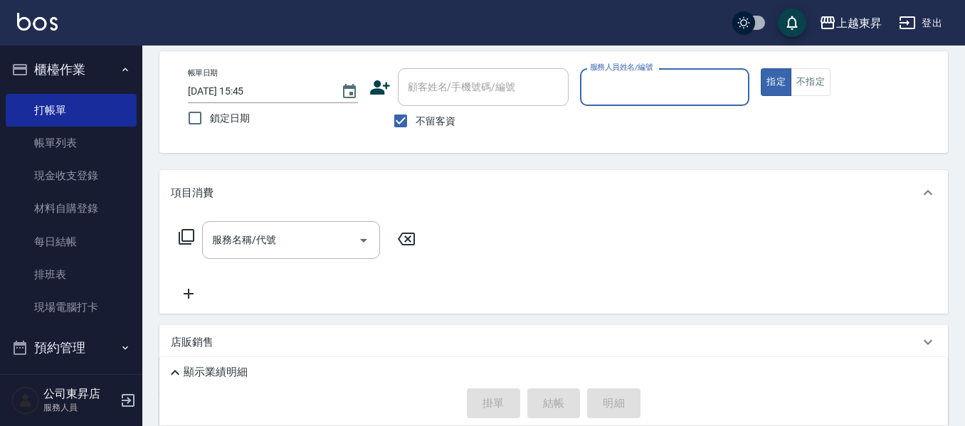
scroll to position [0, 0]
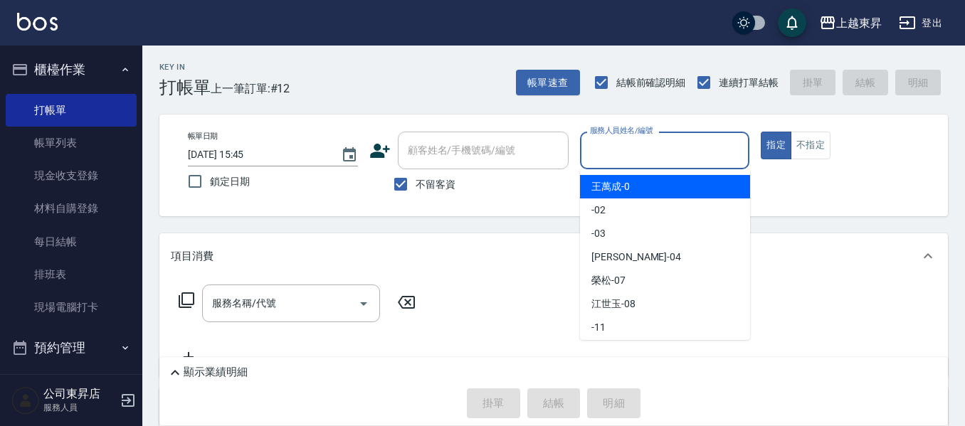
click at [627, 152] on input "服務人員姓名/編號" at bounding box center [664, 150] width 157 height 25
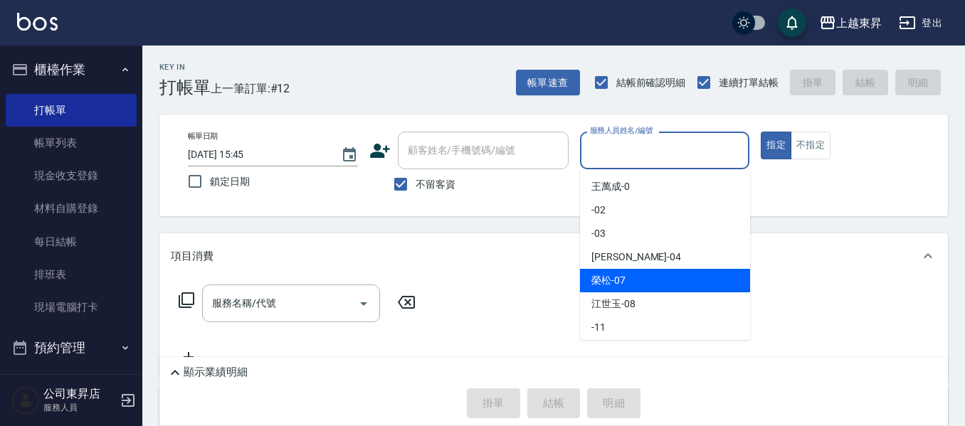
click at [624, 281] on span "[PERSON_NAME] -07" at bounding box center [608, 280] width 34 height 15
type input "[PERSON_NAME]-07"
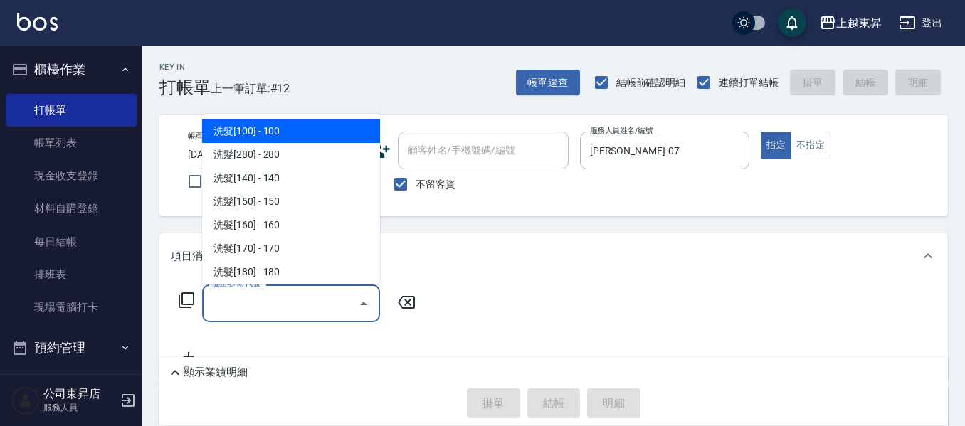
click at [240, 306] on input "服務名稱/代號" at bounding box center [280, 303] width 144 height 25
click at [303, 129] on span "洗髮[100] - 100" at bounding box center [291, 131] width 178 height 23
type input "洗髮[100](201)"
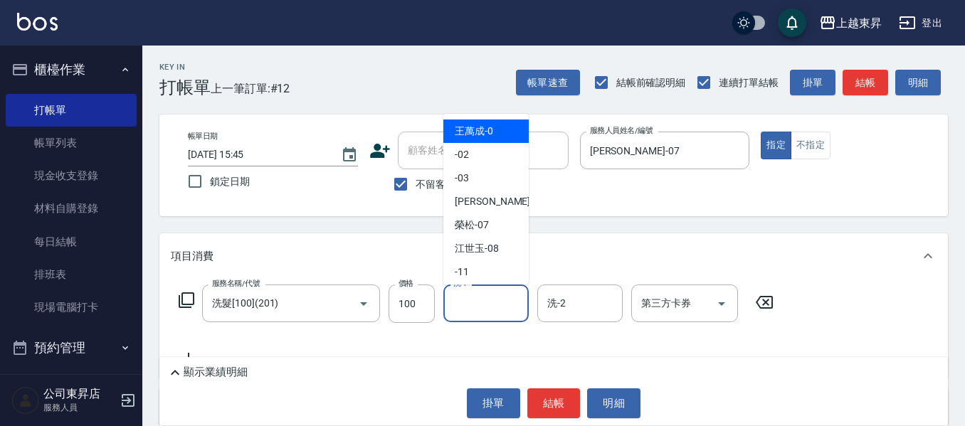
drag, startPoint x: 477, startPoint y: 297, endPoint x: 487, endPoint y: 173, distance: 124.1
click at [477, 295] on input "洗-1" at bounding box center [486, 303] width 73 height 25
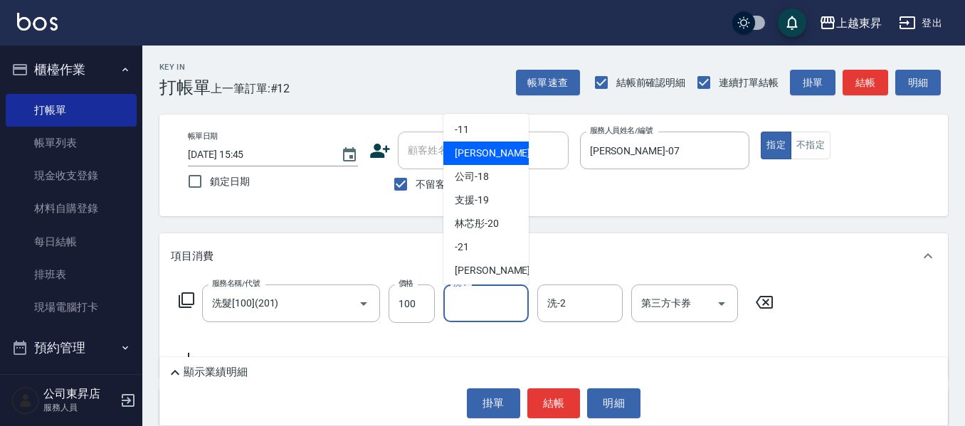
scroll to position [213, 0]
drag, startPoint x: 508, startPoint y: 146, endPoint x: 252, endPoint y: 167, distance: 257.0
click at [500, 147] on div "林芯彤 -20" at bounding box center [485, 152] width 85 height 23
type input "林芯彤-20"
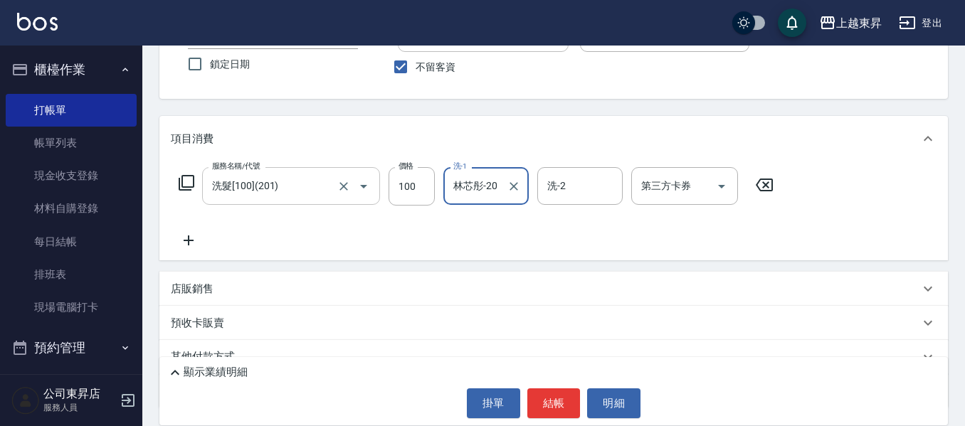
scroll to position [142, 0]
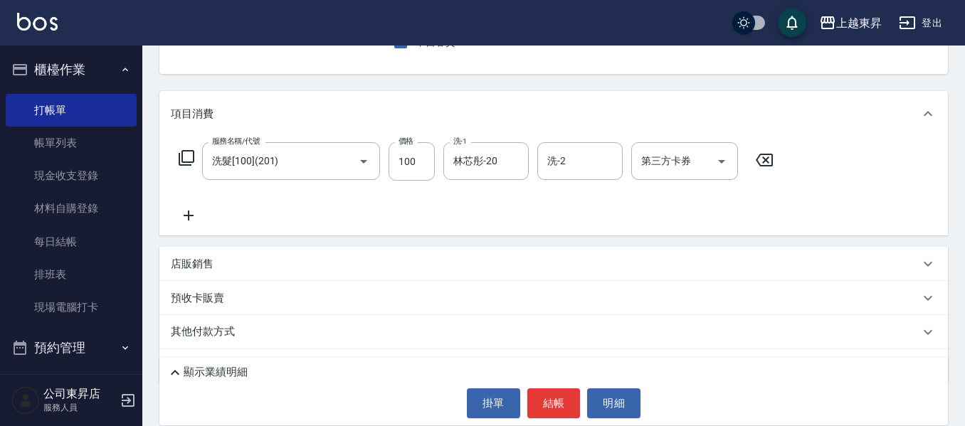
click at [185, 218] on icon at bounding box center [189, 215] width 36 height 17
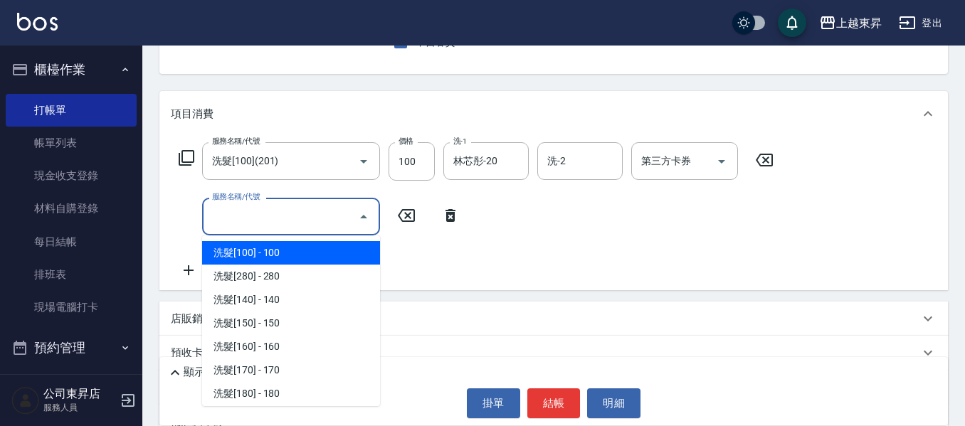
click at [247, 218] on input "服務名稱/代號" at bounding box center [280, 216] width 144 height 25
click at [270, 211] on input "服務名稱/代號" at bounding box center [280, 216] width 144 height 25
type input "603"
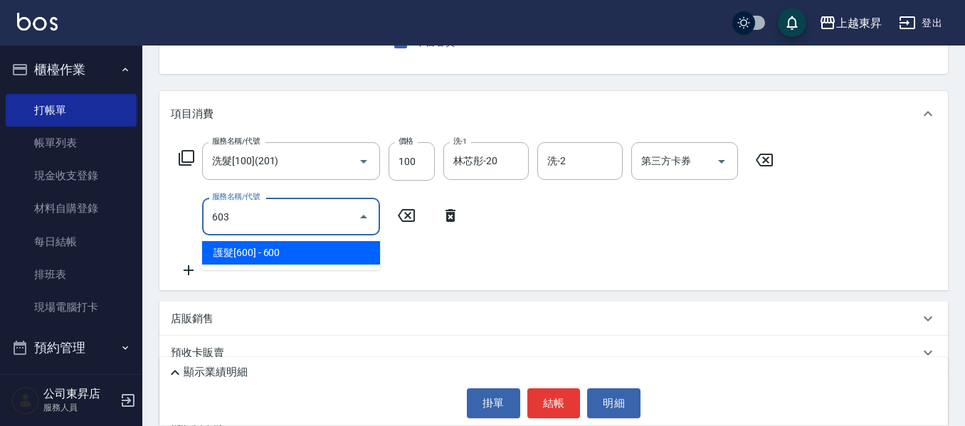
click at [366, 214] on icon "Close" at bounding box center [363, 216] width 17 height 17
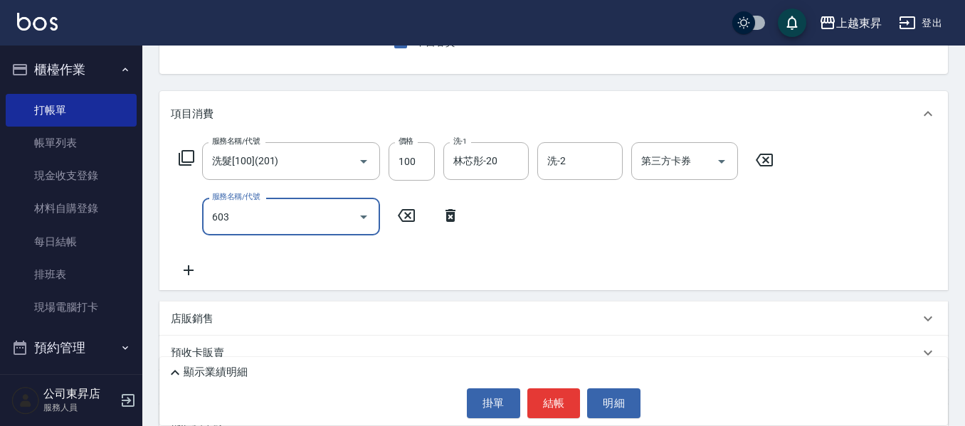
click at [366, 214] on icon "Open" at bounding box center [363, 216] width 17 height 17
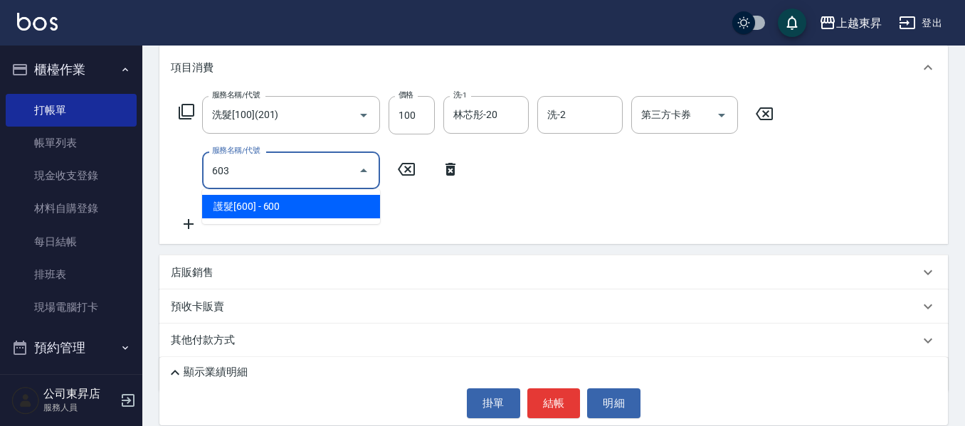
scroll to position [213, 0]
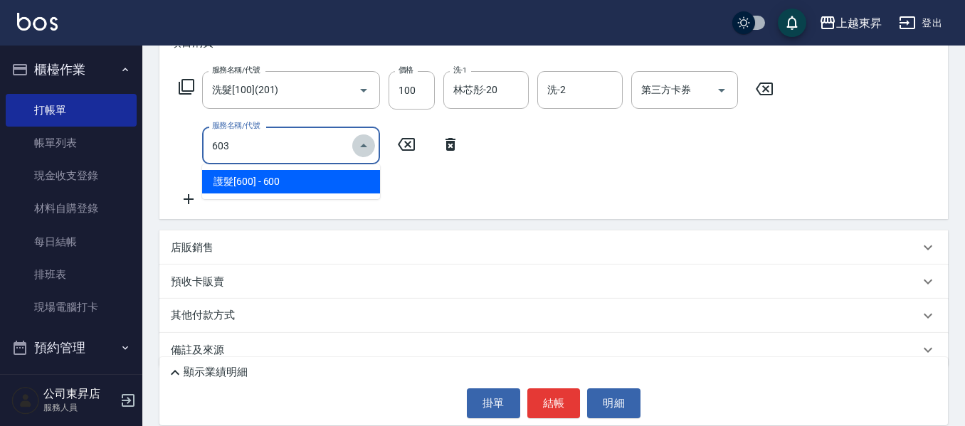
click at [366, 146] on icon "Close" at bounding box center [363, 146] width 7 height 4
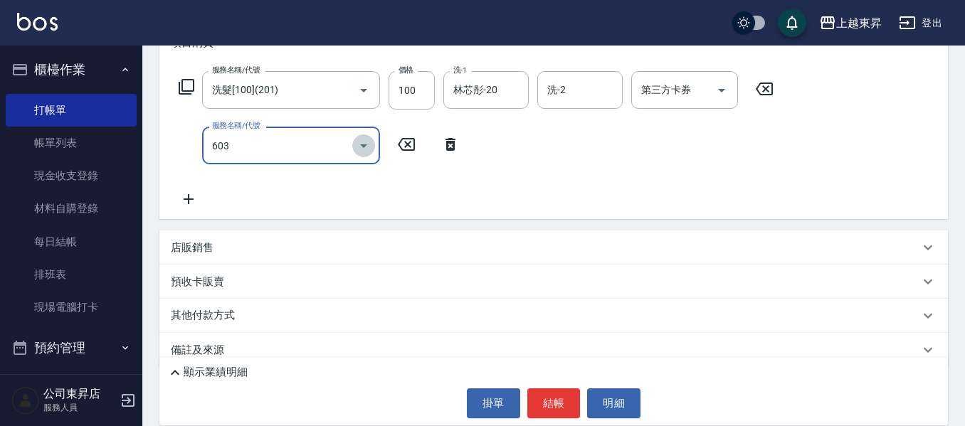
click at [366, 146] on icon "Open" at bounding box center [363, 145] width 17 height 17
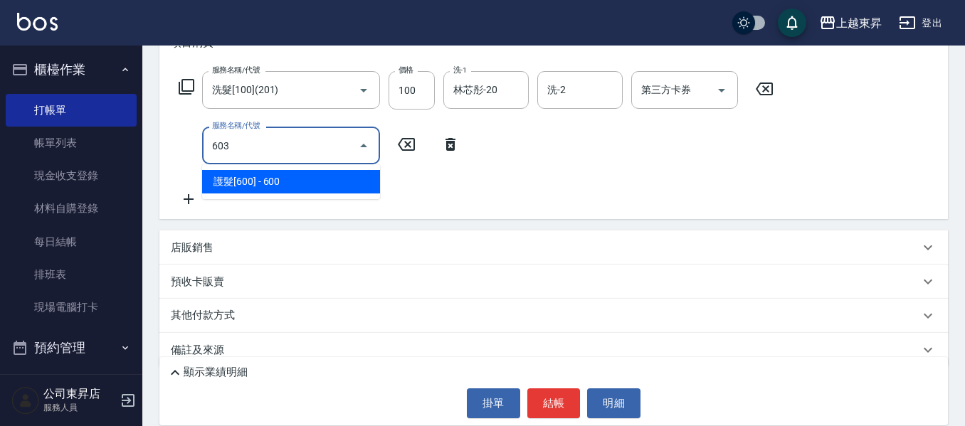
click at [220, 140] on input "603" at bounding box center [280, 145] width 144 height 25
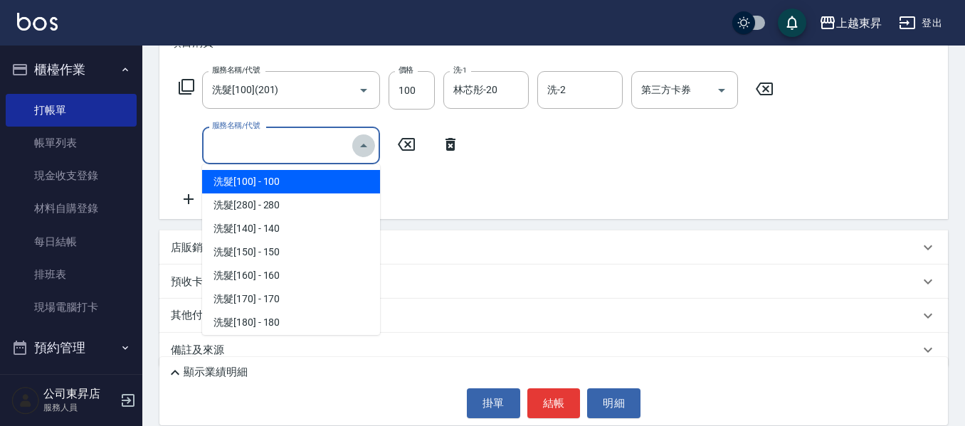
click at [361, 142] on icon "Close" at bounding box center [363, 145] width 17 height 17
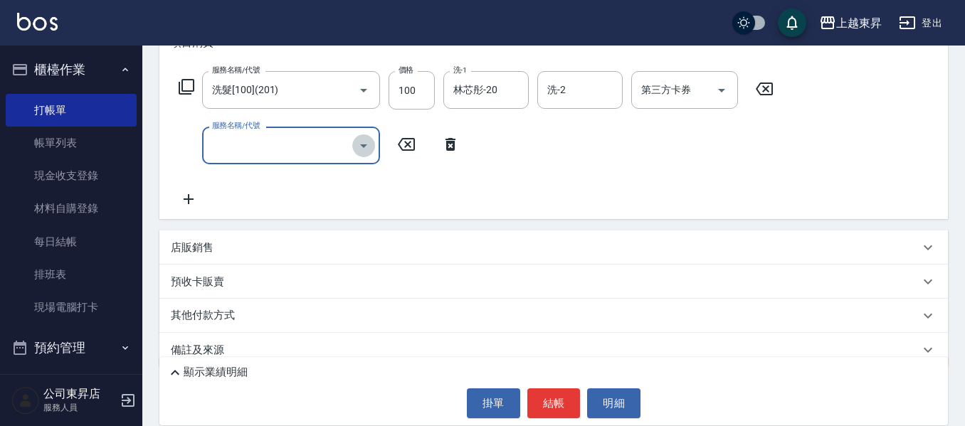
click at [361, 142] on icon "Open" at bounding box center [363, 145] width 17 height 17
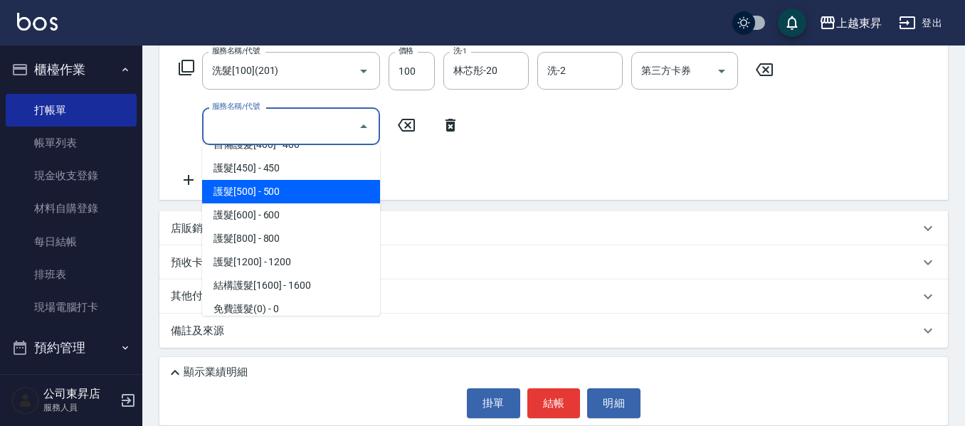
scroll to position [1636, 0]
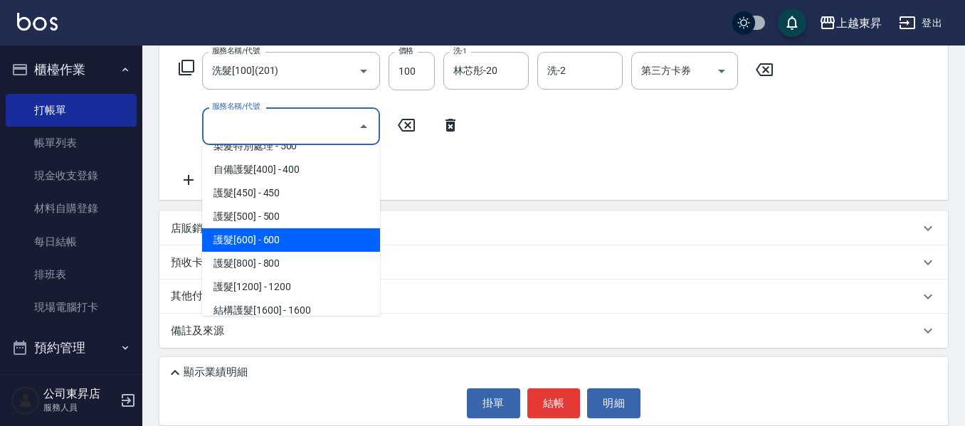
click at [314, 238] on span "護髮[600] - 600" at bounding box center [291, 239] width 178 height 23
type input "護髮[600](603)"
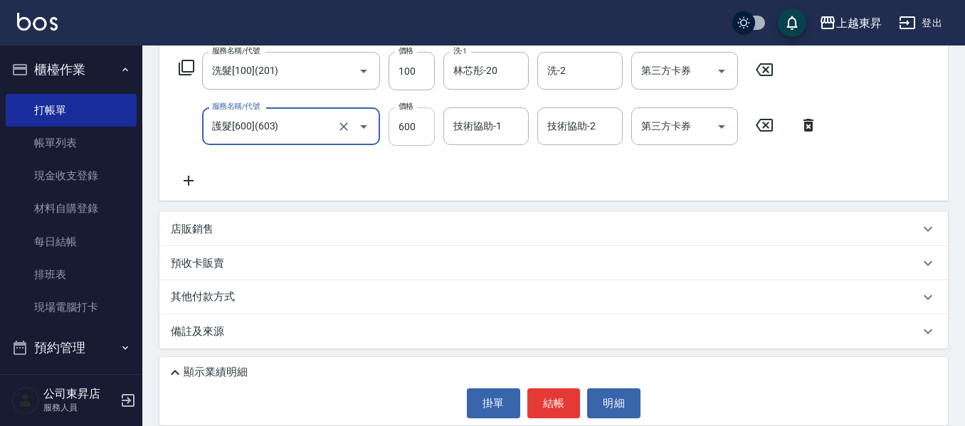
click at [408, 127] on input "600" at bounding box center [411, 126] width 46 height 38
type input "799"
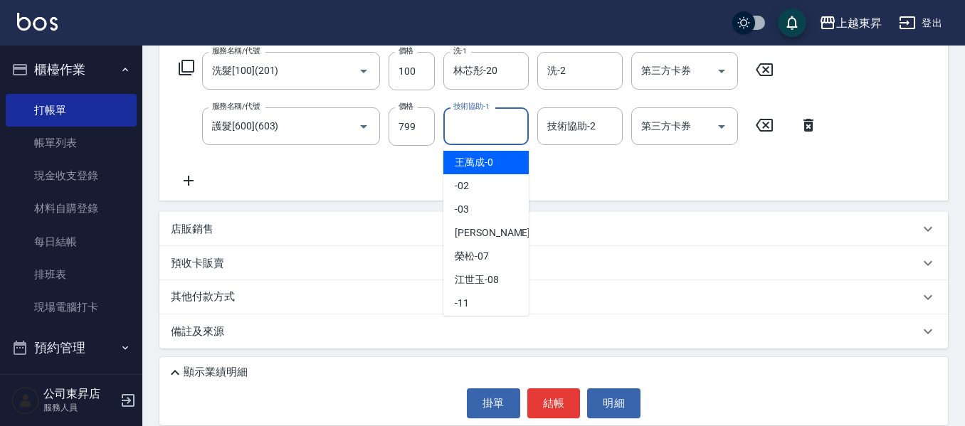
click at [478, 122] on input "技術協助-1" at bounding box center [486, 126] width 73 height 25
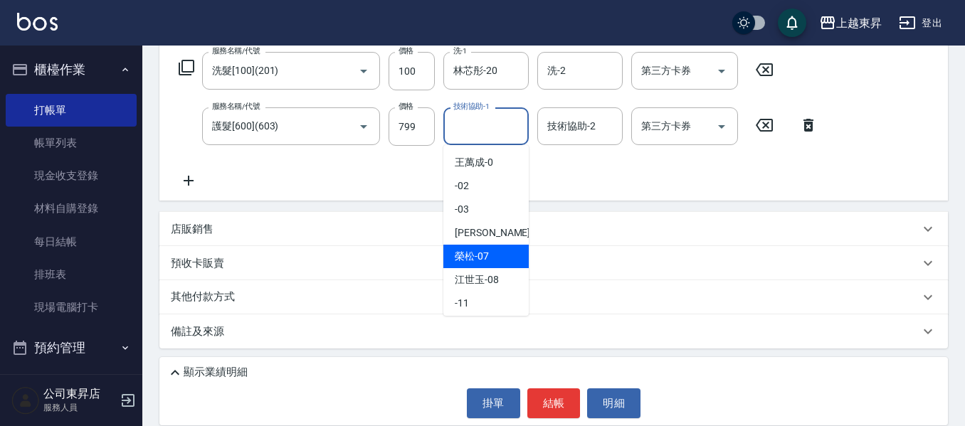
click at [483, 255] on span "[PERSON_NAME] -07" at bounding box center [472, 256] width 34 height 15
type input "[PERSON_NAME]-07"
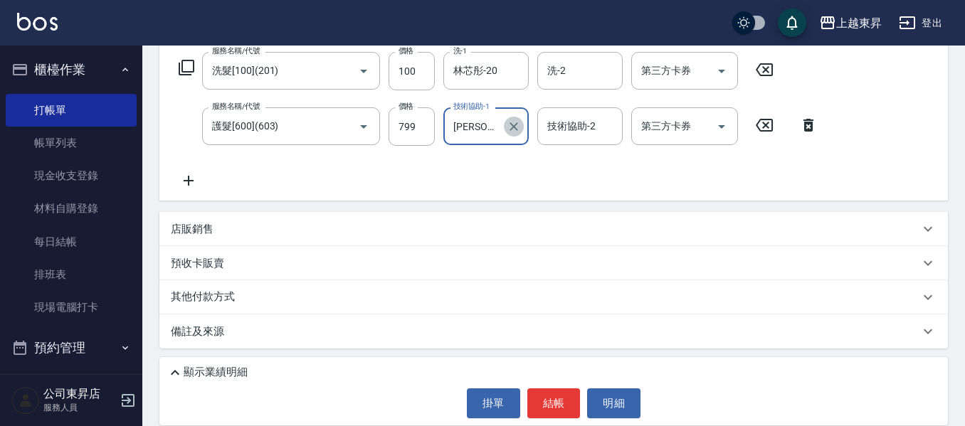
click at [516, 124] on icon "Clear" at bounding box center [513, 126] width 9 height 9
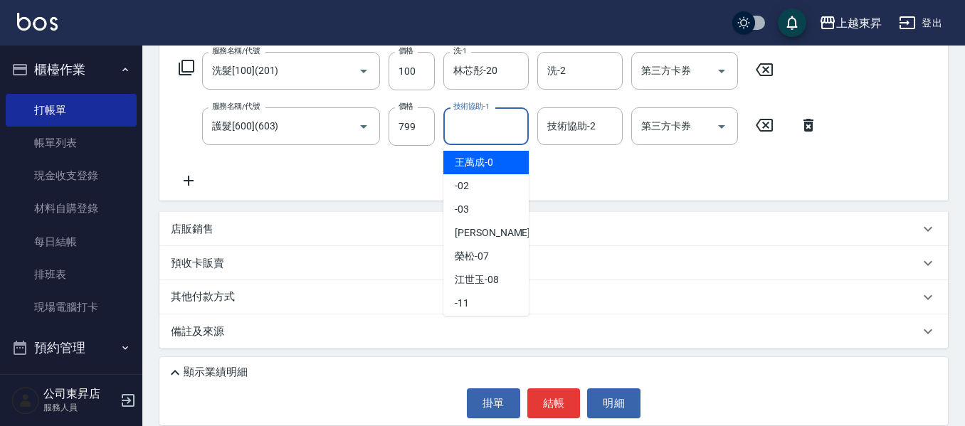
click at [460, 124] on input "技術協助-1" at bounding box center [486, 126] width 73 height 25
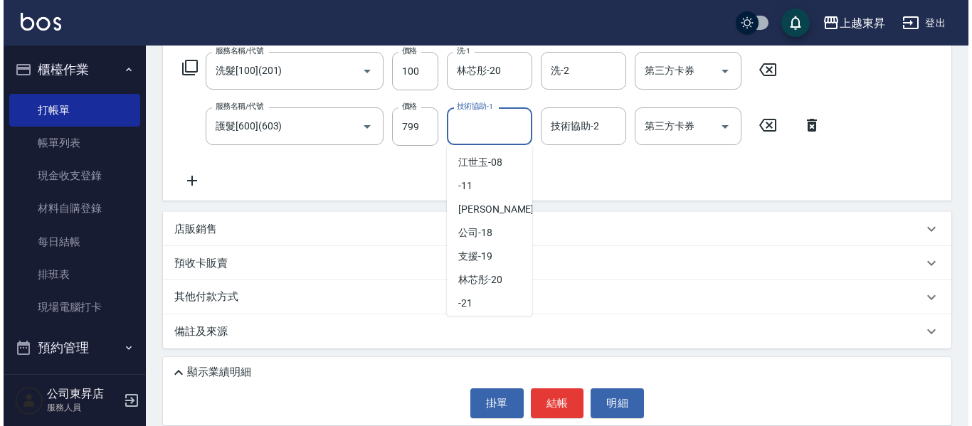
scroll to position [142, 0]
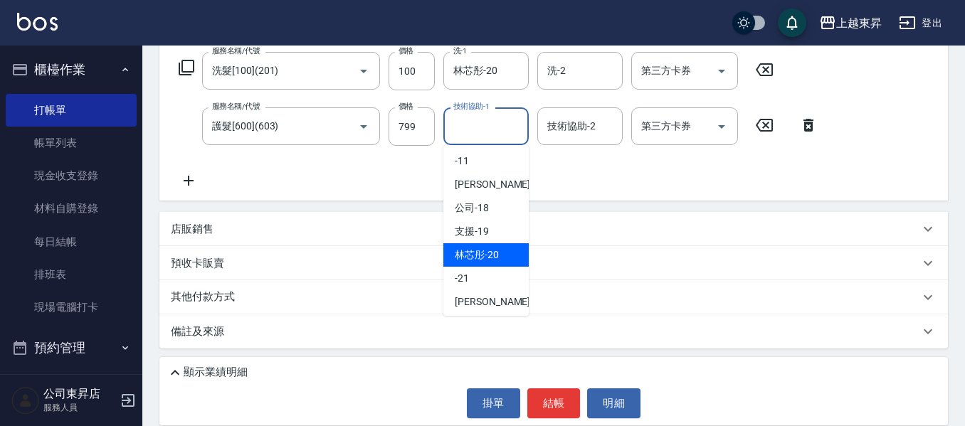
click at [490, 251] on span "林芯彤 -20" at bounding box center [477, 255] width 44 height 15
type input "林芯彤-20"
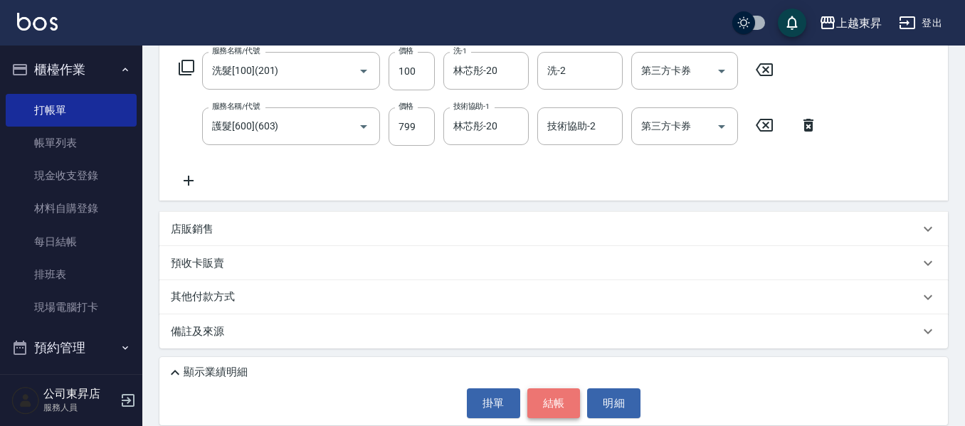
click at [555, 401] on button "結帳" at bounding box center [553, 403] width 53 height 30
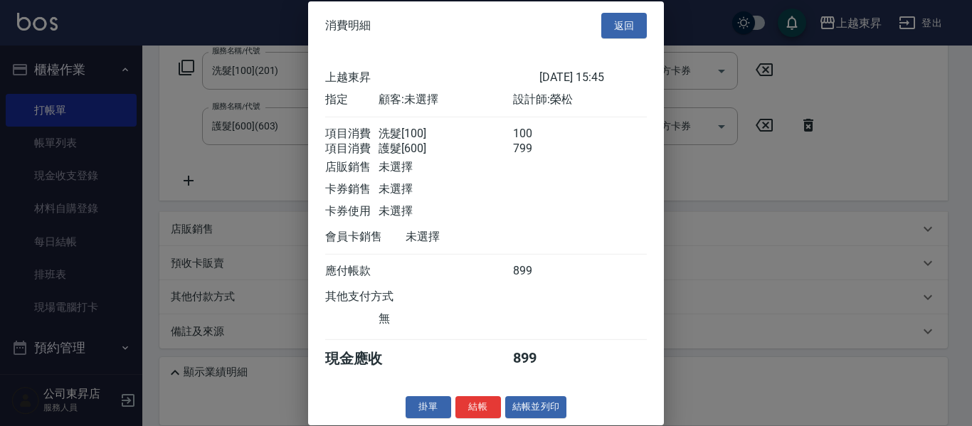
scroll to position [23, 0]
click at [529, 406] on button "結帳並列印" at bounding box center [536, 407] width 62 height 22
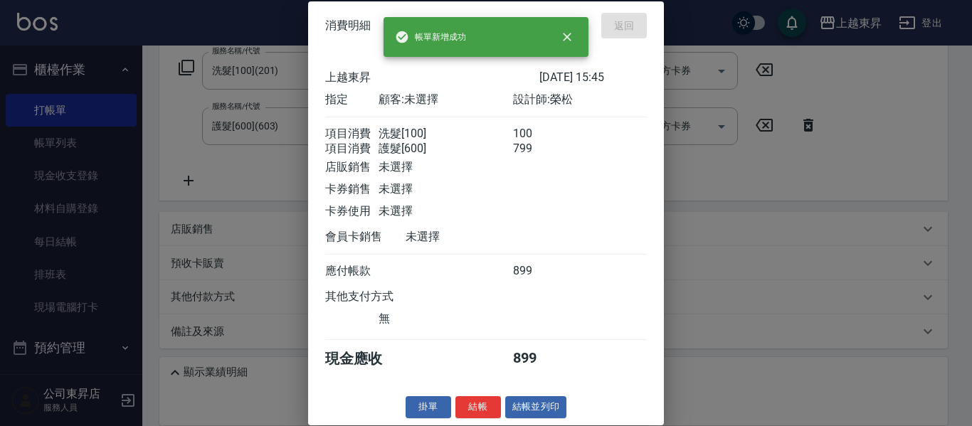
type input "[DATE] 16:14"
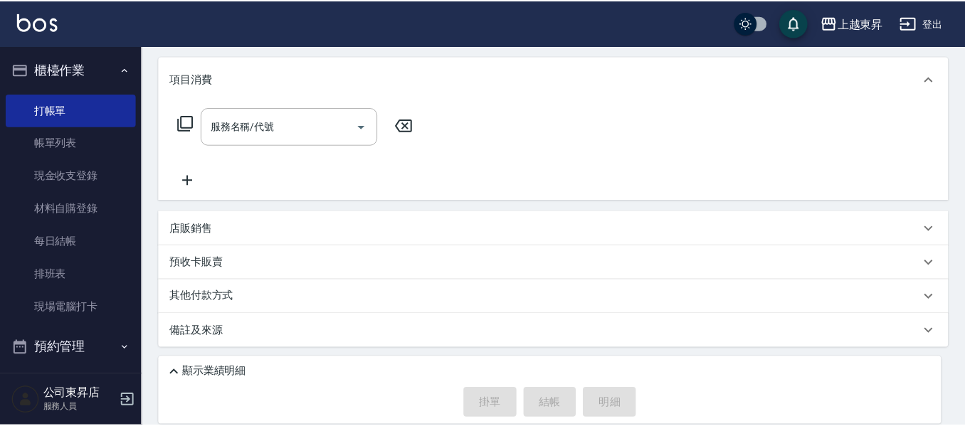
scroll to position [0, 0]
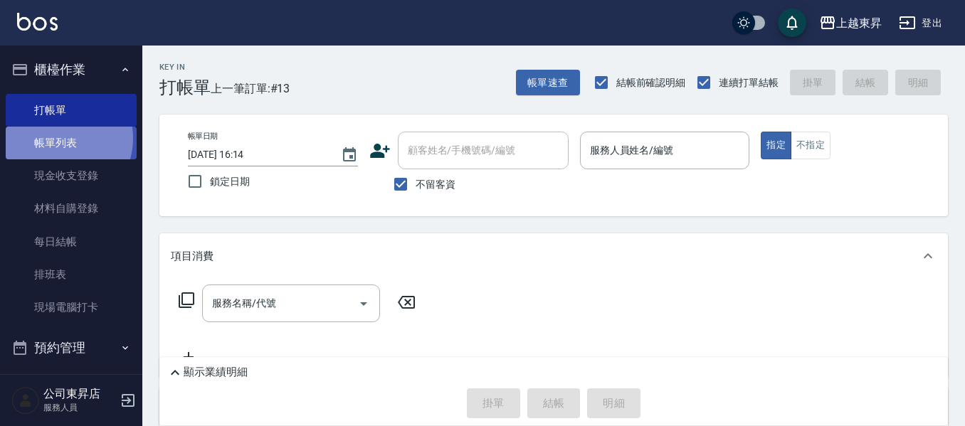
click at [60, 139] on link "帳單列表" at bounding box center [71, 143] width 131 height 33
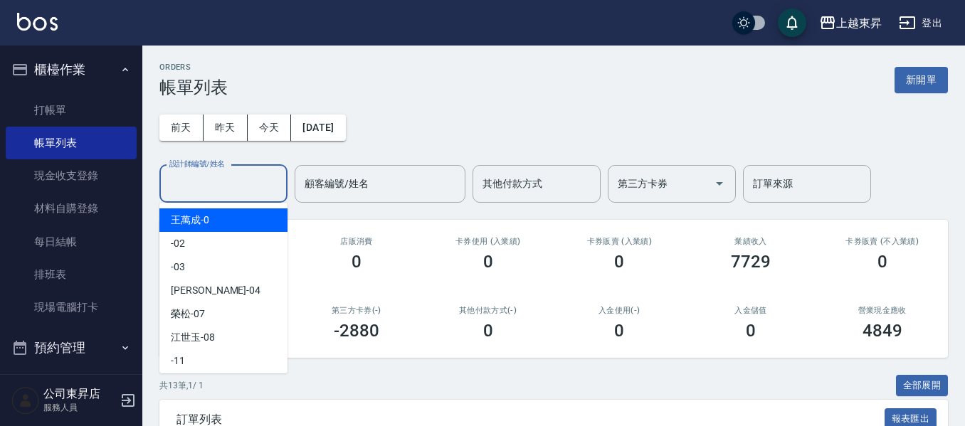
click at [192, 183] on input "設計師編號/姓名" at bounding box center [223, 183] width 115 height 25
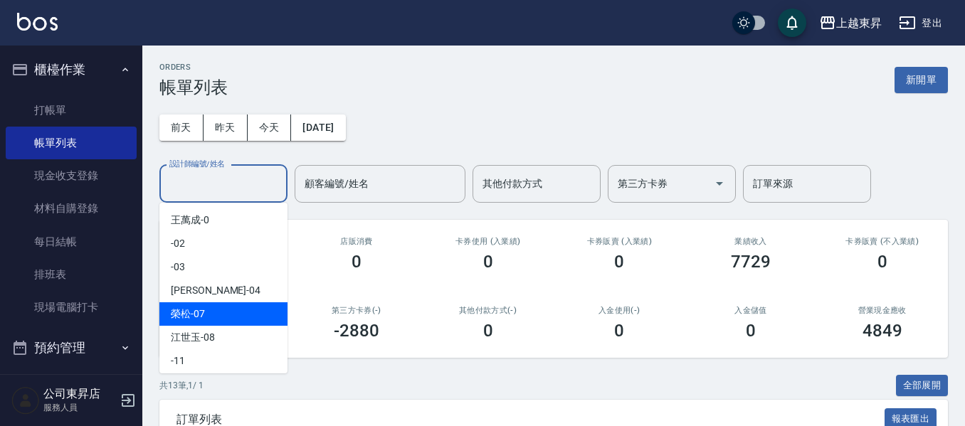
click at [189, 312] on span "[PERSON_NAME] -07" at bounding box center [188, 314] width 34 height 15
type input "[PERSON_NAME]-07"
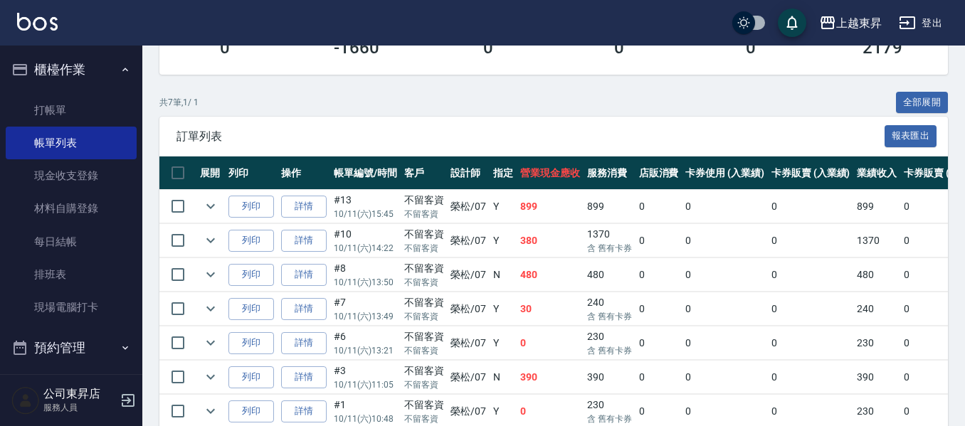
scroll to position [68, 0]
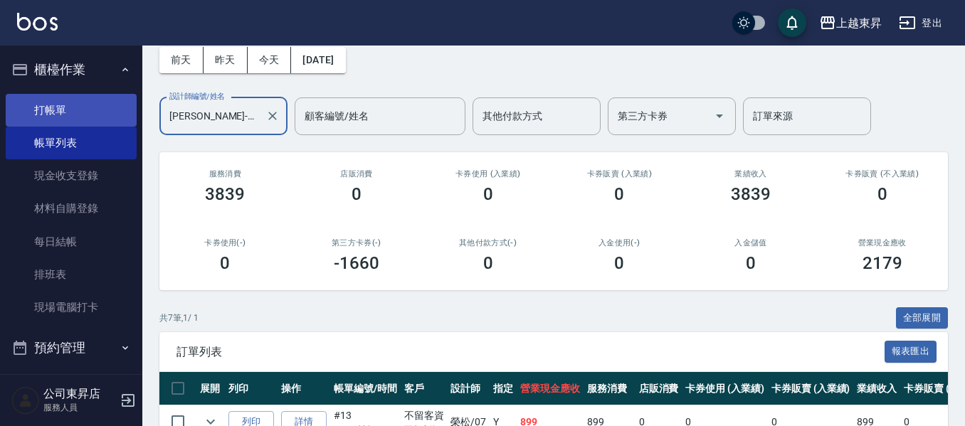
click at [68, 112] on link "打帳單" at bounding box center [71, 110] width 131 height 33
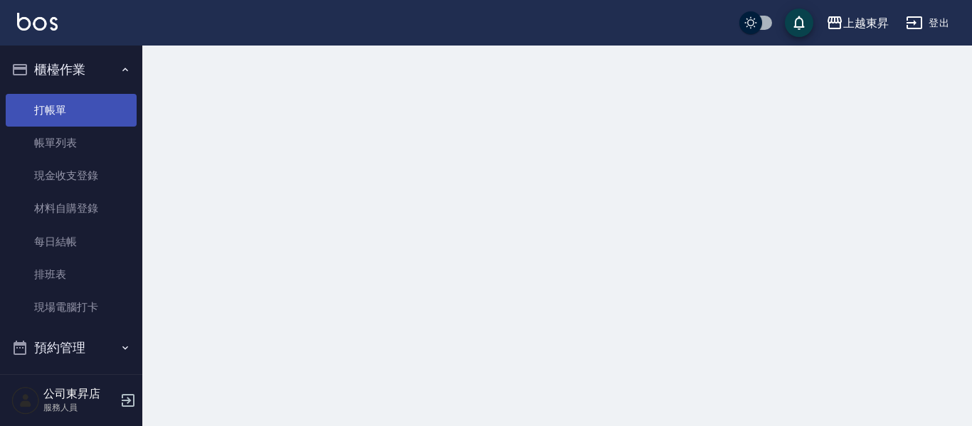
click at [68, 112] on link "打帳單" at bounding box center [71, 110] width 131 height 33
